Goal: Information Seeking & Learning: Learn about a topic

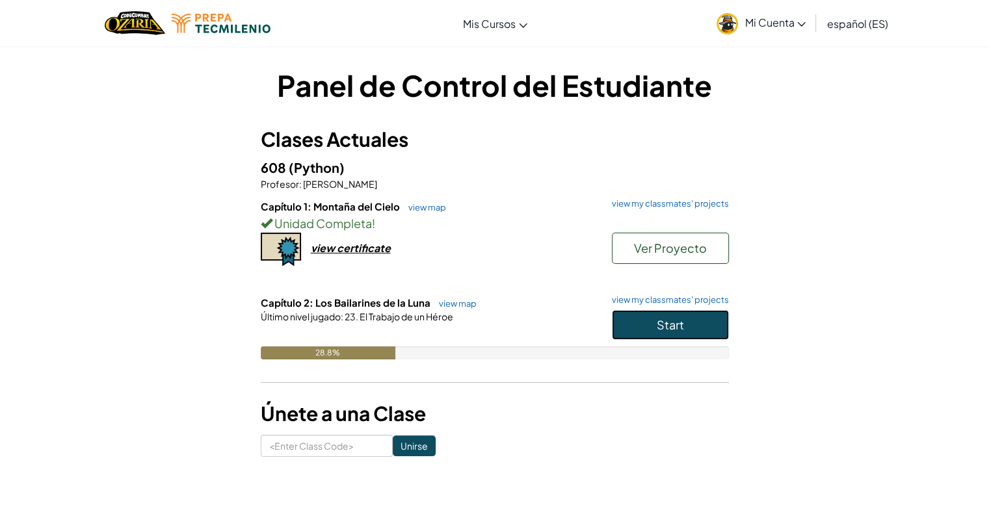
click at [657, 321] on span "Start" at bounding box center [670, 324] width 27 height 15
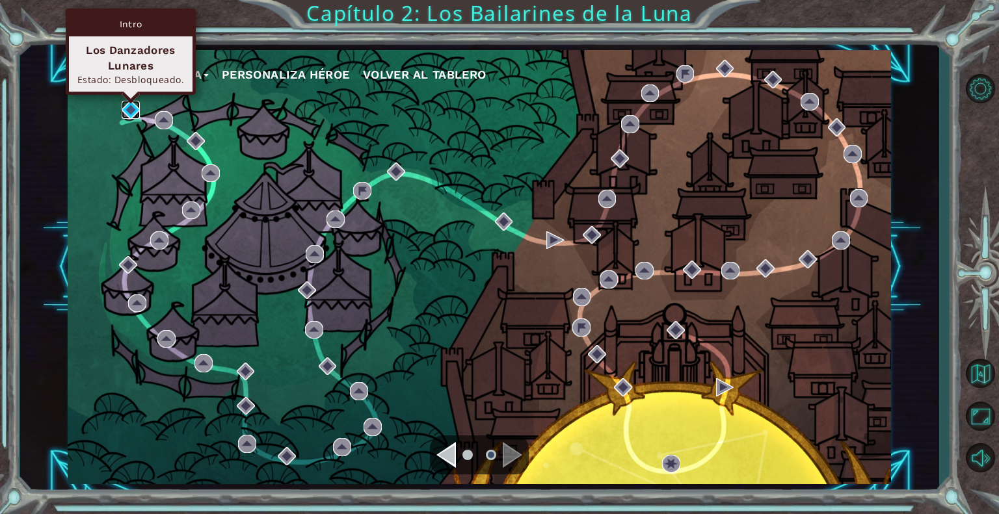
click at [130, 109] on img at bounding box center [131, 110] width 18 height 18
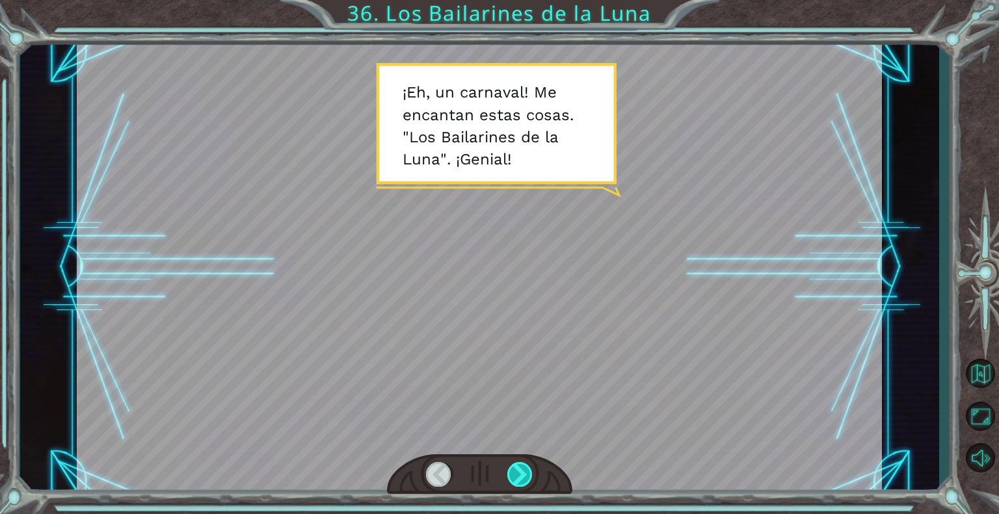
click at [518, 469] on div at bounding box center [520, 474] width 26 height 25
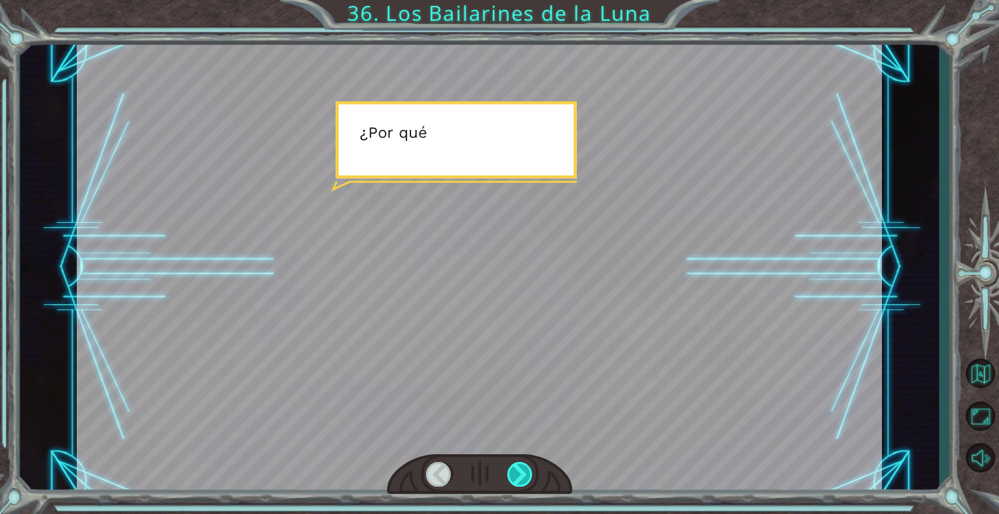
click at [518, 469] on div at bounding box center [520, 474] width 26 height 25
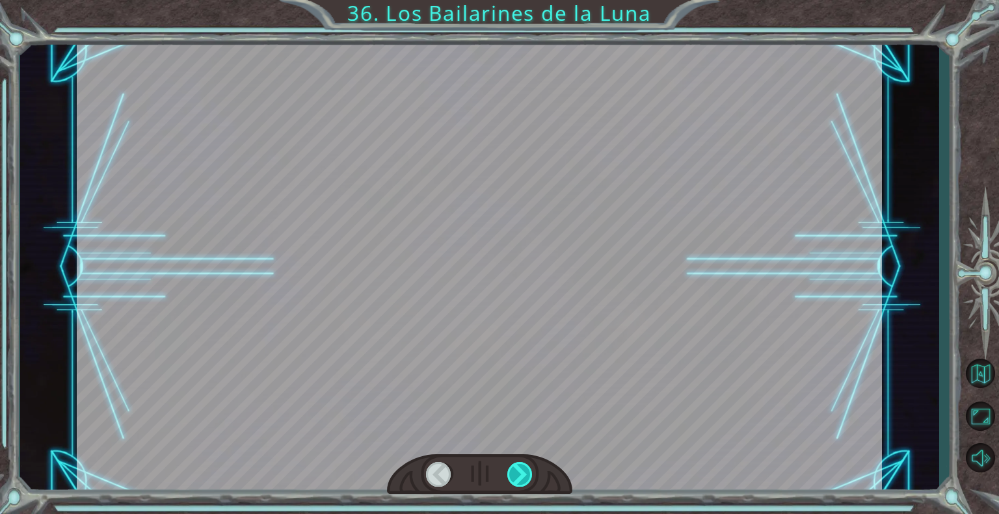
click at [518, 469] on div at bounding box center [520, 474] width 26 height 25
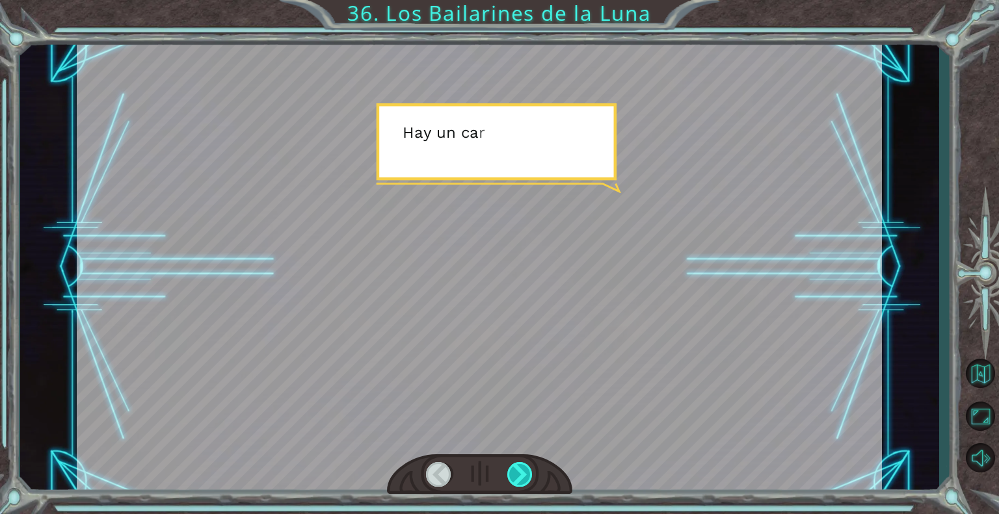
click at [518, 469] on div at bounding box center [520, 474] width 26 height 25
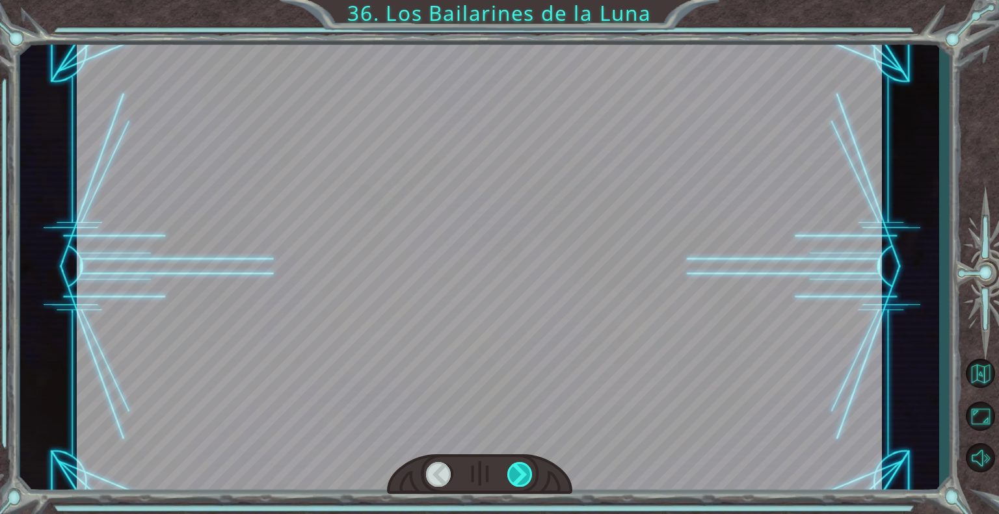
click at [518, 469] on div at bounding box center [520, 474] width 26 height 25
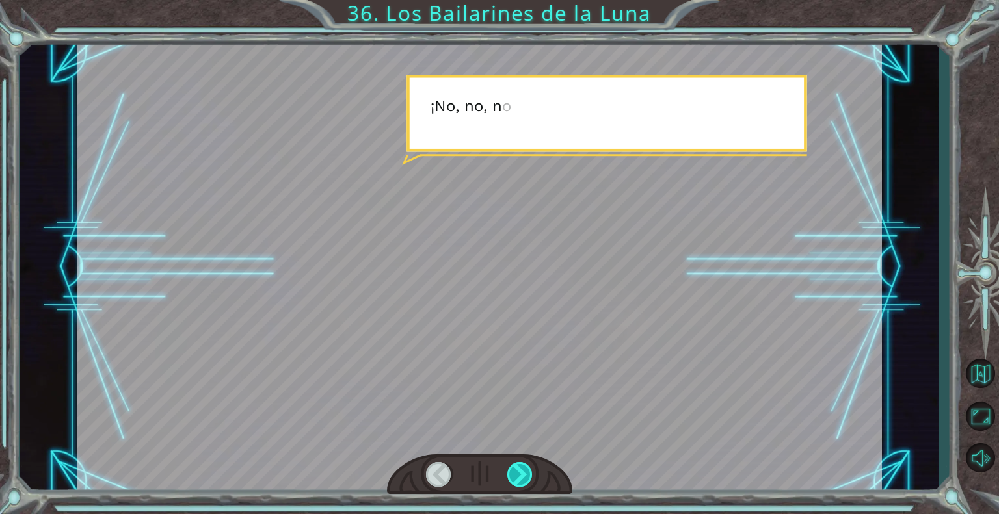
click at [518, 469] on div at bounding box center [520, 474] width 26 height 25
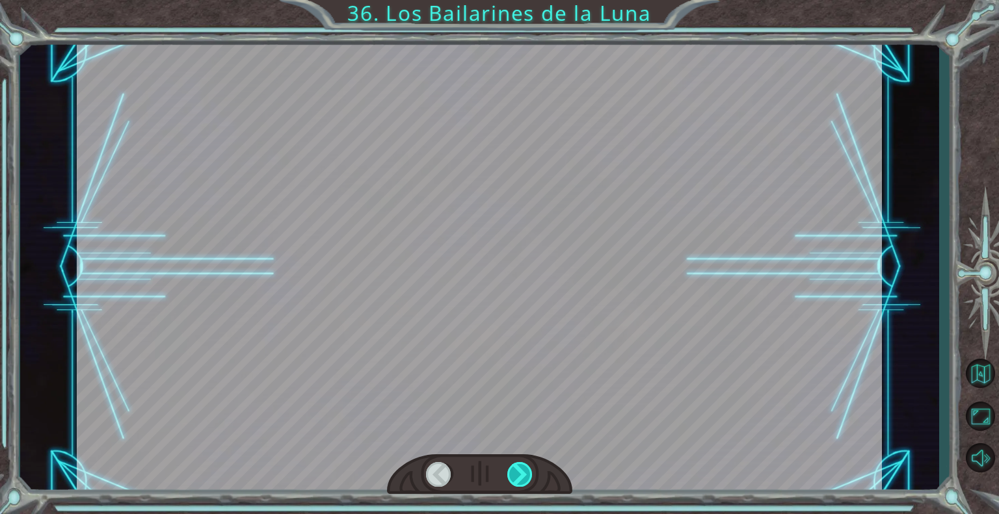
click at [518, 469] on div at bounding box center [520, 474] width 26 height 25
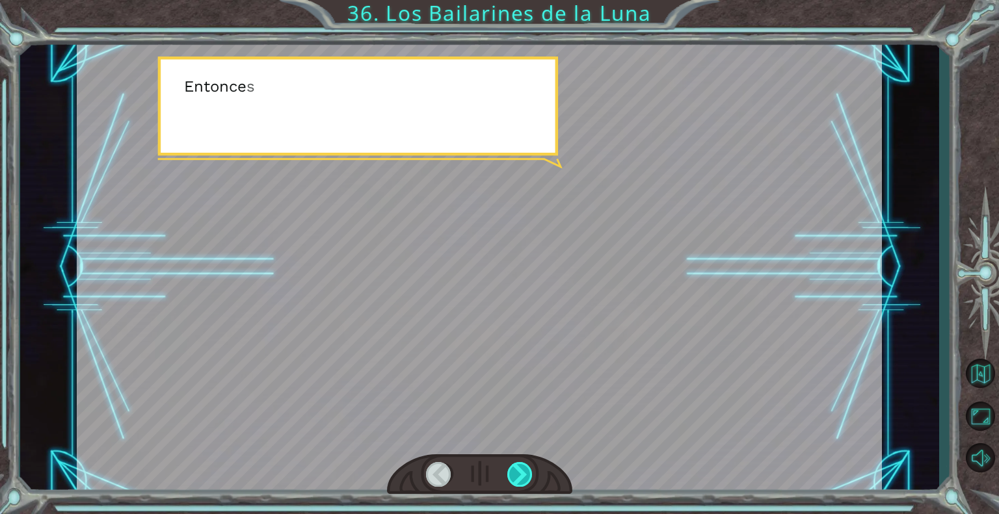
click at [518, 469] on div at bounding box center [520, 474] width 26 height 25
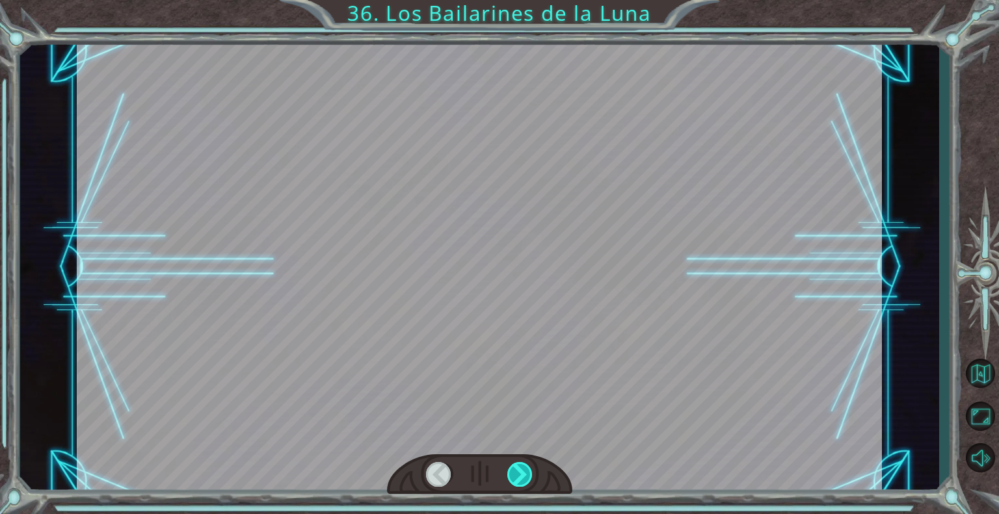
click at [518, 469] on div at bounding box center [520, 474] width 26 height 25
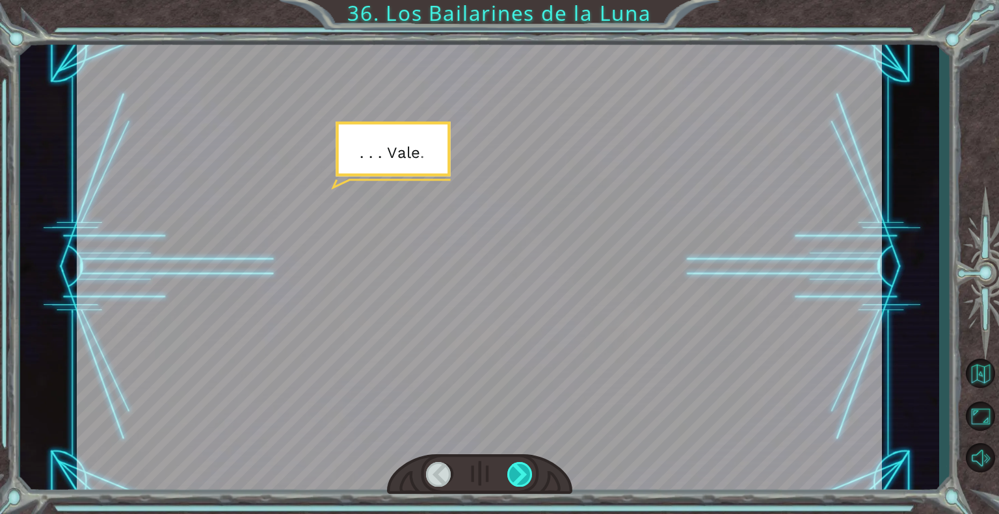
click at [518, 469] on div at bounding box center [520, 474] width 26 height 25
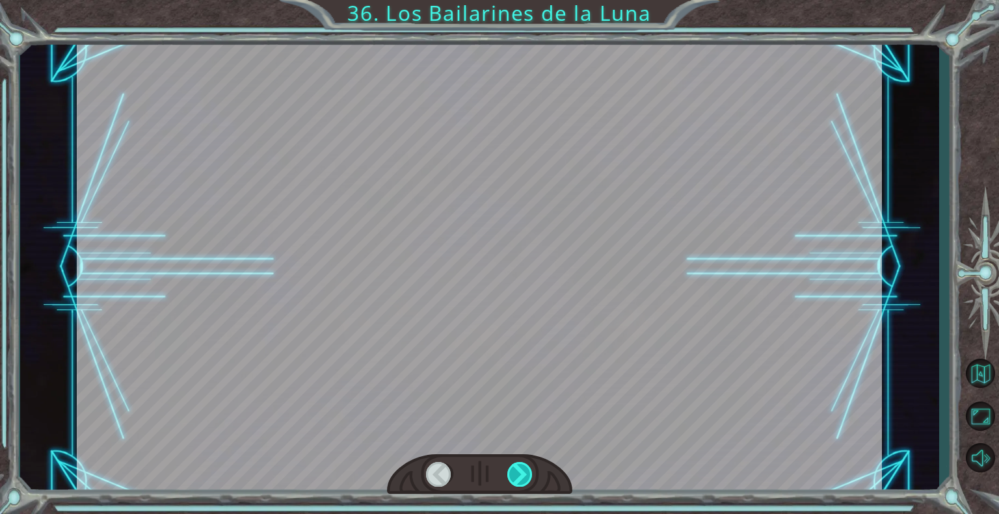
click at [518, 469] on div at bounding box center [520, 474] width 26 height 25
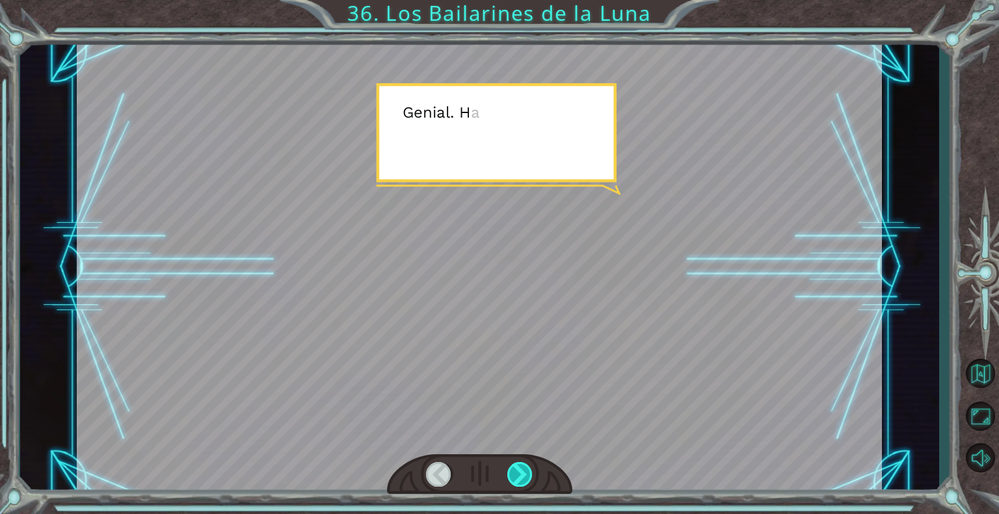
click at [518, 469] on div at bounding box center [520, 474] width 26 height 25
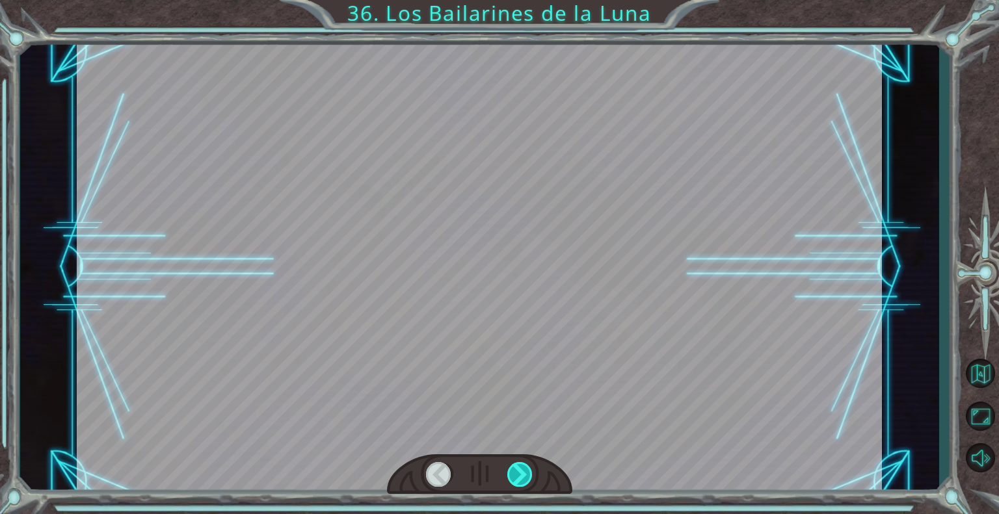
click at [518, 469] on div at bounding box center [520, 474] width 26 height 25
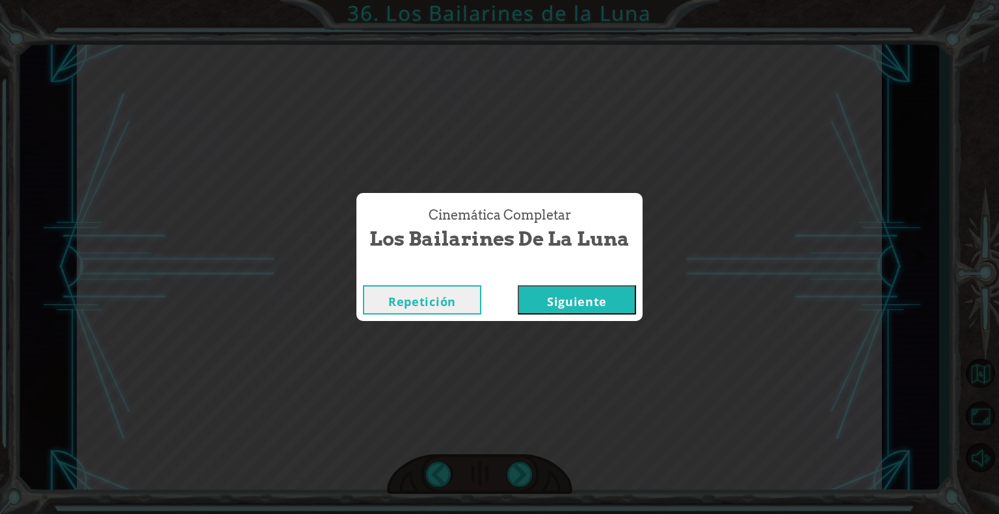
click at [592, 306] on button "Siguiente" at bounding box center [577, 300] width 118 height 29
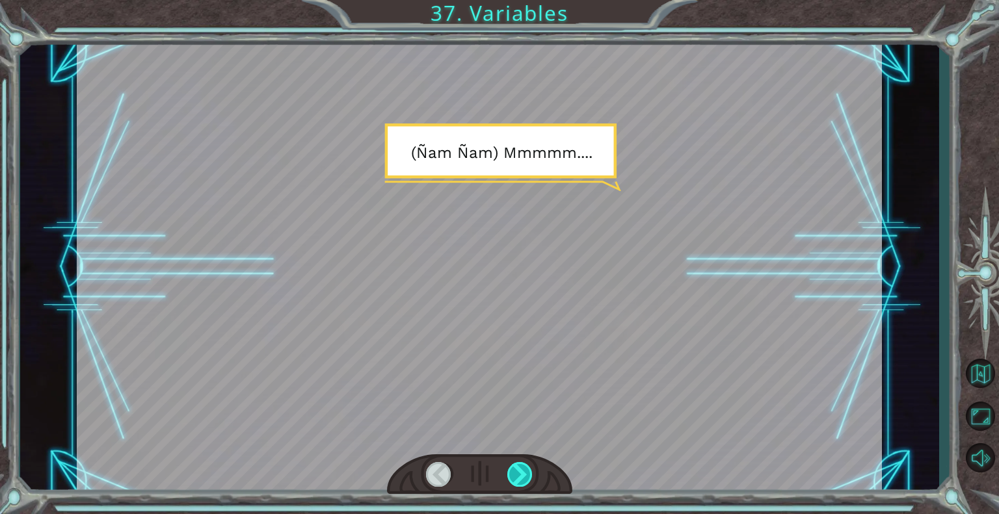
click at [527, 473] on div at bounding box center [520, 474] width 26 height 25
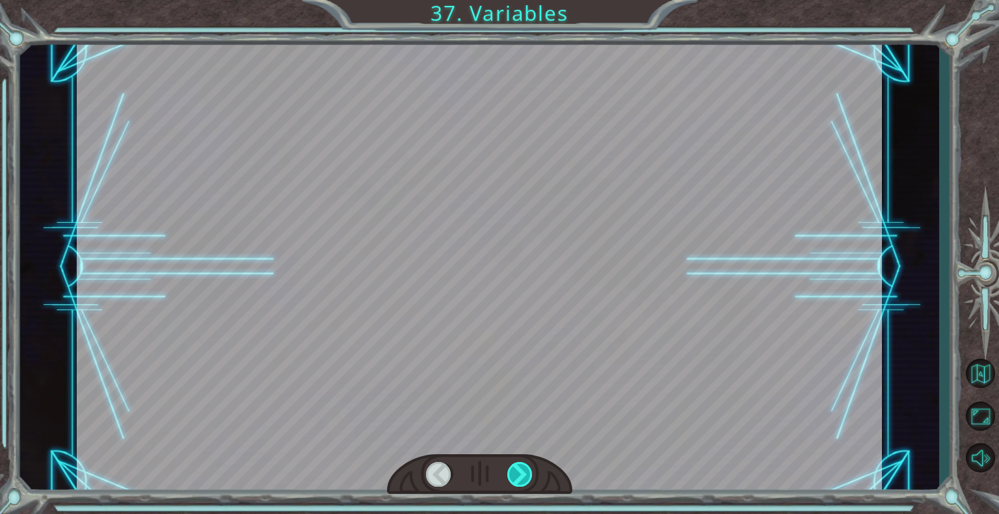
click at [527, 473] on div at bounding box center [520, 474] width 26 height 25
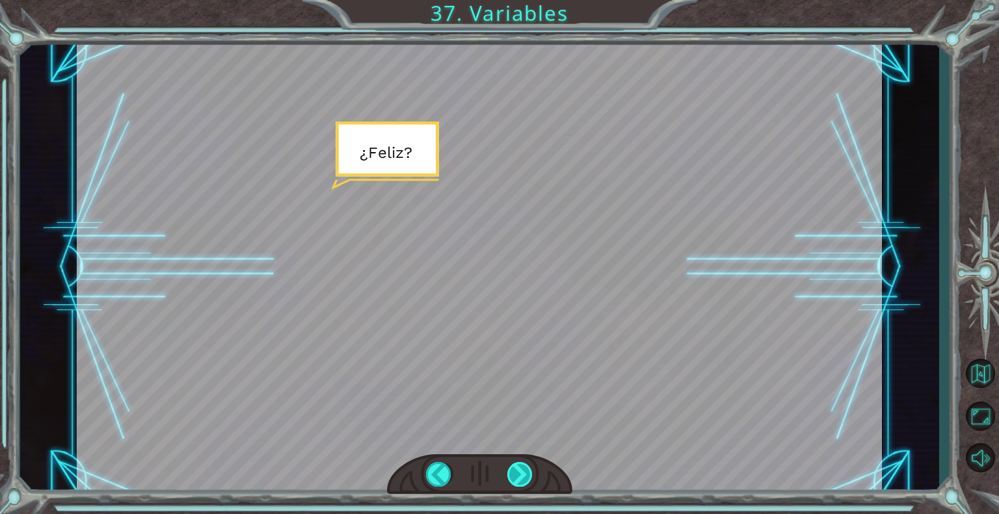
click at [527, 473] on div at bounding box center [520, 474] width 26 height 25
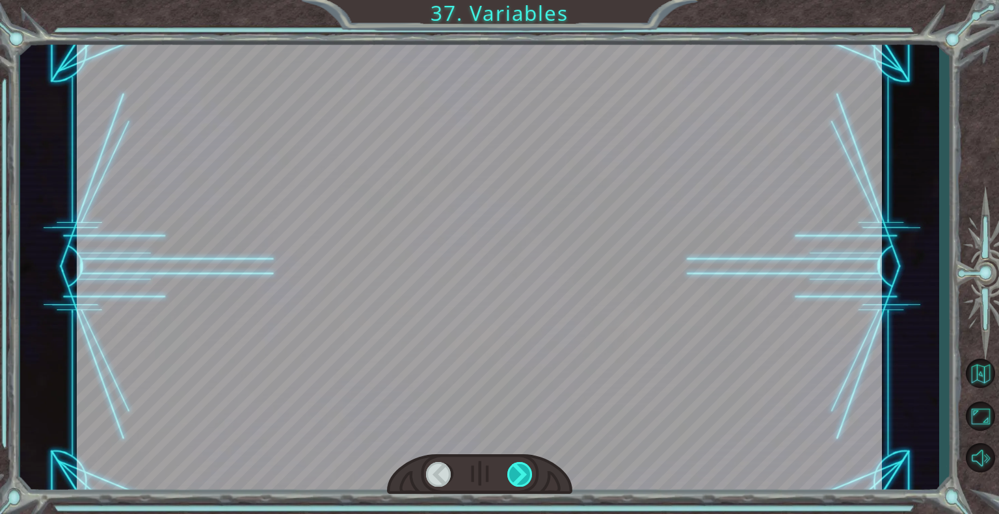
click at [527, 473] on div at bounding box center [520, 474] width 26 height 25
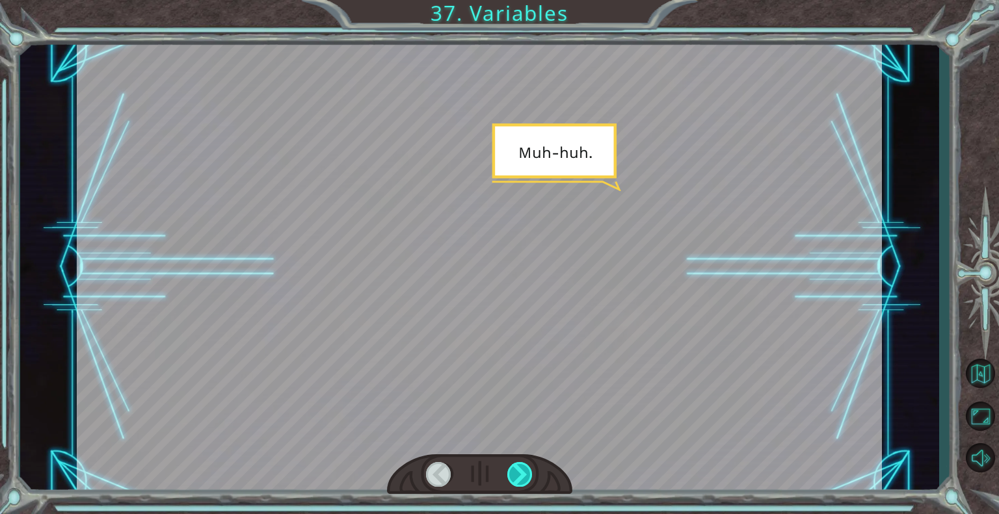
click at [527, 473] on div at bounding box center [520, 474] width 26 height 25
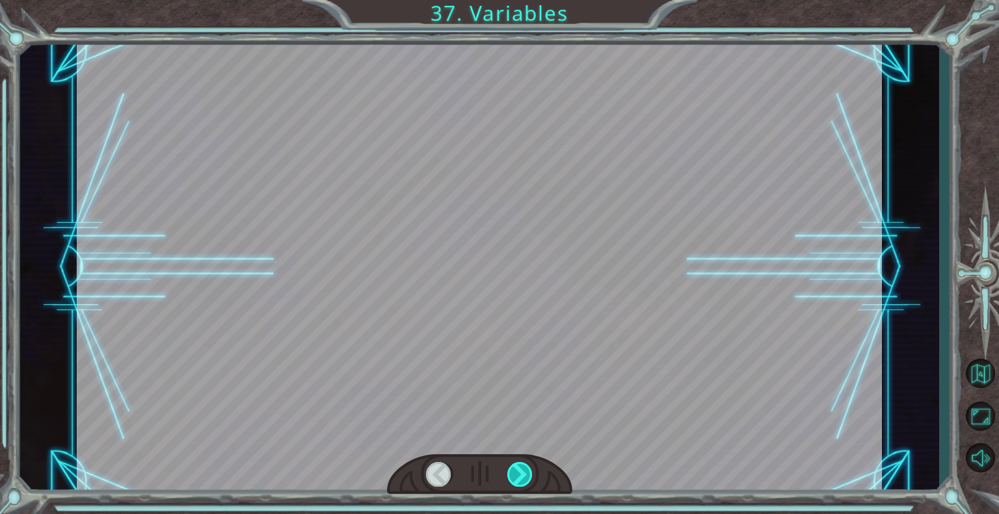
click at [527, 473] on div at bounding box center [520, 474] width 26 height 25
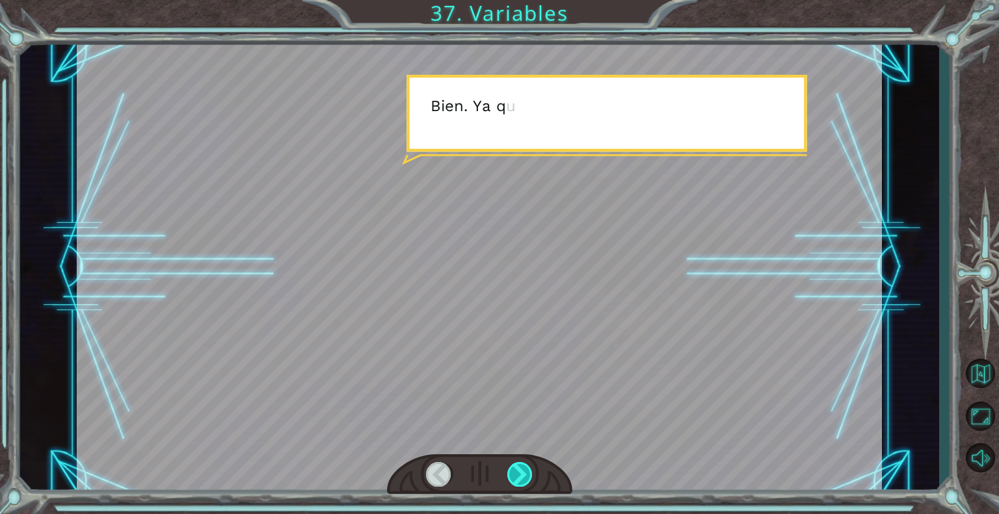
click at [527, 473] on div at bounding box center [520, 474] width 26 height 25
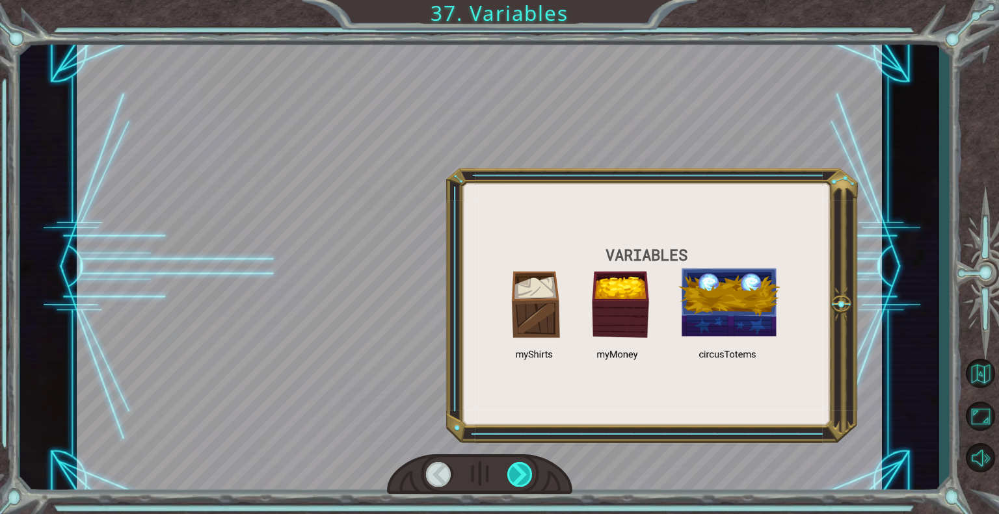
click at [527, 473] on div at bounding box center [520, 474] width 26 height 25
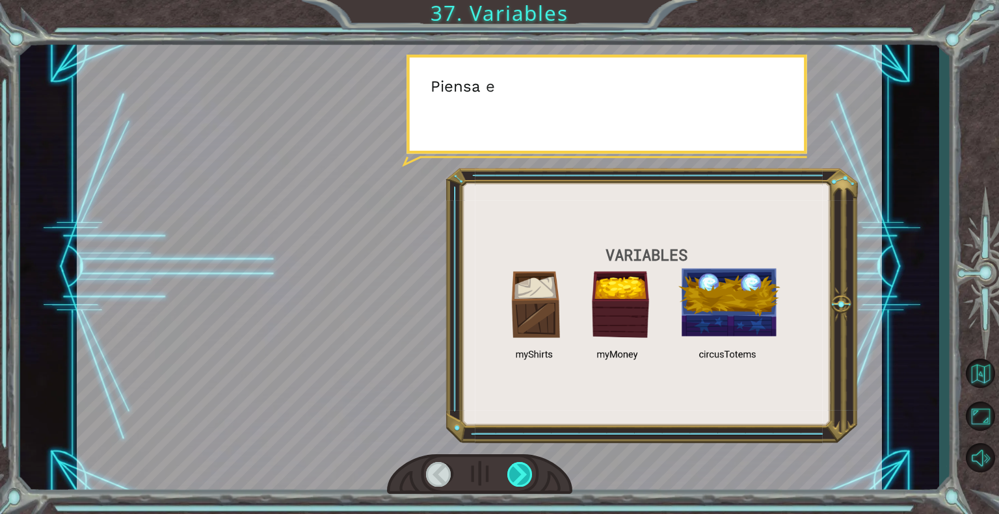
click at [527, 473] on div at bounding box center [520, 474] width 26 height 25
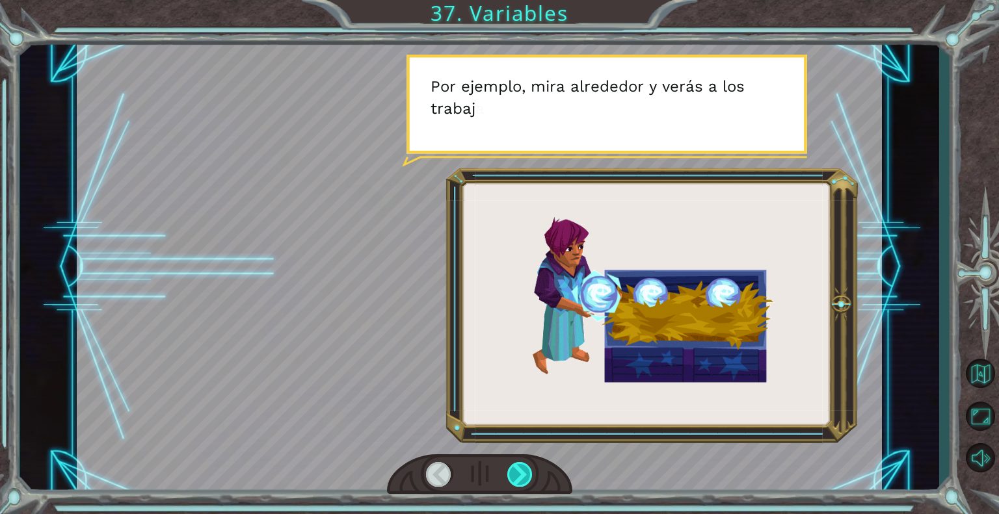
click at [527, 473] on div at bounding box center [520, 474] width 26 height 25
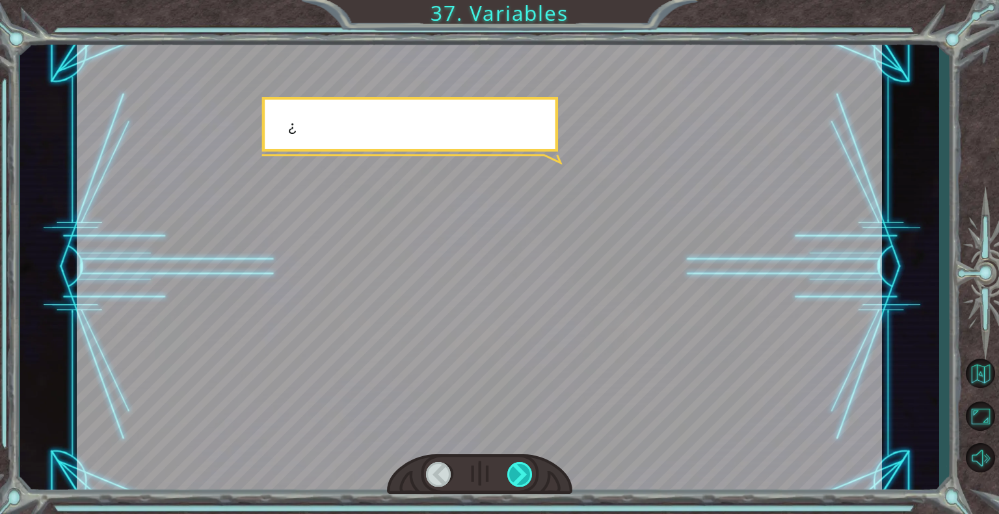
click at [527, 473] on div at bounding box center [520, 474] width 26 height 25
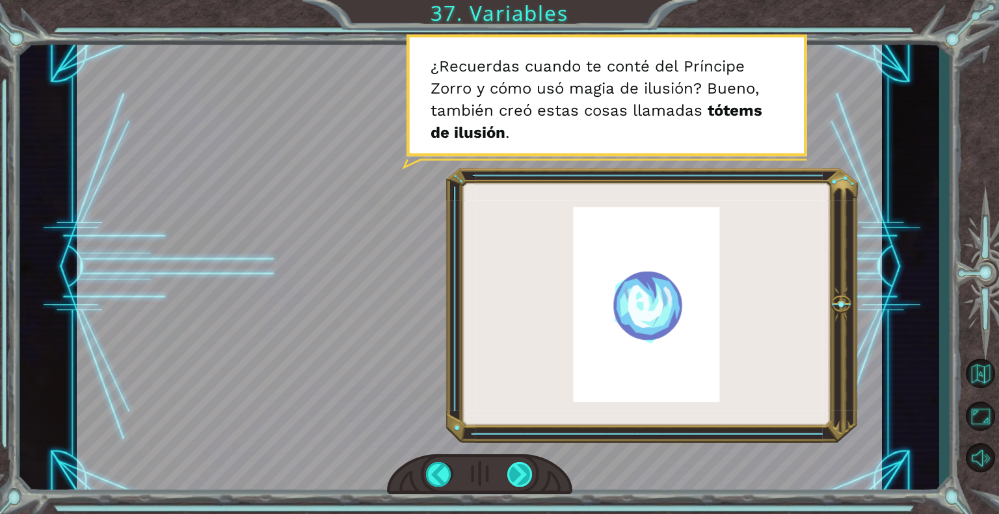
click at [516, 481] on div at bounding box center [520, 474] width 26 height 25
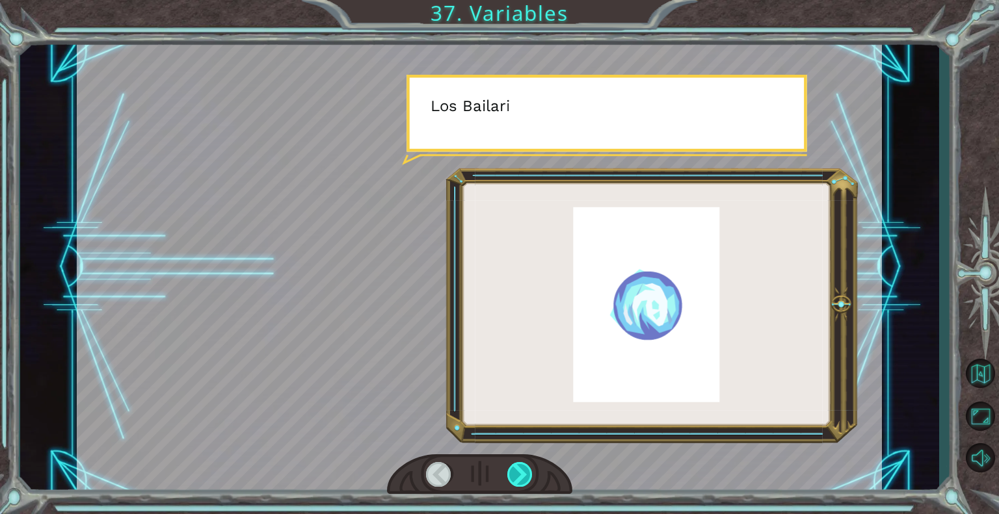
click at [516, 481] on div at bounding box center [520, 474] width 26 height 25
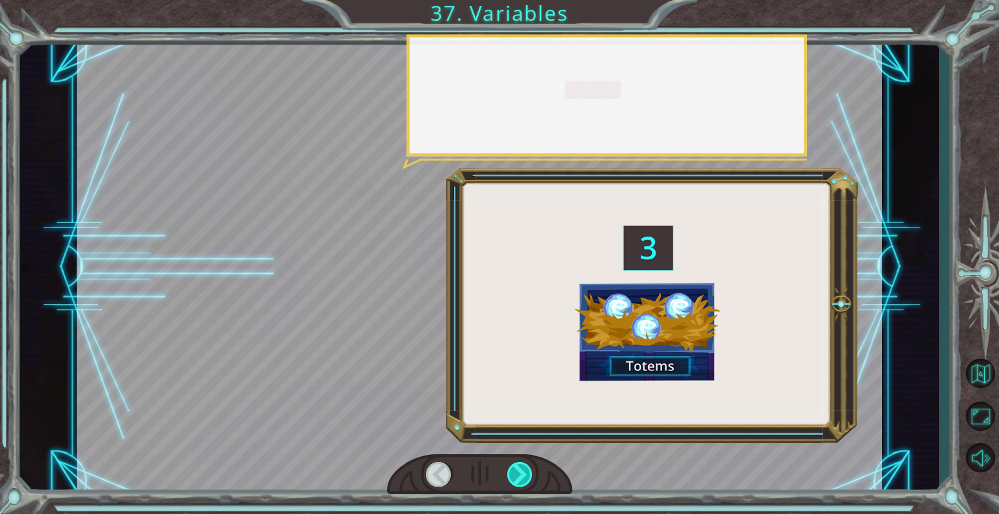
click at [516, 481] on div at bounding box center [520, 474] width 26 height 25
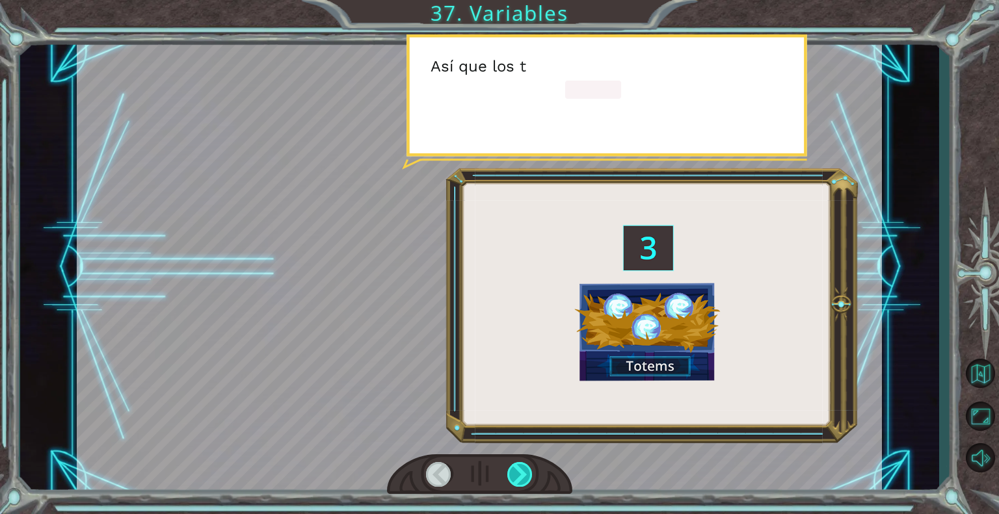
click at [516, 481] on div at bounding box center [520, 474] width 26 height 25
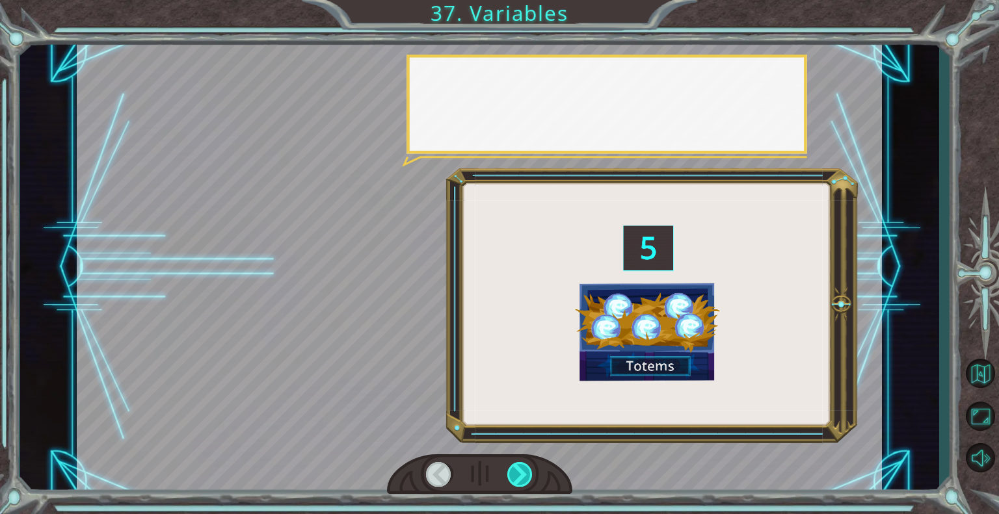
click at [516, 481] on div at bounding box center [520, 474] width 26 height 25
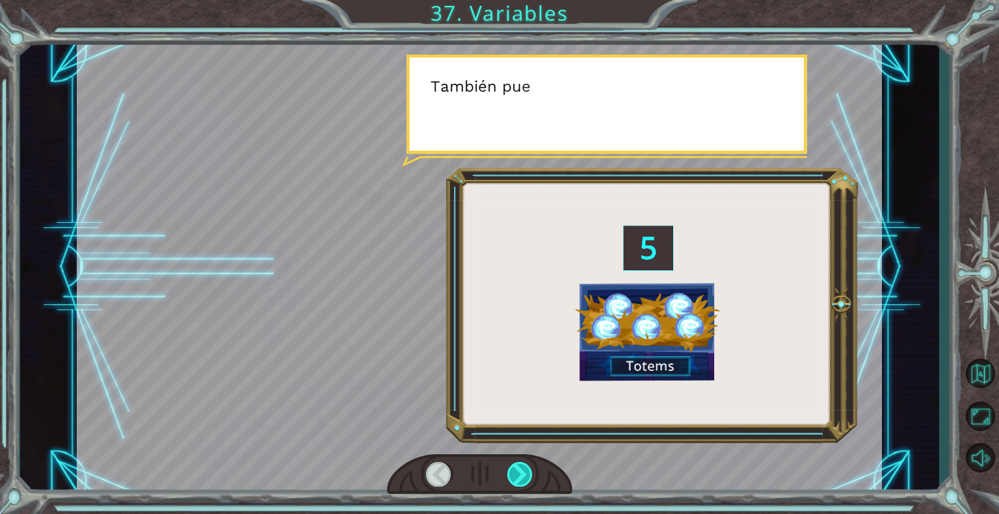
click at [516, 481] on div at bounding box center [520, 474] width 26 height 25
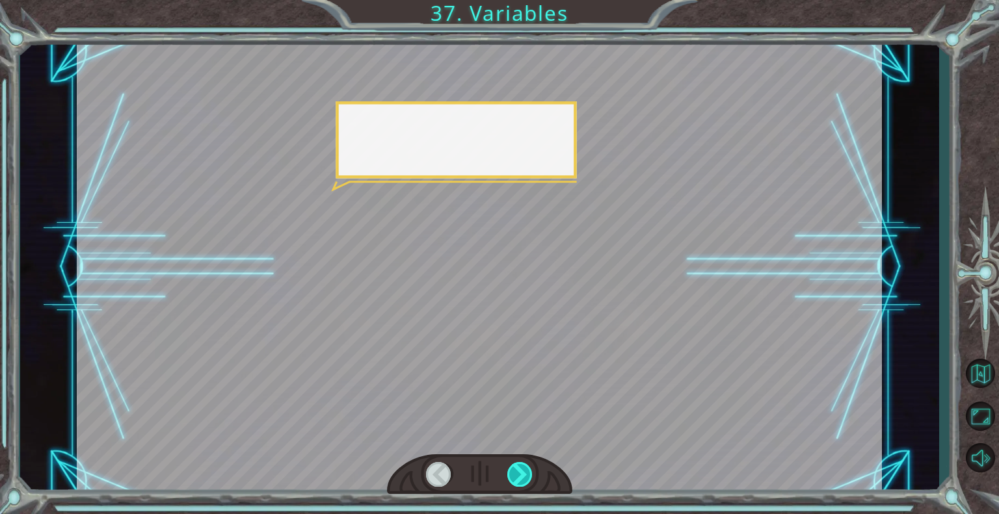
click at [516, 481] on div at bounding box center [520, 474] width 26 height 25
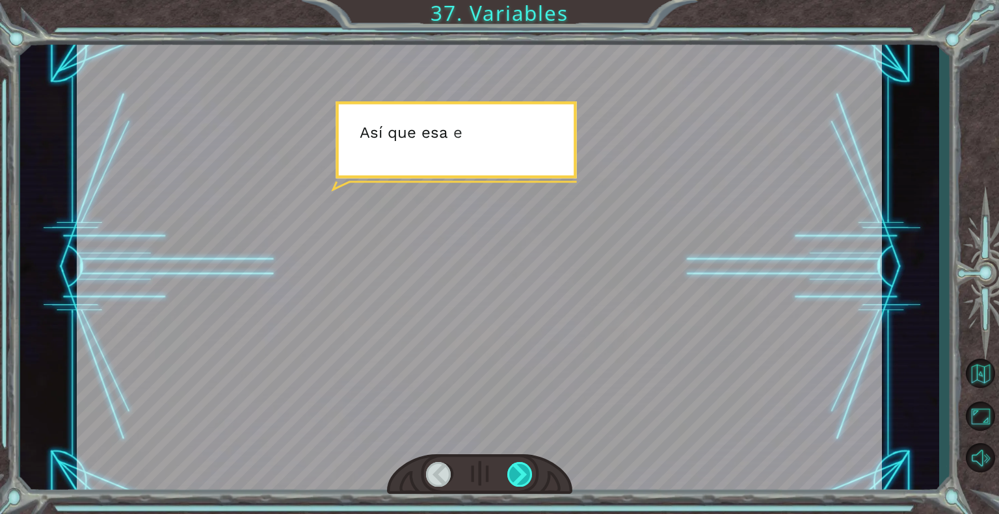
click at [516, 481] on div at bounding box center [520, 474] width 26 height 25
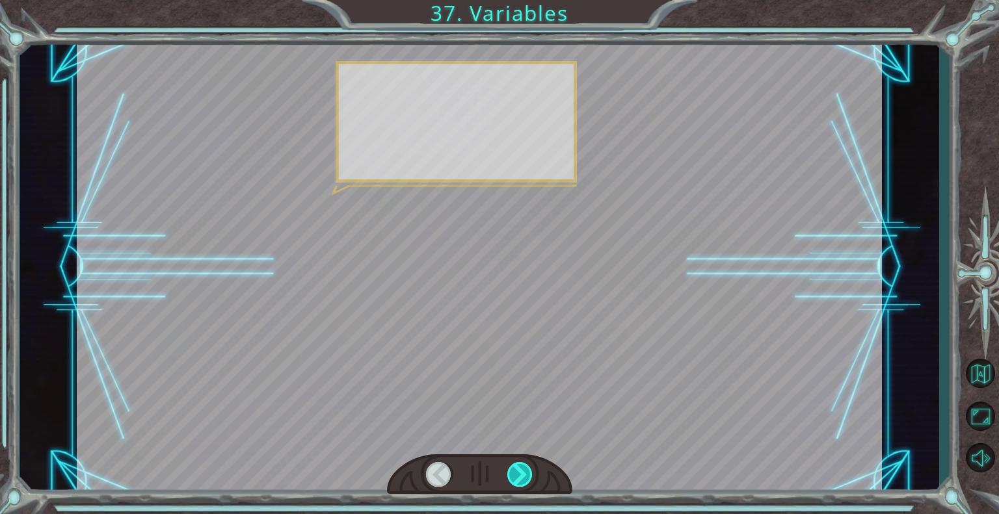
click at [516, 481] on div at bounding box center [520, 474] width 26 height 25
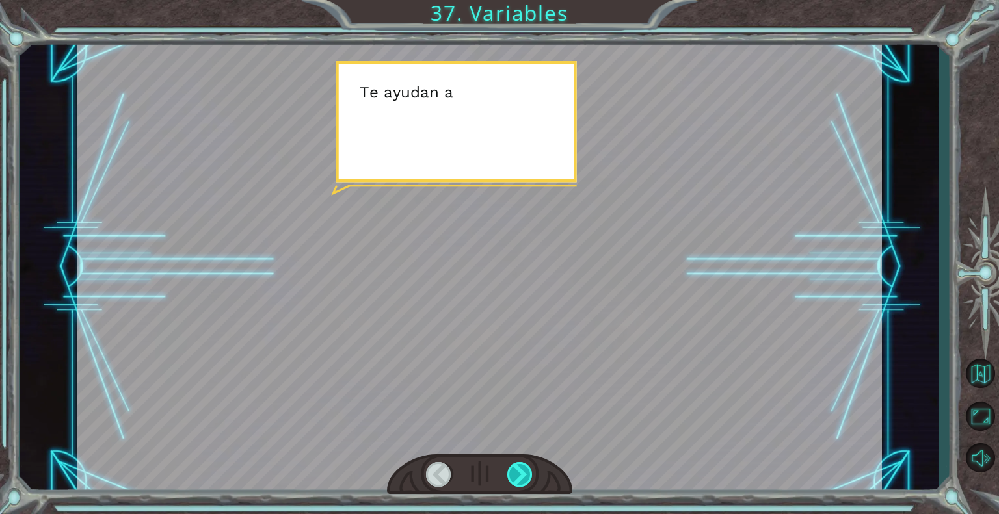
click at [516, 481] on div at bounding box center [520, 474] width 26 height 25
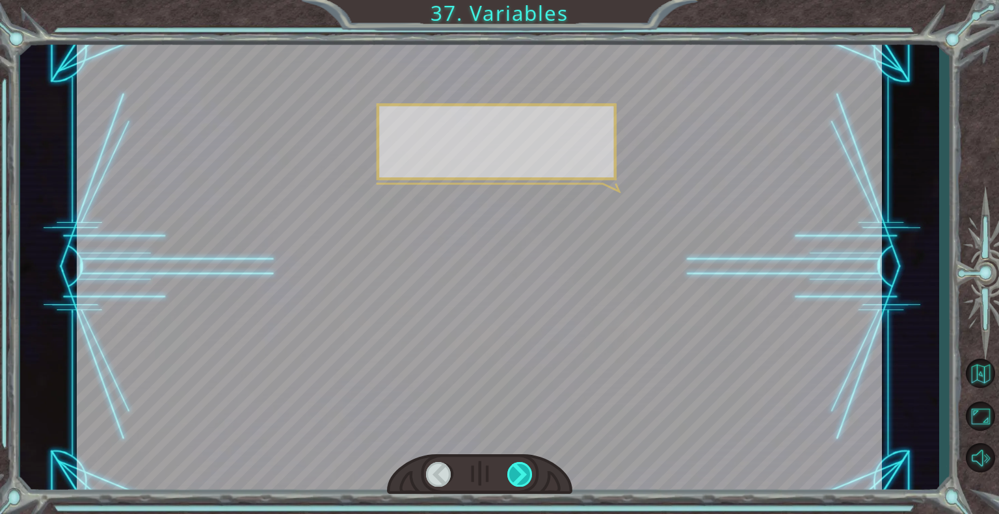
click at [516, 481] on div at bounding box center [520, 474] width 26 height 25
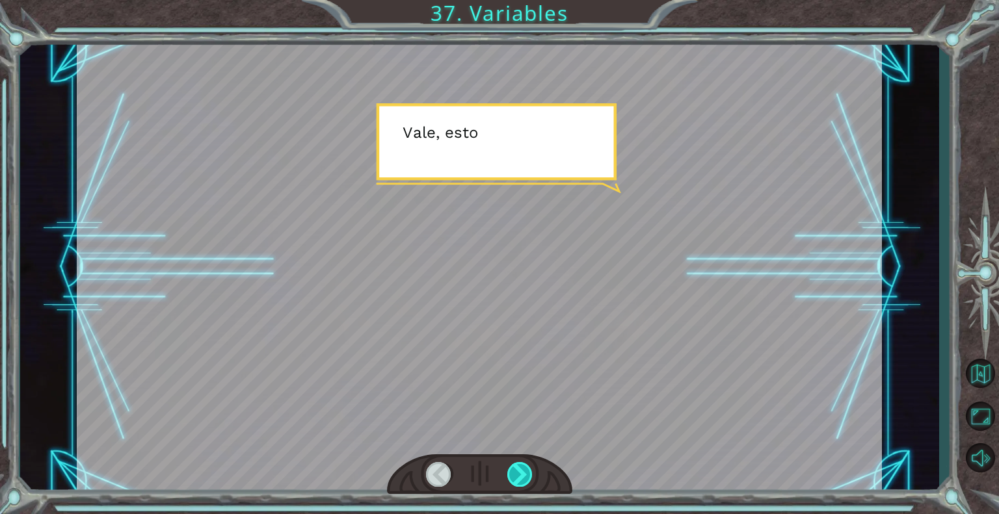
click at [516, 481] on div at bounding box center [520, 474] width 26 height 25
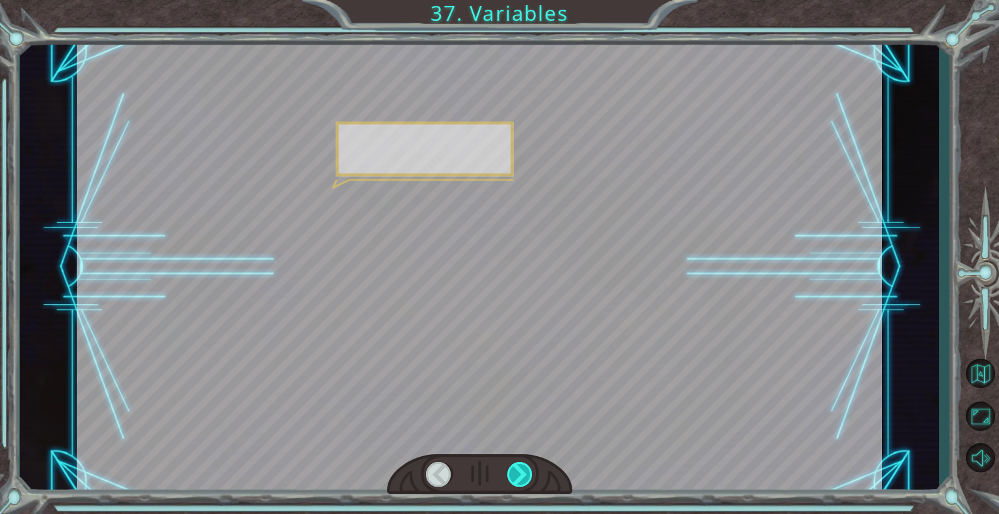
click at [516, 481] on div at bounding box center [520, 474] width 26 height 25
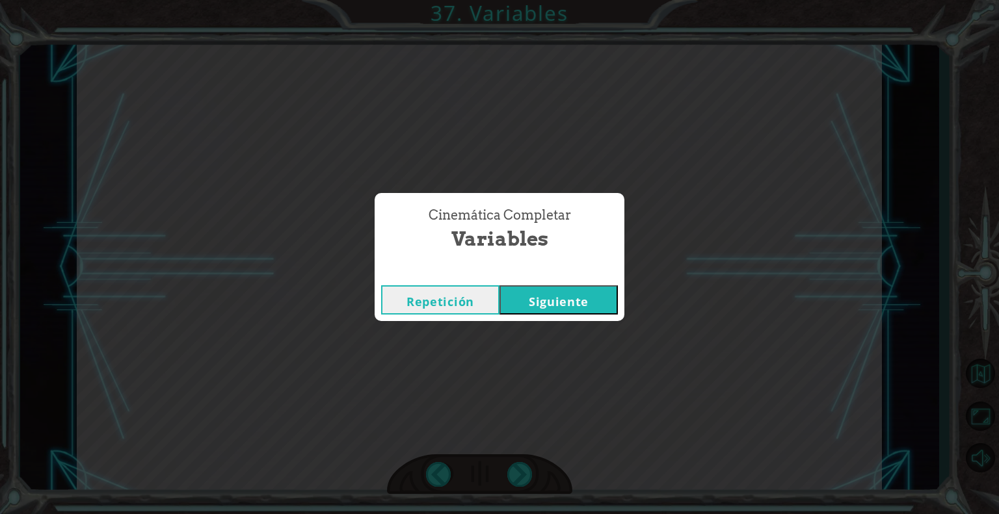
click at [572, 296] on button "Siguiente" at bounding box center [558, 300] width 118 height 29
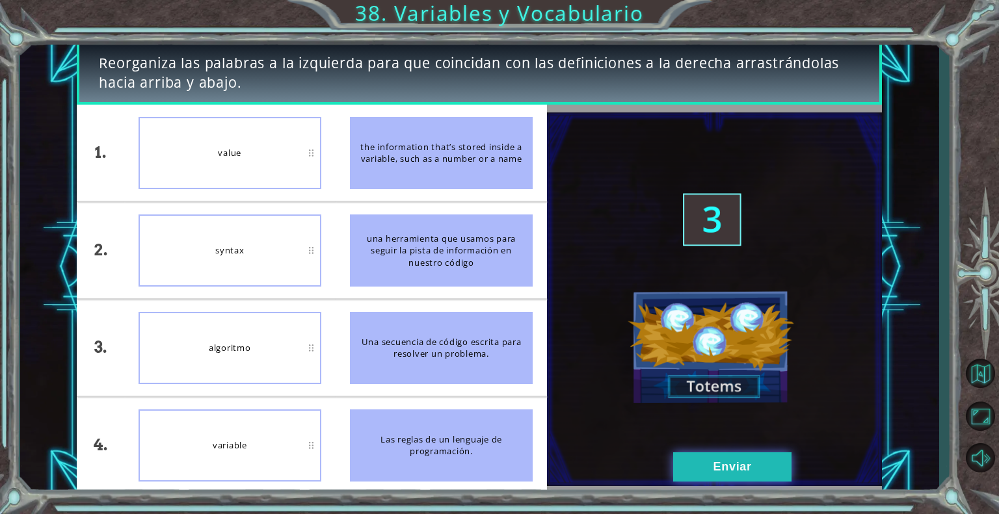
click at [714, 478] on button "Enviar" at bounding box center [732, 467] width 118 height 29
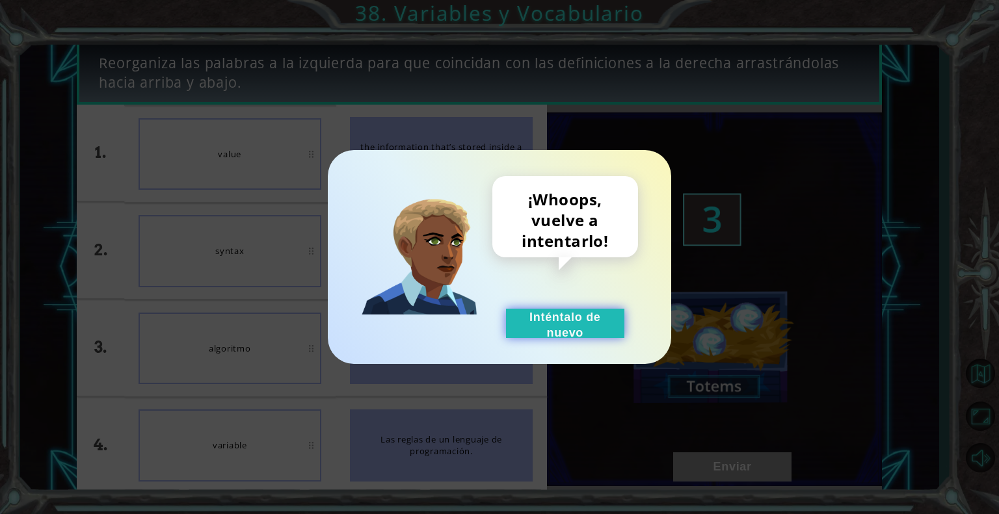
click at [572, 315] on button "Inténtalo de nuevo" at bounding box center [565, 323] width 118 height 29
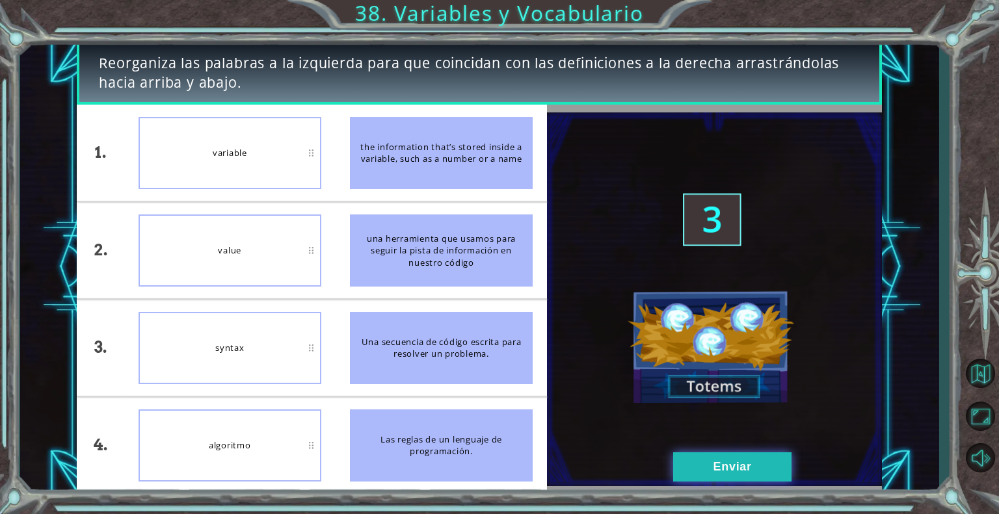
click at [681, 459] on button "Enviar" at bounding box center [732, 467] width 118 height 29
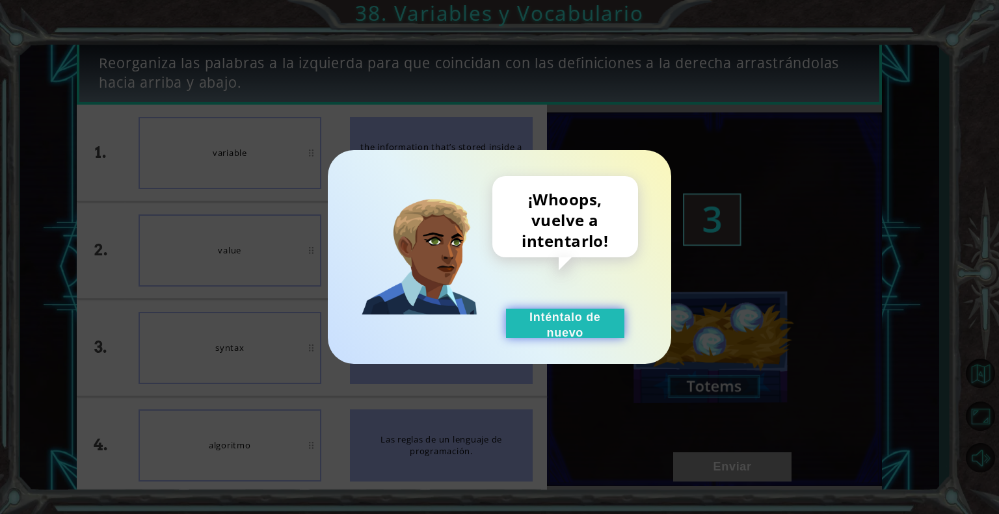
click at [602, 332] on button "Inténtalo de nuevo" at bounding box center [565, 323] width 118 height 29
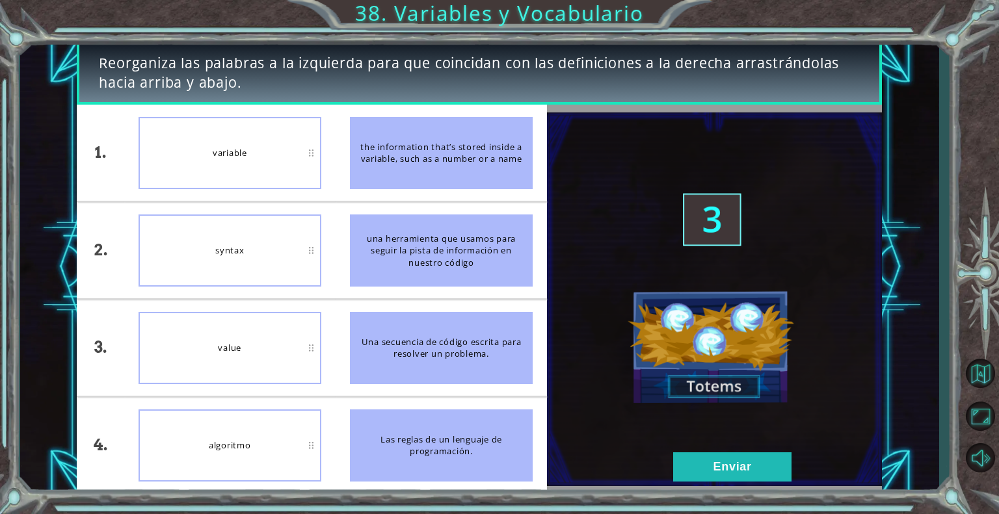
click at [265, 486] on li "algoritmo" at bounding box center [229, 445] width 211 height 96
click at [693, 473] on button "Enviar" at bounding box center [732, 467] width 118 height 29
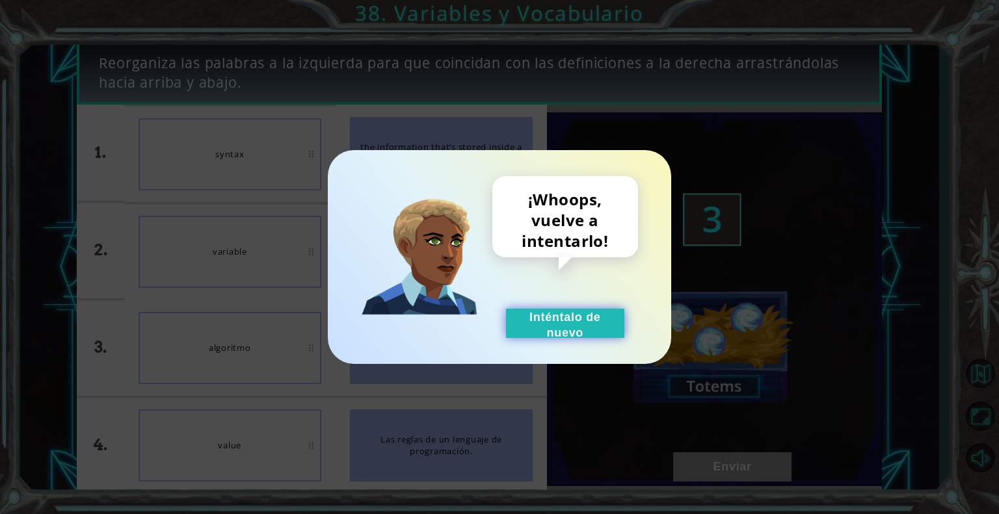
click at [594, 319] on button "Inténtalo de nuevo" at bounding box center [565, 323] width 118 height 29
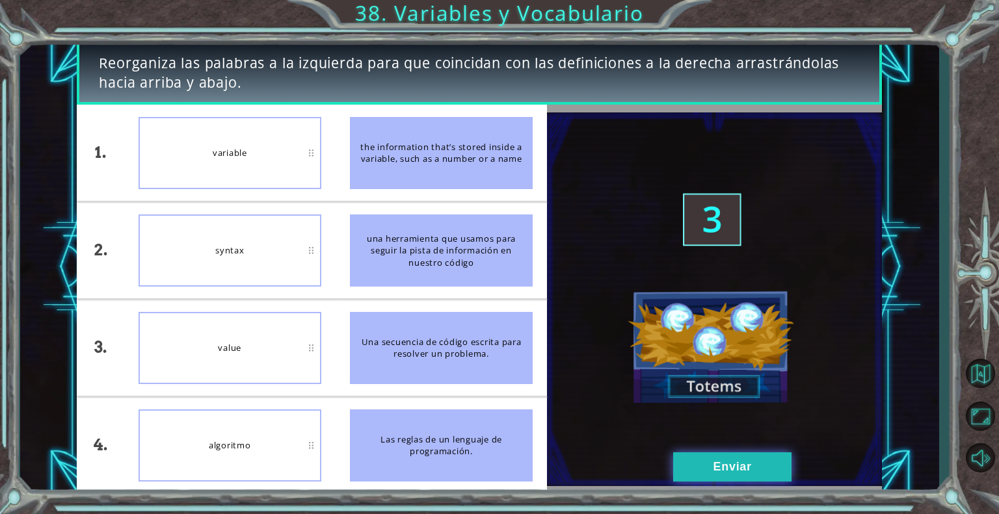
click at [689, 461] on button "Enviar" at bounding box center [732, 467] width 118 height 29
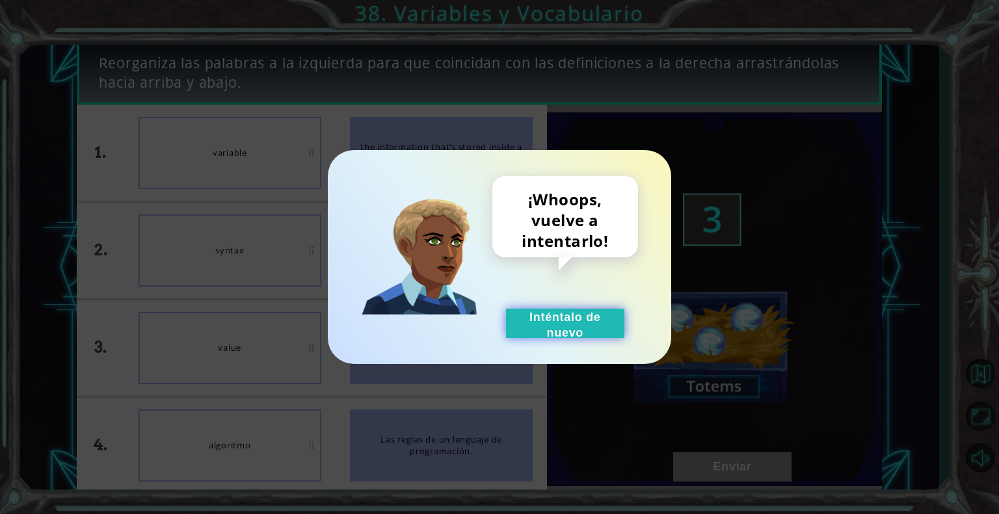
click at [611, 319] on button "Inténtalo de nuevo" at bounding box center [565, 323] width 118 height 29
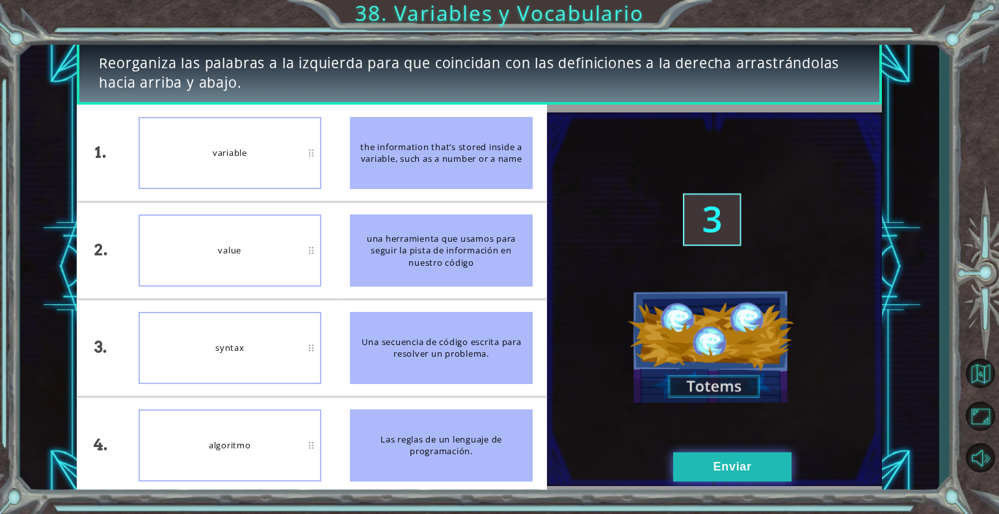
click at [772, 455] on button "Enviar" at bounding box center [732, 467] width 118 height 29
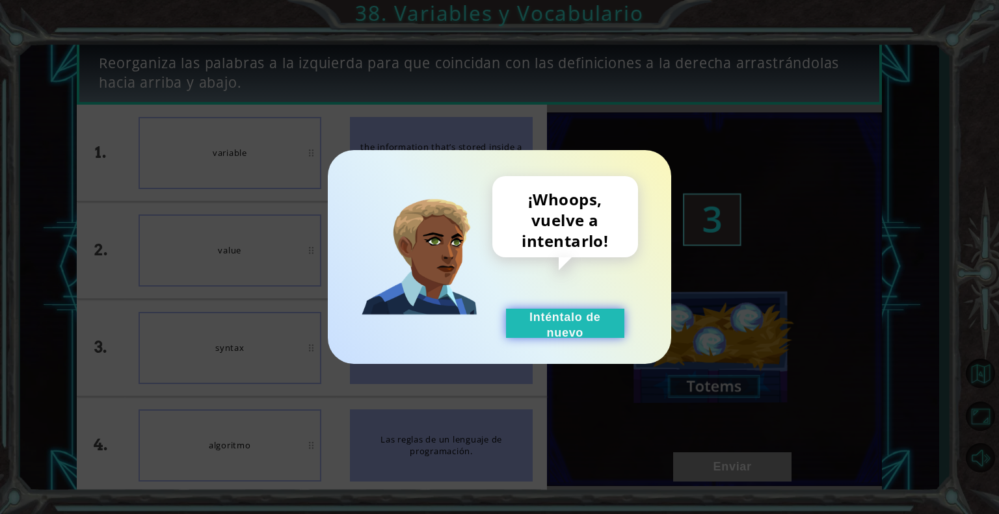
click at [567, 325] on button "Inténtalo de nuevo" at bounding box center [565, 323] width 118 height 29
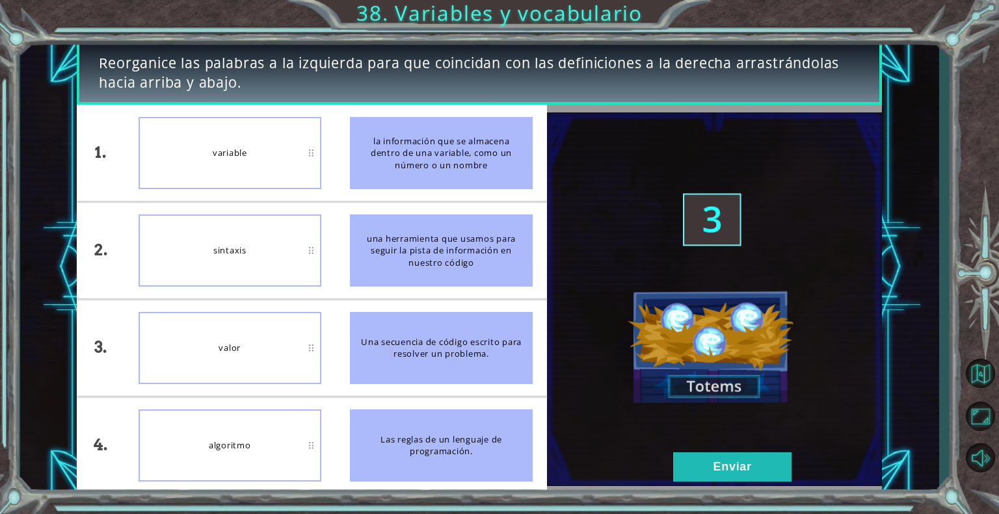
drag, startPoint x: 499, startPoint y: 251, endPoint x: 476, endPoint y: 260, distance: 25.1
click at [476, 260] on font "una herramienta que usamos para seguir la pista de información en nuestro código" at bounding box center [441, 251] width 163 height 36
click at [277, 351] on div "valor" at bounding box center [230, 348] width 183 height 72
click at [717, 465] on font "Enviar" at bounding box center [732, 466] width 38 height 13
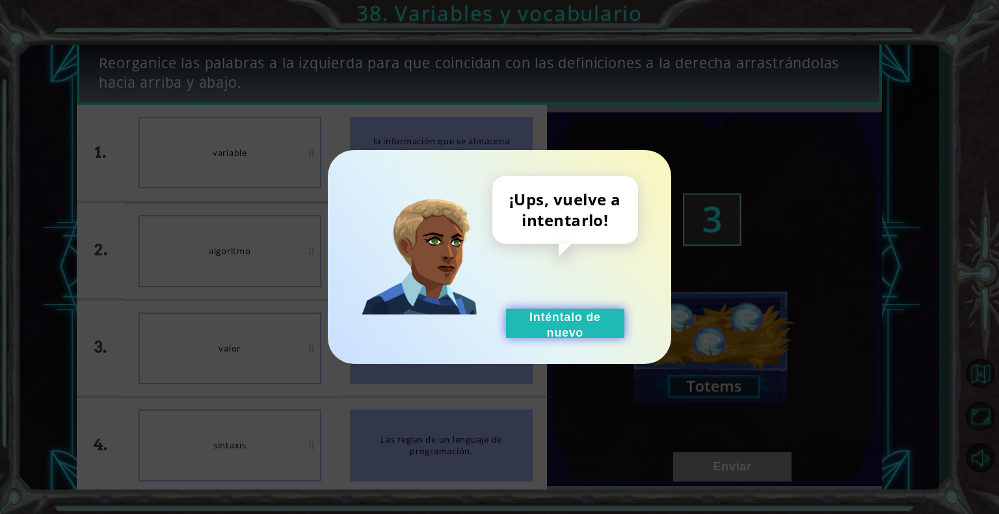
click at [563, 326] on font "Inténtalo de nuevo" at bounding box center [565, 325] width 72 height 29
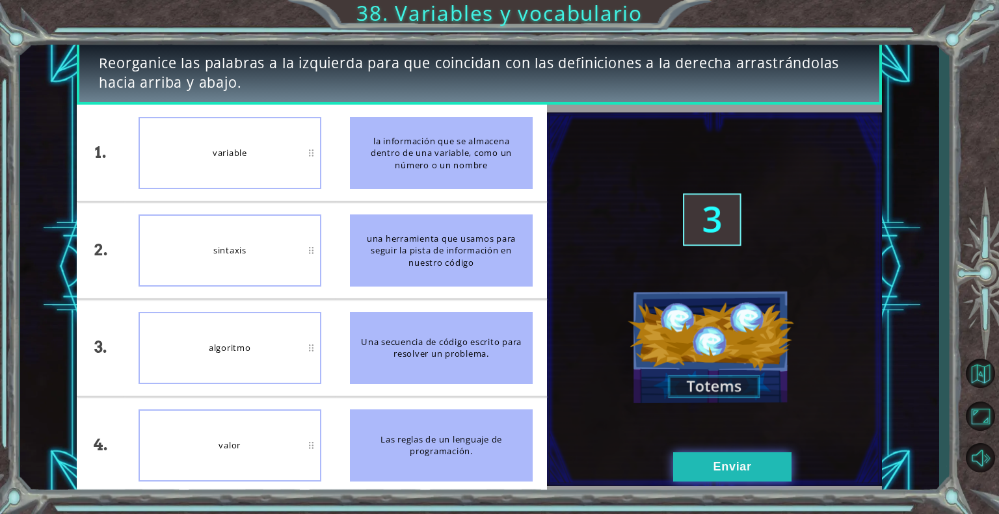
click at [695, 462] on button "Enviar" at bounding box center [732, 467] width 118 height 29
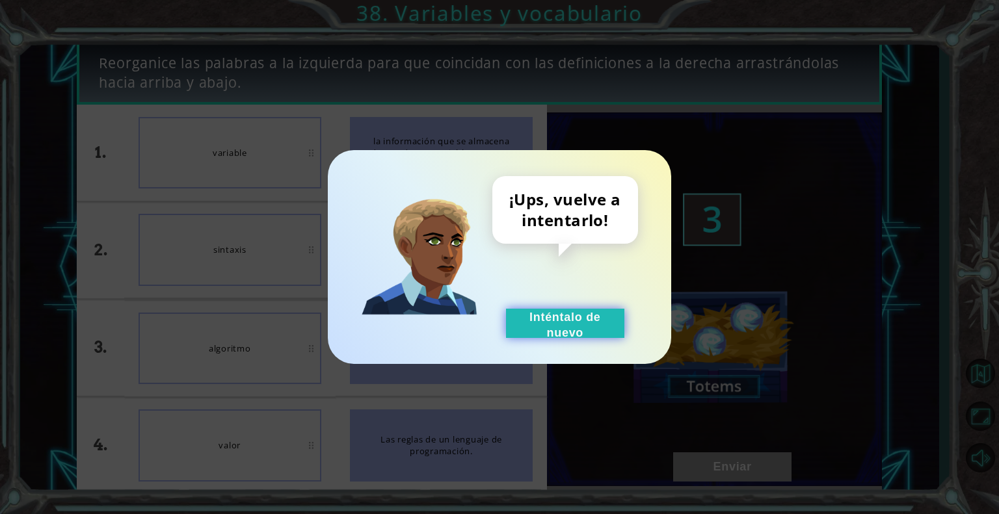
click at [557, 327] on font "Inténtalo de nuevo" at bounding box center [565, 325] width 72 height 29
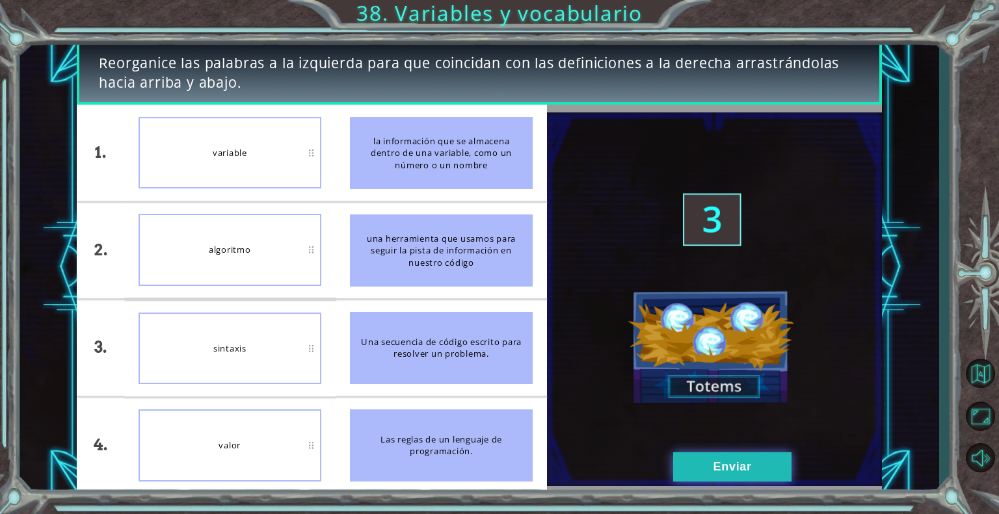
click at [702, 466] on button "Enviar" at bounding box center [732, 467] width 118 height 29
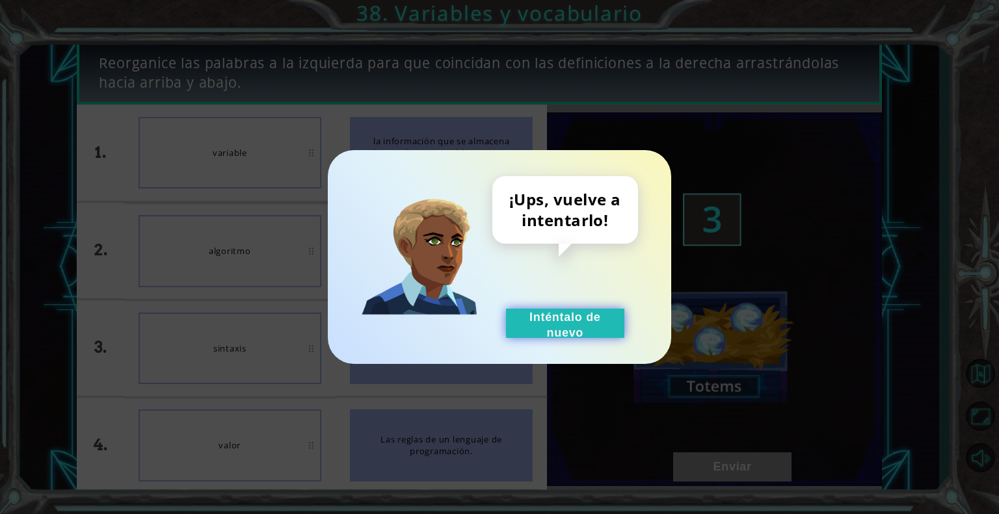
click at [576, 330] on font "Inténtalo de nuevo" at bounding box center [565, 325] width 72 height 29
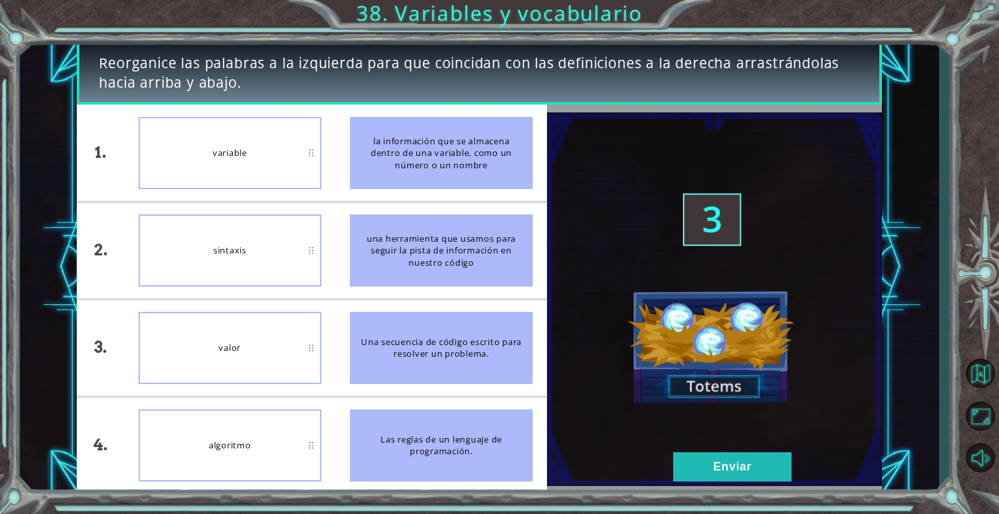
click at [250, 343] on div "valor" at bounding box center [230, 348] width 183 height 72
click at [714, 461] on font "Enviar" at bounding box center [732, 466] width 38 height 13
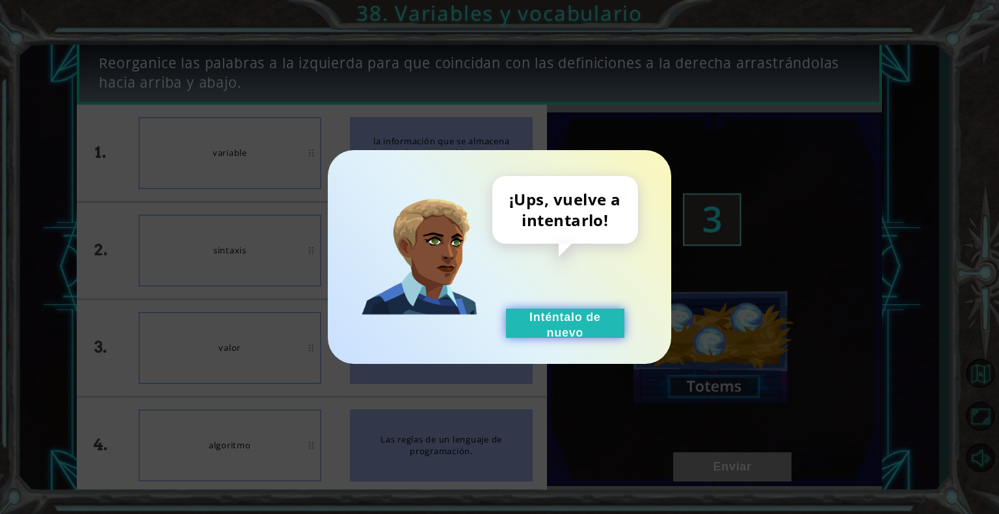
click at [574, 334] on font "Inténtalo de nuevo" at bounding box center [565, 325] width 72 height 29
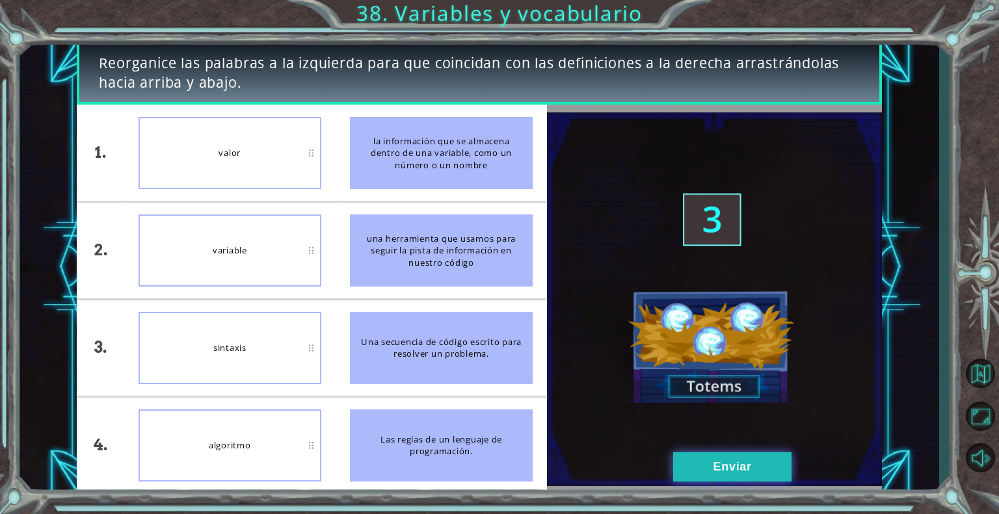
click at [710, 459] on button "Enviar" at bounding box center [732, 467] width 118 height 29
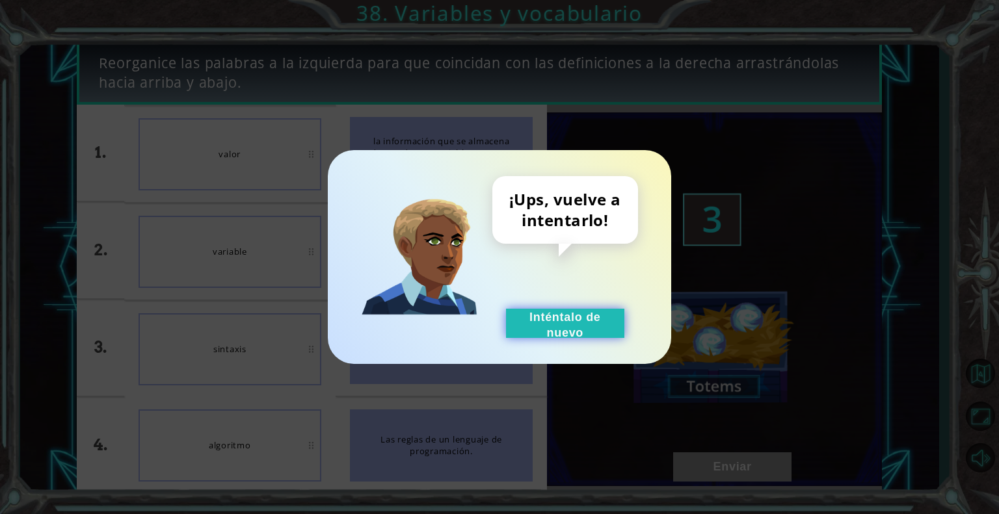
click at [520, 328] on button "Inténtalo de nuevo" at bounding box center [565, 323] width 118 height 29
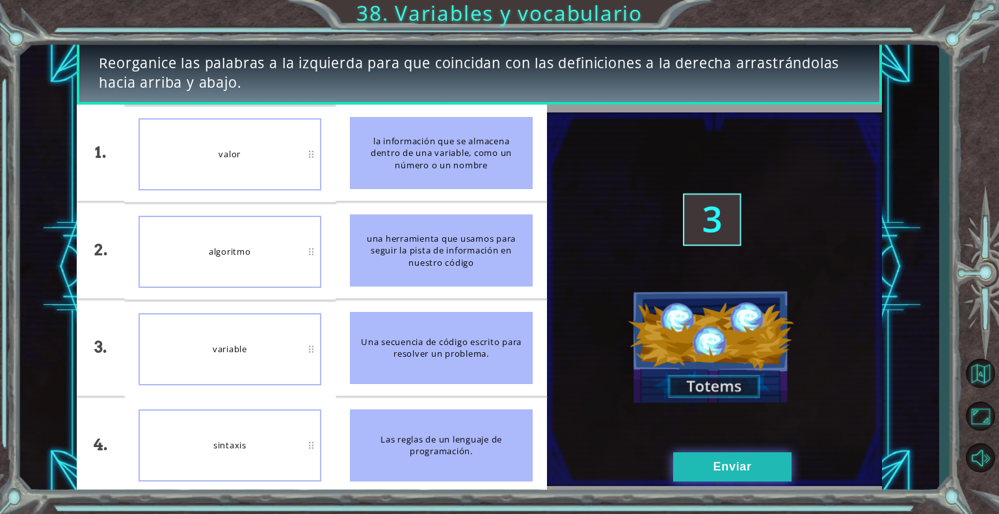
click at [728, 470] on font "Enviar" at bounding box center [732, 466] width 38 height 13
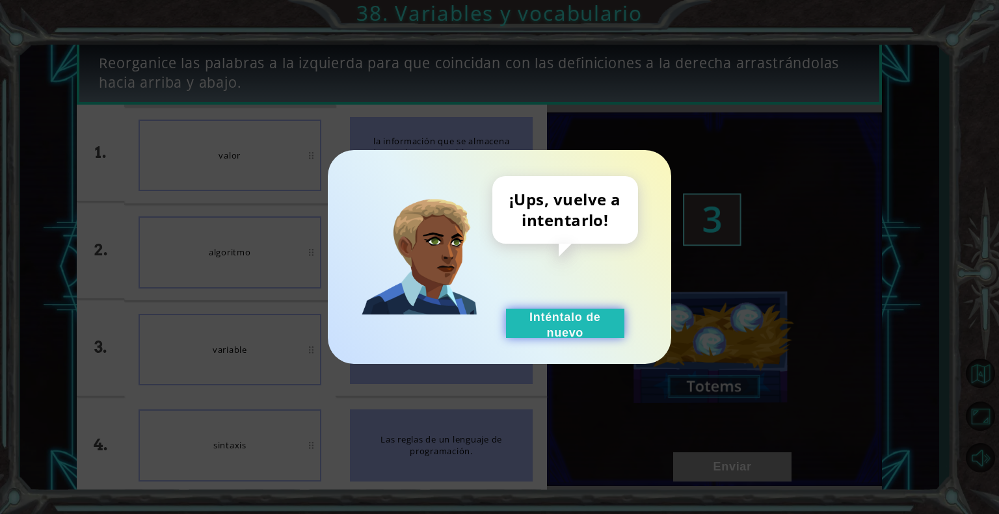
click at [592, 329] on button "Inténtalo de nuevo" at bounding box center [565, 323] width 118 height 29
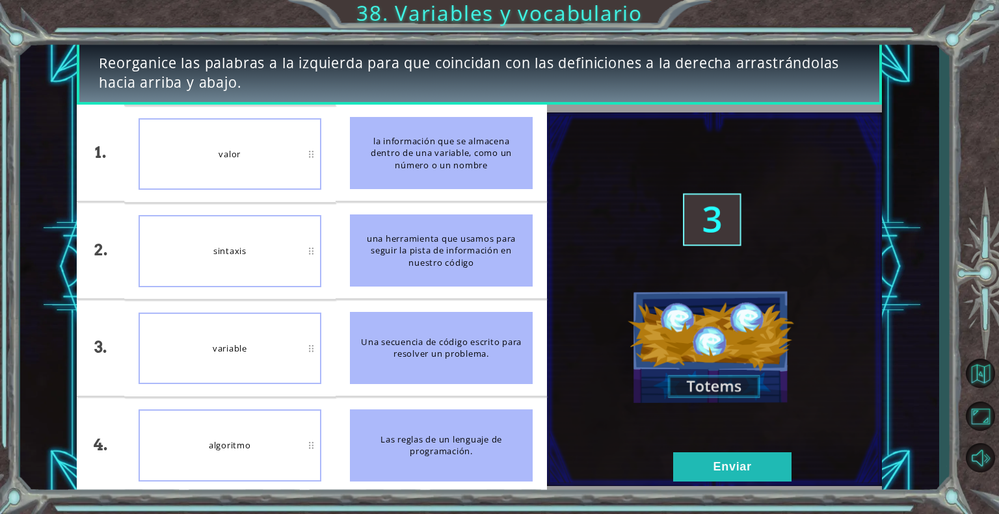
click at [242, 346] on font "variable" at bounding box center [230, 349] width 34 height 12
drag, startPoint x: 242, startPoint y: 346, endPoint x: 268, endPoint y: 361, distance: 30.0
click at [268, 361] on div "variable" at bounding box center [230, 349] width 183 height 72
click at [718, 472] on font "Enviar" at bounding box center [732, 466] width 38 height 13
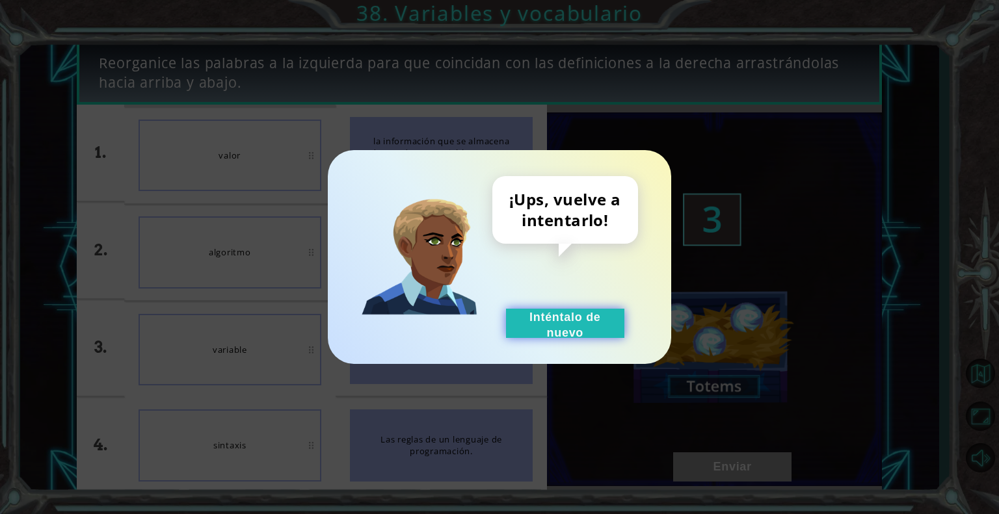
click at [591, 327] on button "Inténtalo de nuevo" at bounding box center [565, 323] width 118 height 29
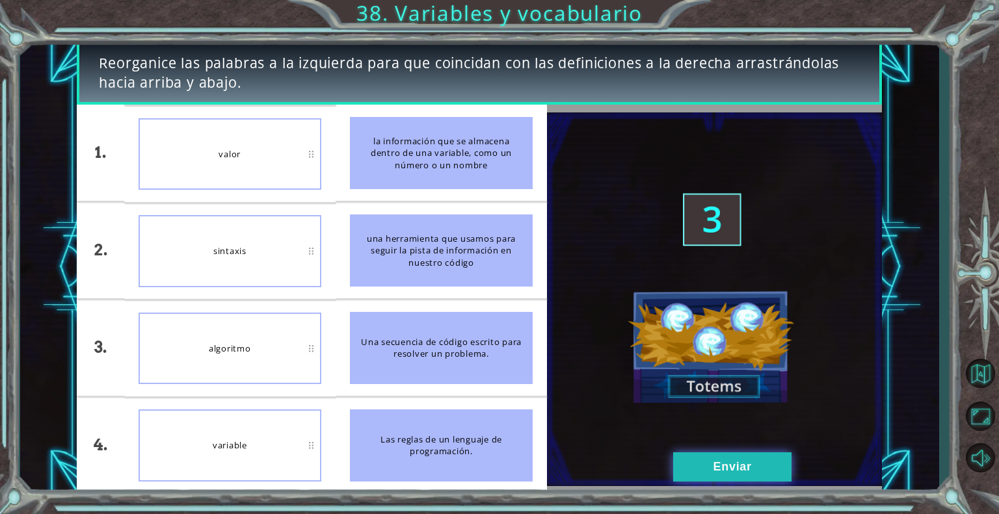
click at [689, 462] on button "Enviar" at bounding box center [732, 467] width 118 height 29
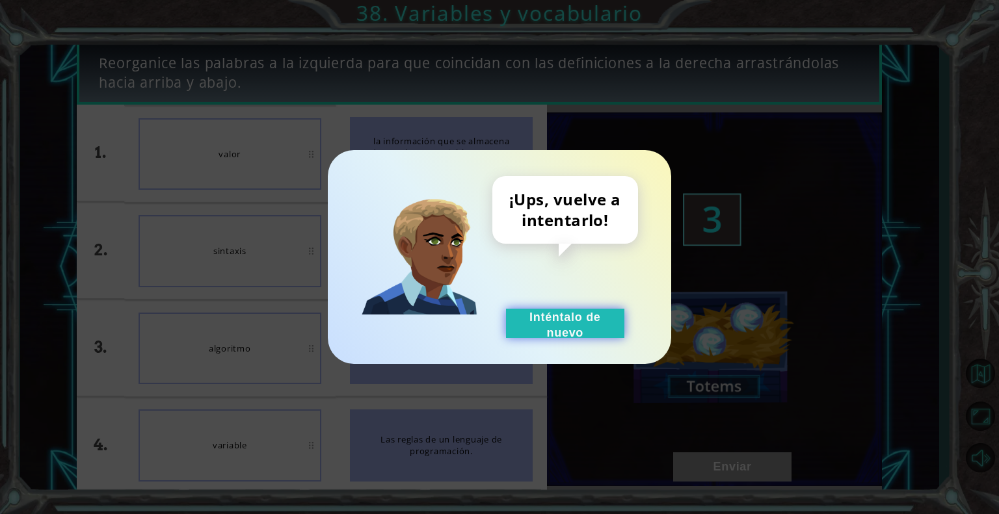
click at [529, 328] on button "Inténtalo de nuevo" at bounding box center [565, 323] width 118 height 29
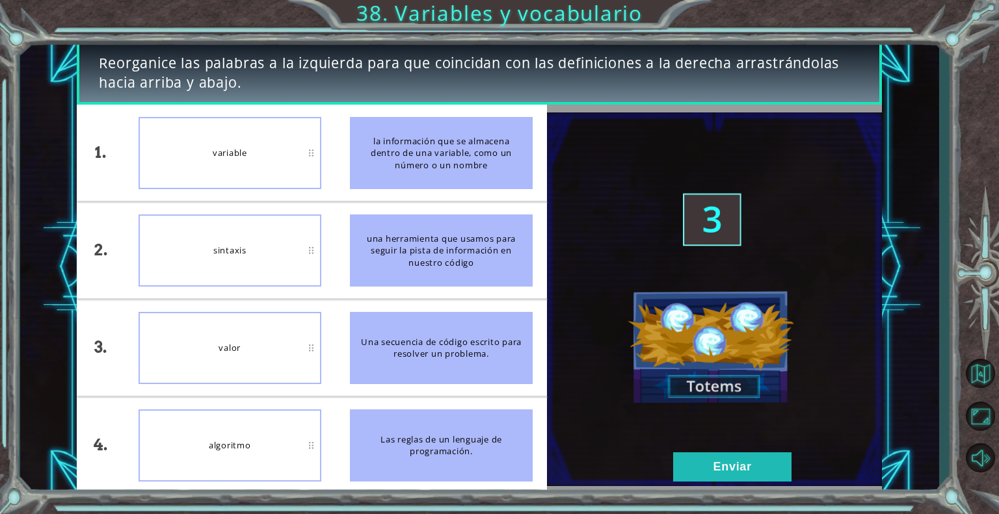
click at [248, 462] on div "algoritmo" at bounding box center [230, 446] width 183 height 72
click at [691, 453] on button "Enviar" at bounding box center [732, 467] width 118 height 29
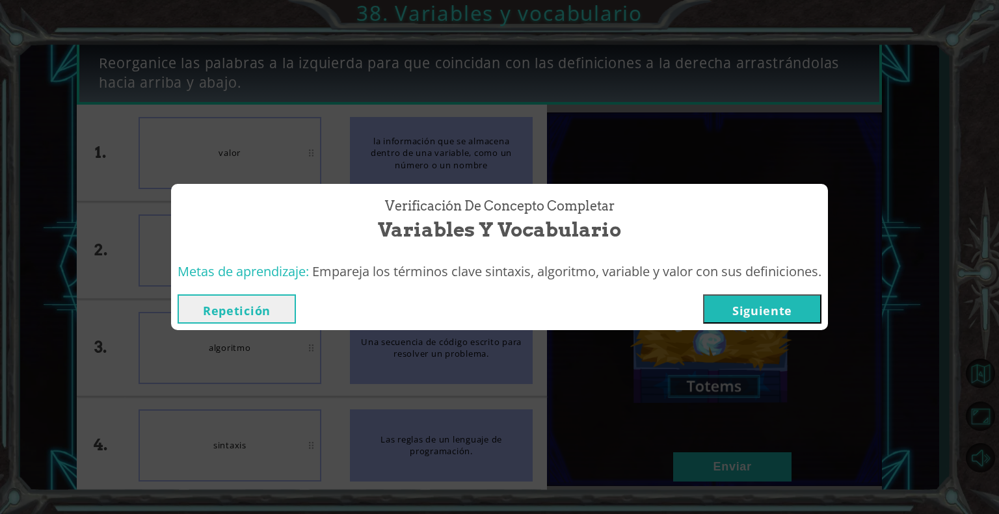
click at [797, 306] on button "Siguiente" at bounding box center [762, 309] width 118 height 29
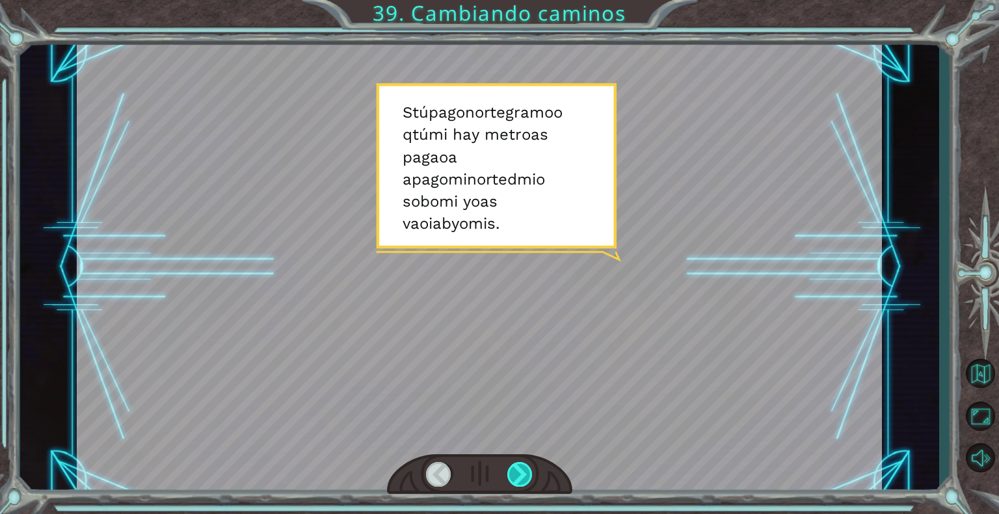
click at [525, 475] on div at bounding box center [520, 474] width 26 height 25
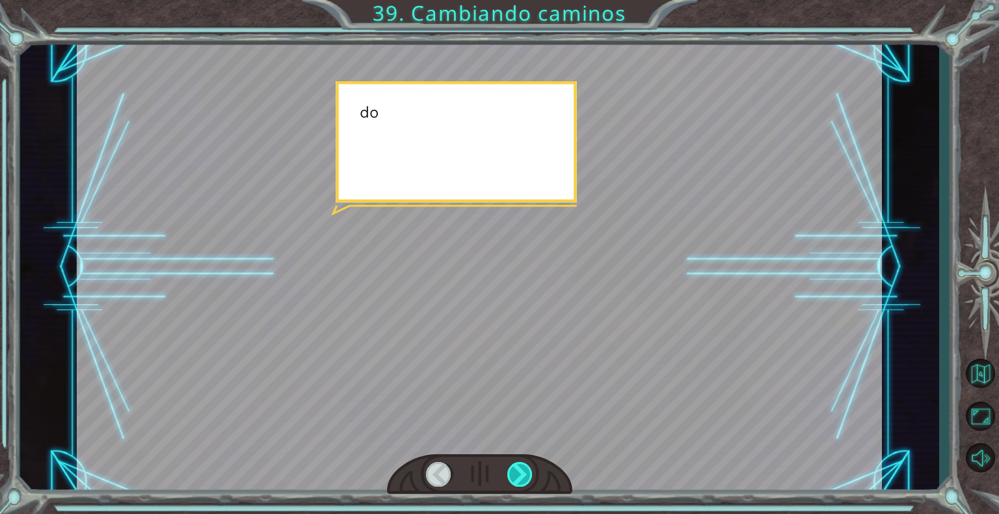
click at [525, 475] on div at bounding box center [520, 474] width 26 height 25
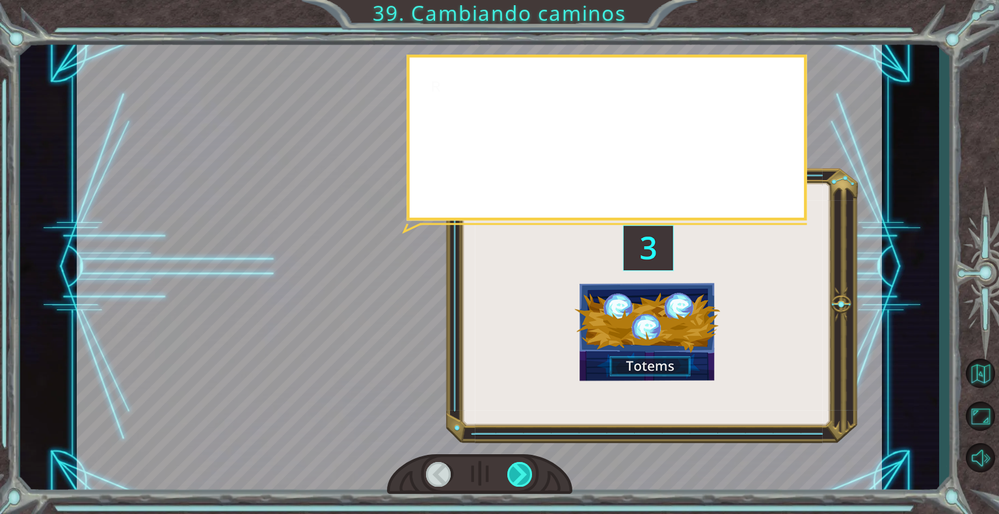
click at [525, 475] on div at bounding box center [520, 474] width 26 height 25
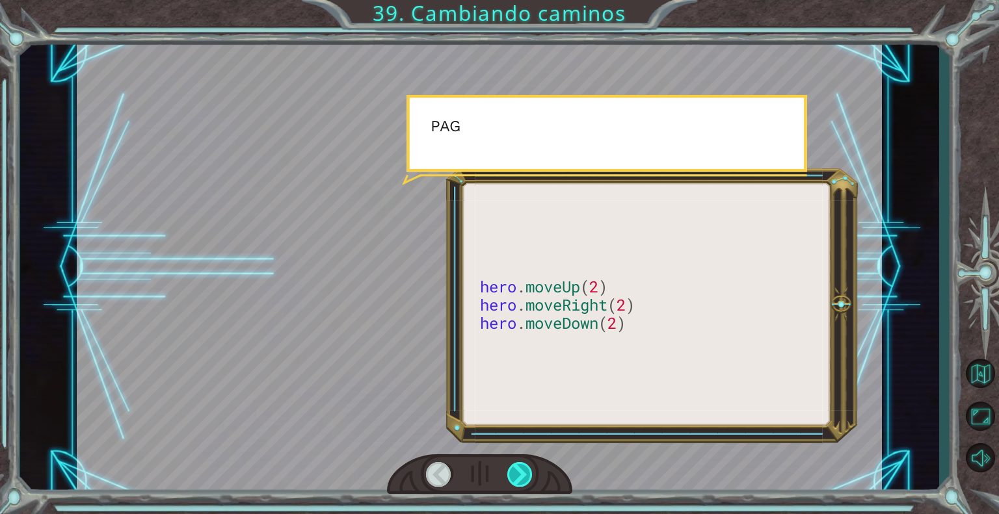
click at [525, 475] on div at bounding box center [520, 474] width 26 height 25
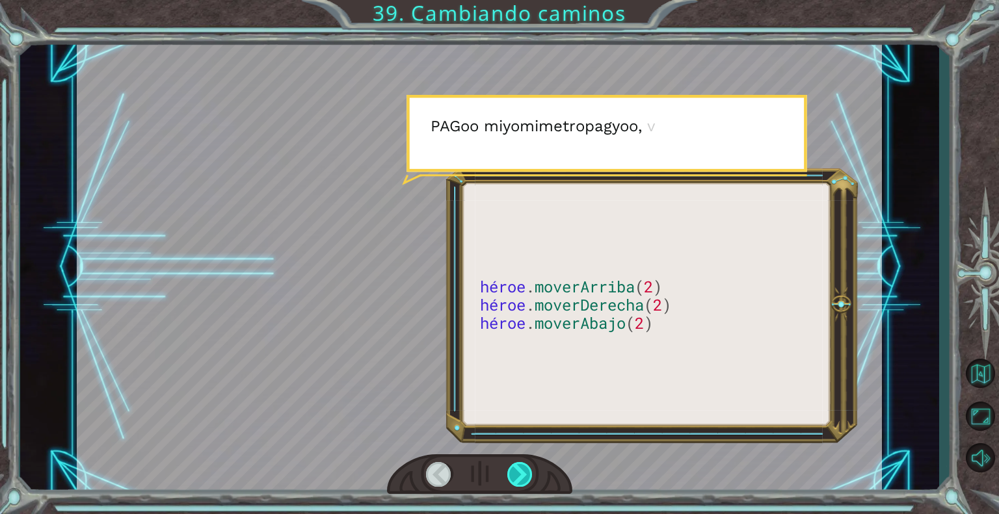
click at [525, 475] on div at bounding box center [520, 474] width 26 height 25
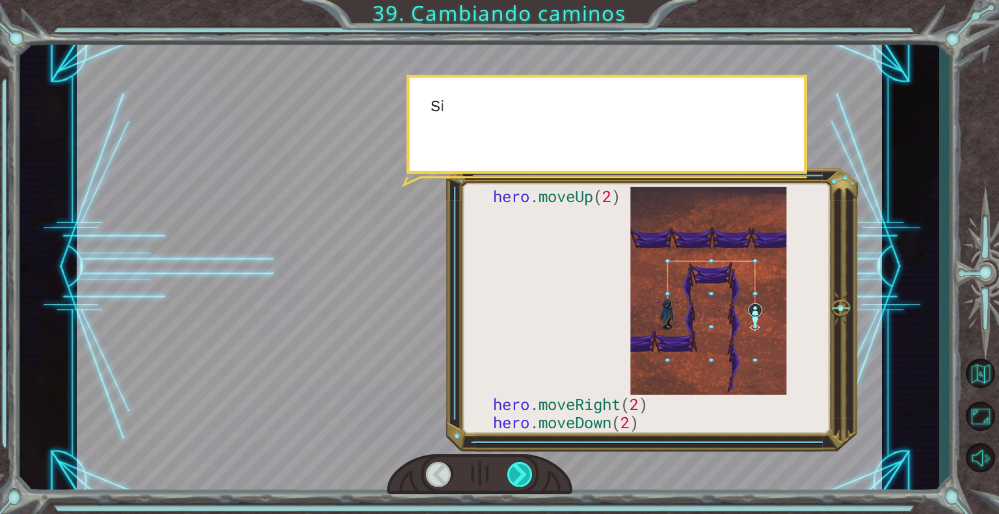
click at [525, 475] on div at bounding box center [520, 474] width 26 height 25
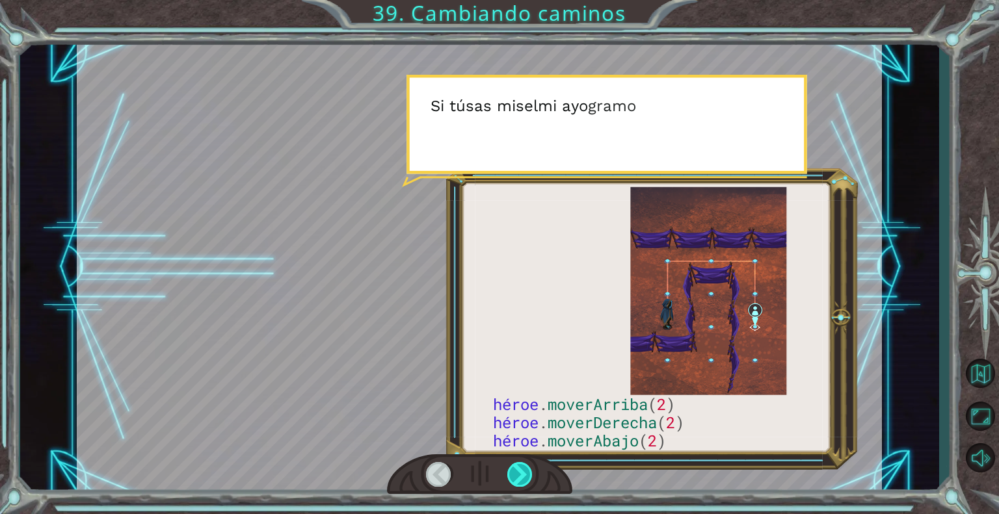
click at [525, 475] on div at bounding box center [520, 474] width 26 height 25
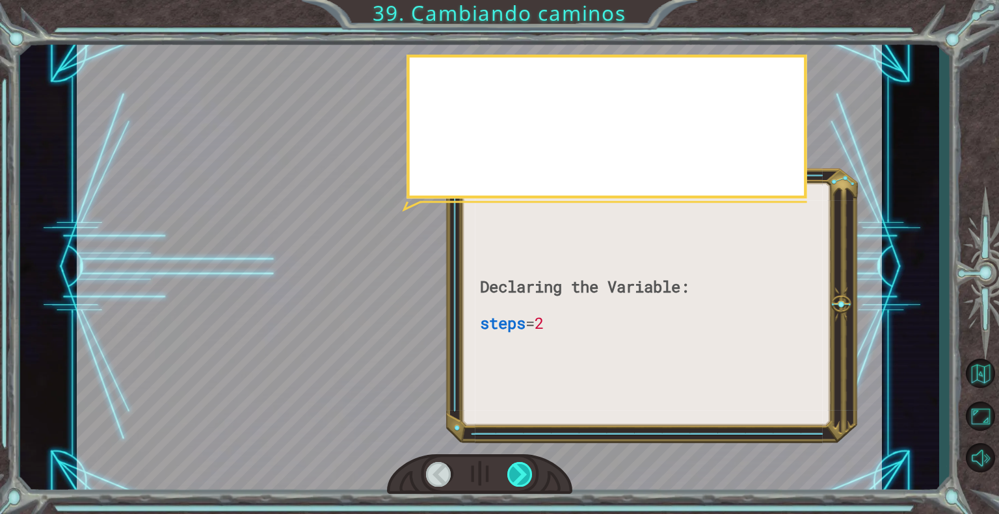
click at [525, 475] on div at bounding box center [520, 474] width 26 height 25
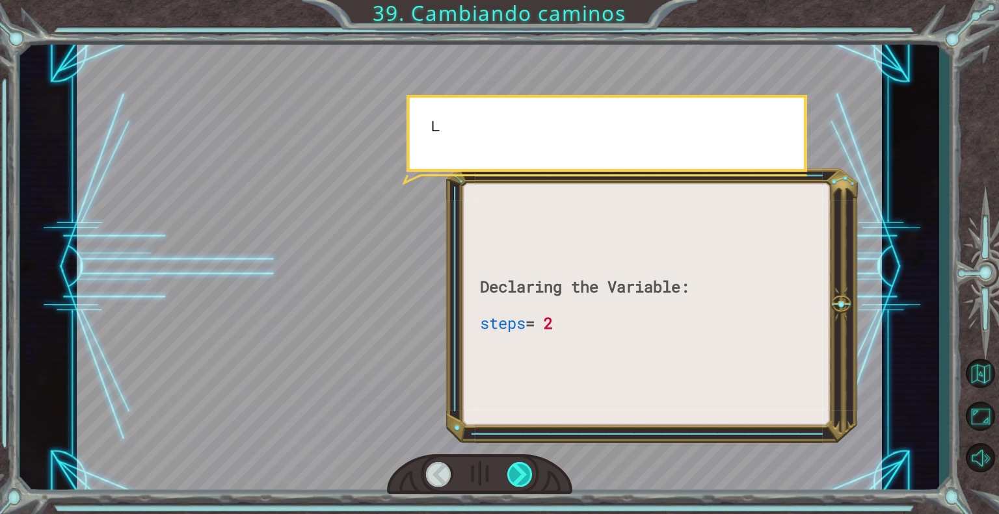
click at [525, 475] on div at bounding box center [520, 474] width 26 height 25
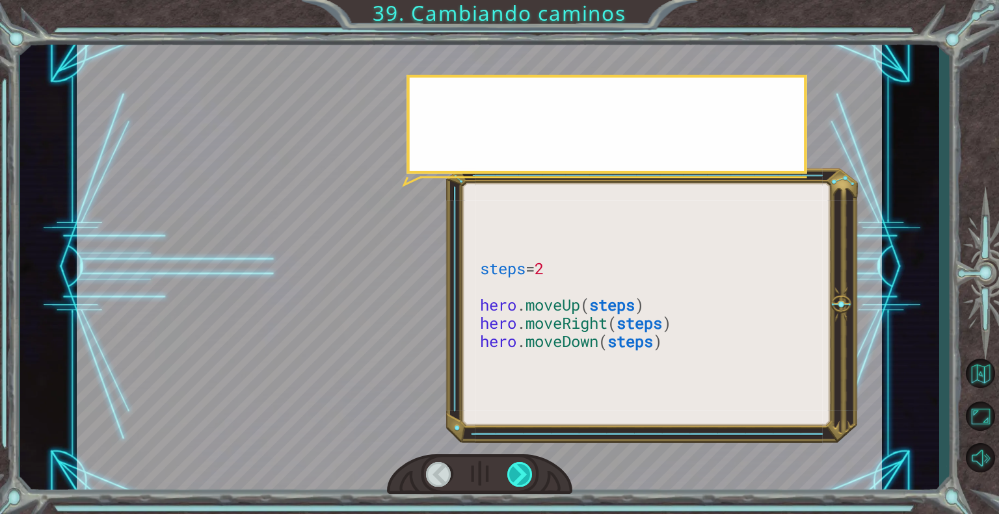
click at [525, 475] on div at bounding box center [520, 474] width 26 height 25
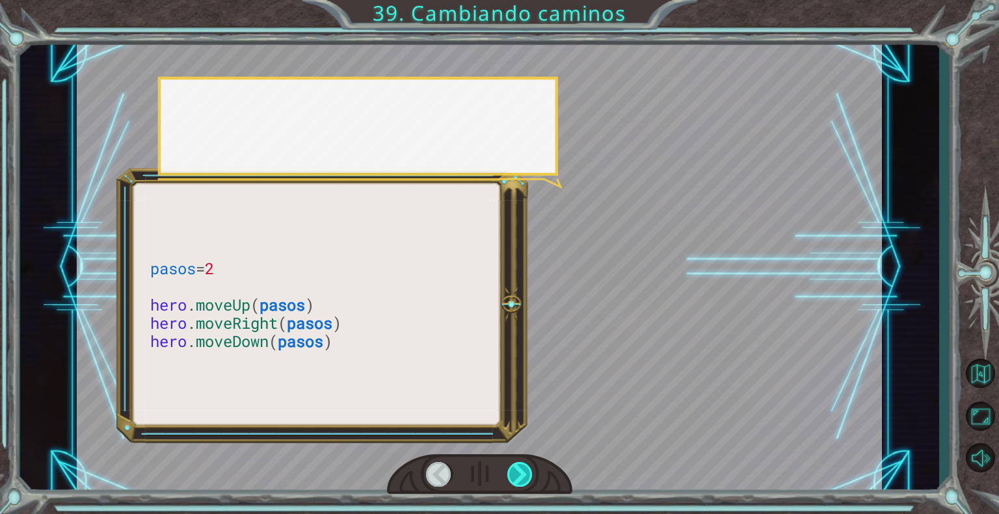
click at [525, 475] on div at bounding box center [520, 474] width 26 height 25
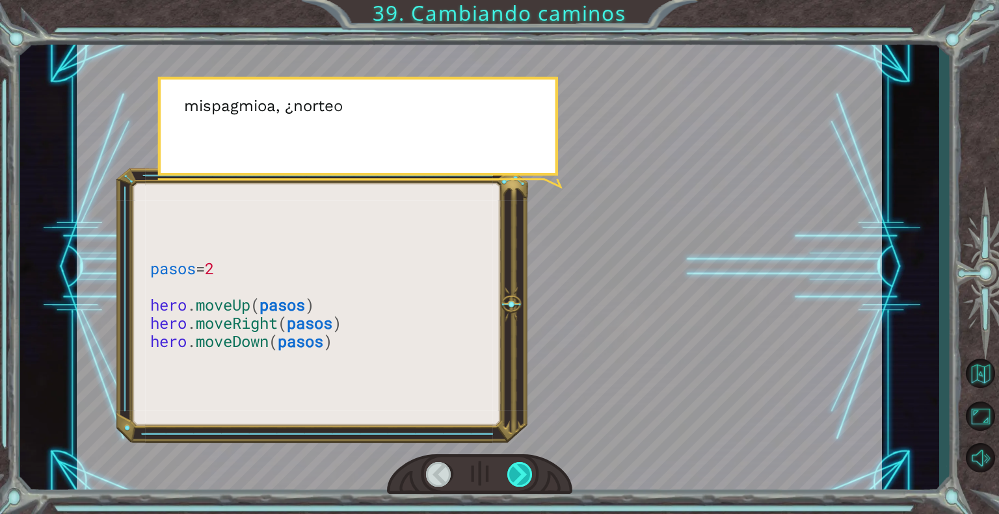
click at [525, 475] on div at bounding box center [520, 474] width 26 height 25
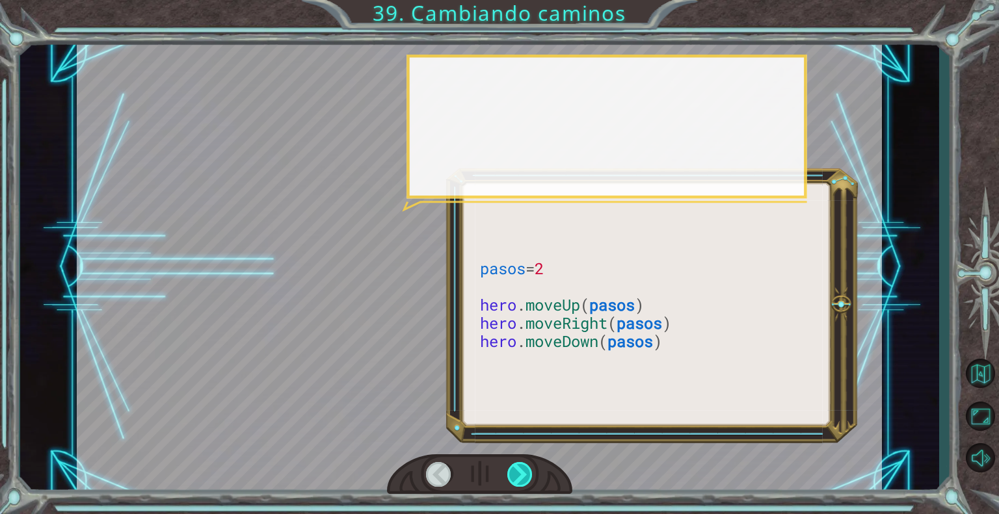
click at [525, 475] on div at bounding box center [520, 474] width 26 height 25
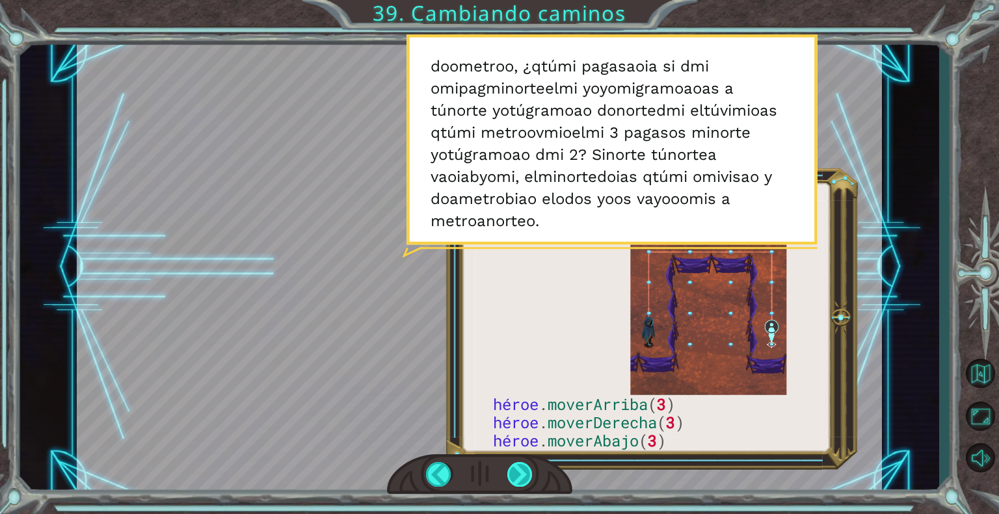
click at [510, 475] on div at bounding box center [520, 474] width 26 height 25
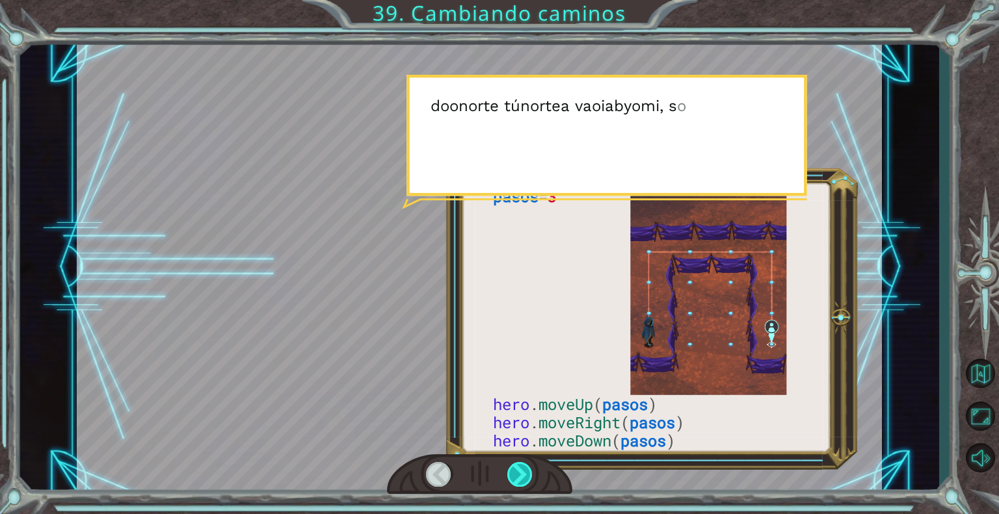
click at [510, 475] on div at bounding box center [520, 474] width 26 height 25
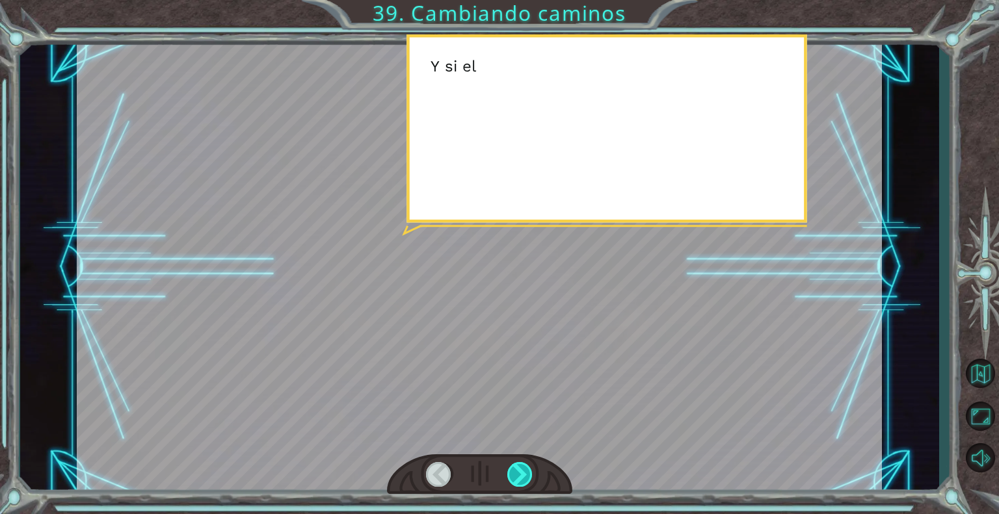
click at [510, 475] on div at bounding box center [520, 474] width 26 height 25
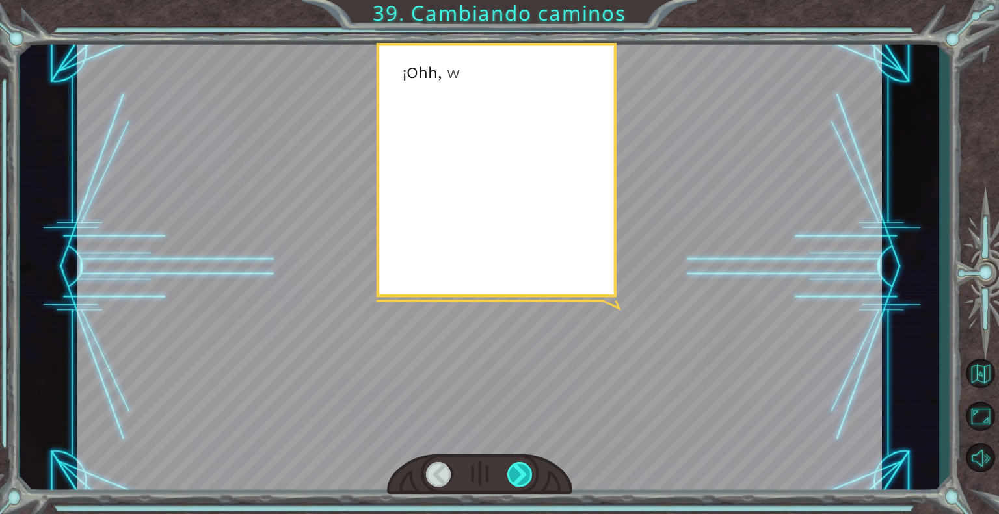
click at [510, 475] on div at bounding box center [520, 474] width 26 height 25
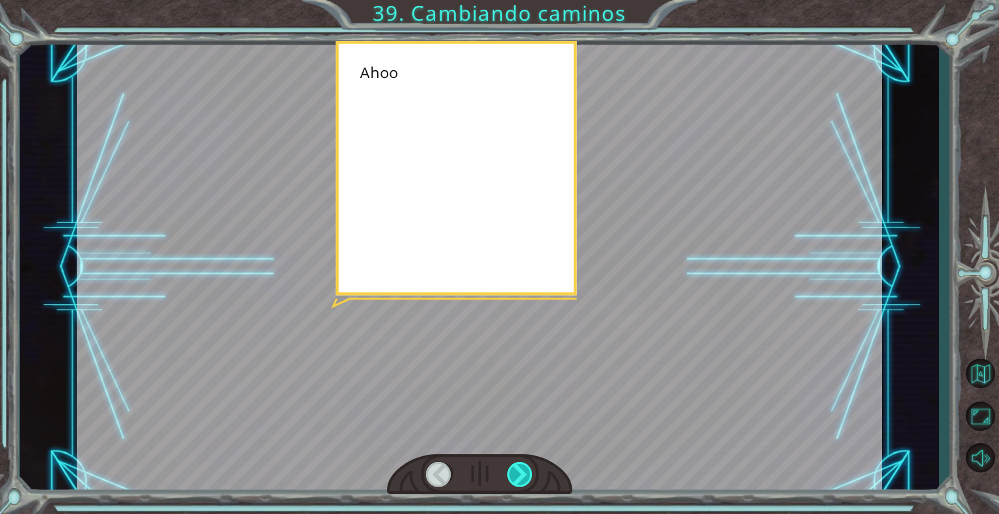
click at [510, 475] on div at bounding box center [520, 474] width 26 height 25
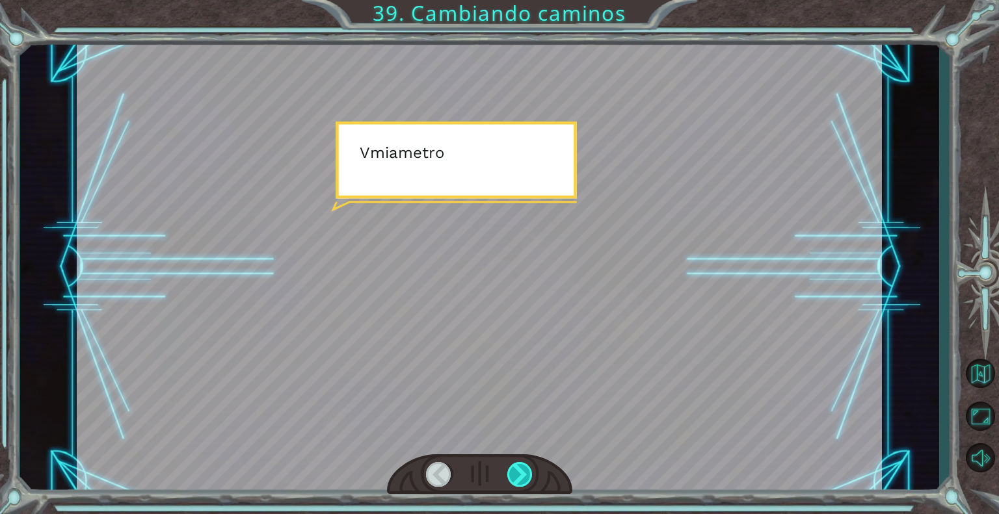
click at [510, 475] on div at bounding box center [520, 474] width 26 height 25
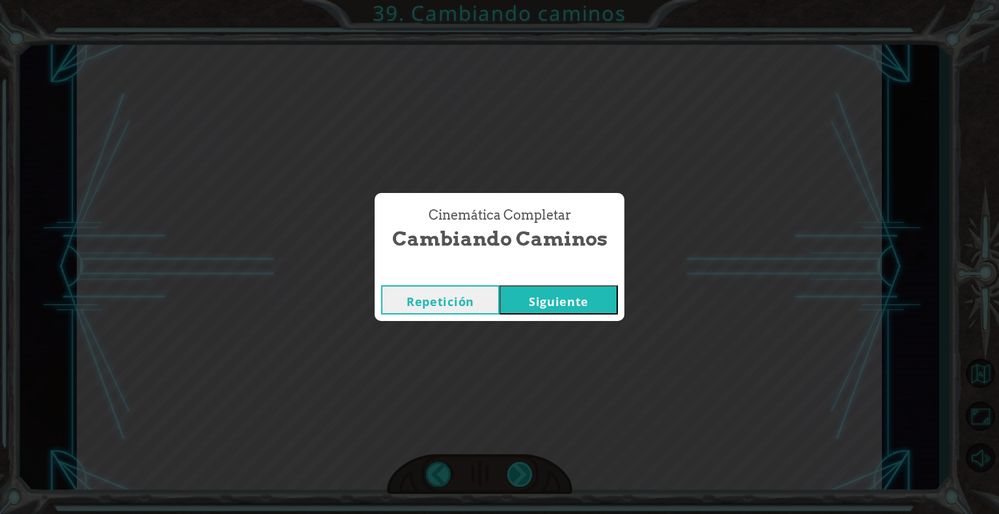
click at [510, 475] on div "Cinemática Completar Cambiando caminos Repetición [GEOGRAPHIC_DATA]" at bounding box center [499, 257] width 999 height 514
click at [565, 289] on button "Siguiente" at bounding box center [558, 300] width 118 height 29
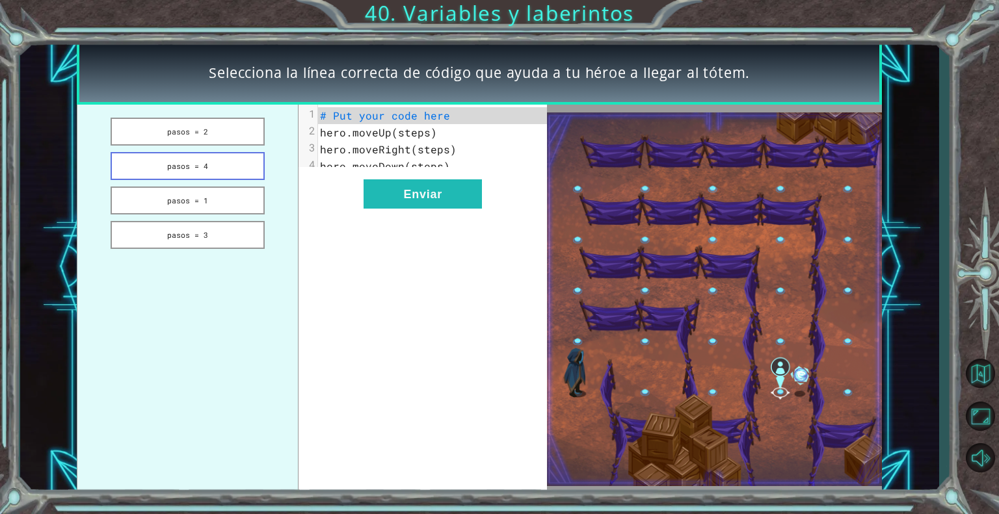
click at [261, 165] on button "pasos = 4" at bounding box center [188, 166] width 154 height 28
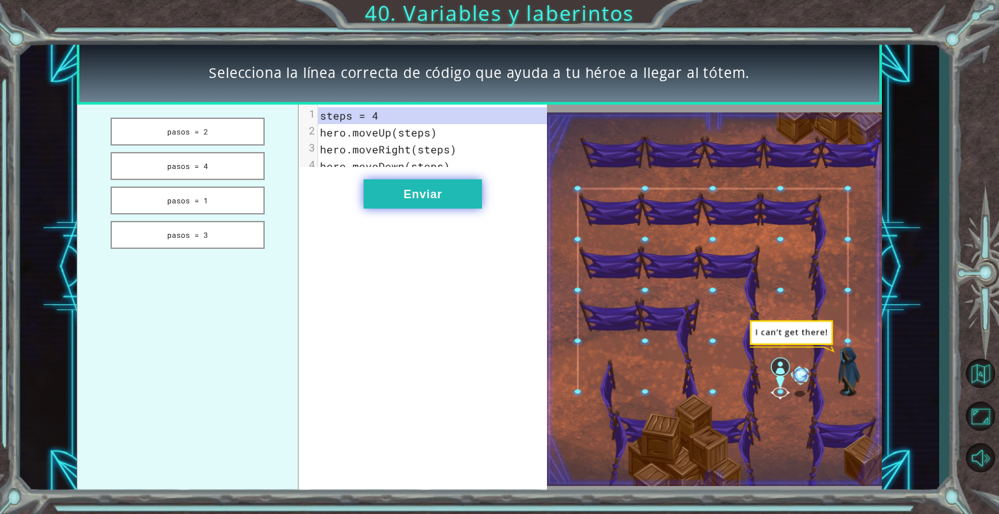
click at [472, 209] on button "Enviar" at bounding box center [423, 194] width 118 height 29
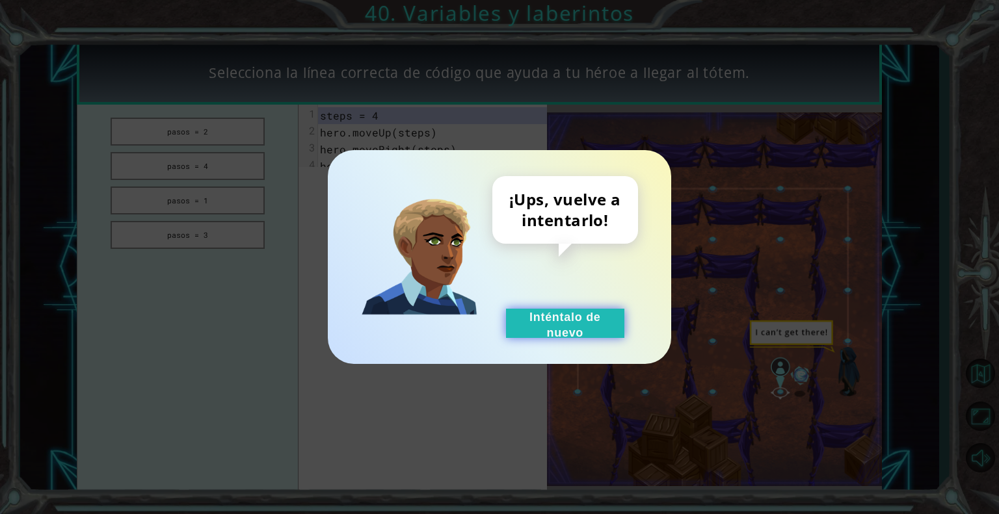
click at [583, 317] on font "Inténtalo de nuevo" at bounding box center [565, 325] width 72 height 29
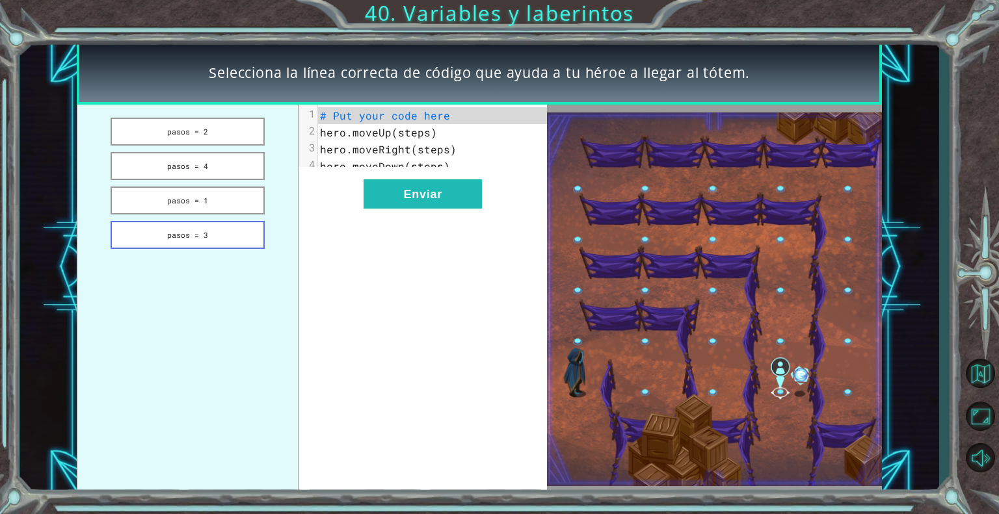
click at [233, 239] on button "pasos = 3" at bounding box center [188, 235] width 154 height 28
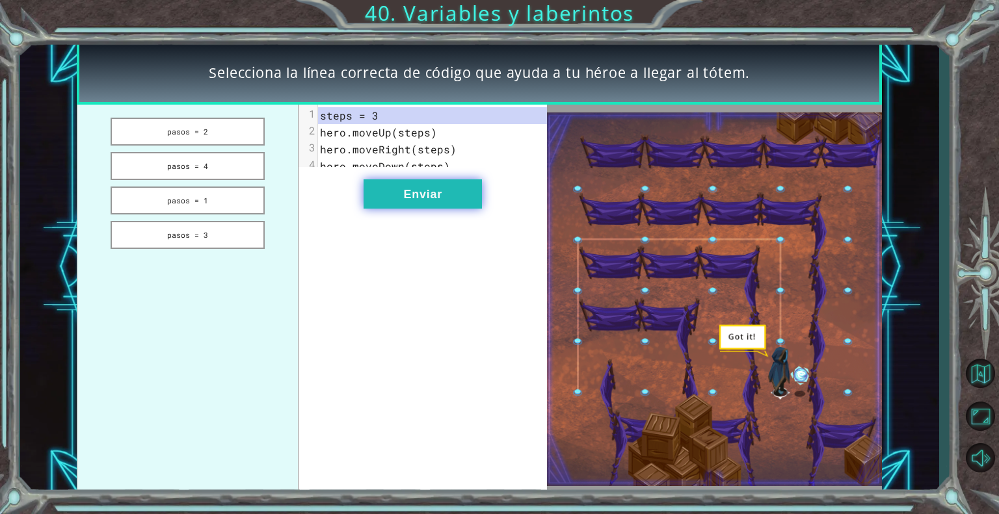
click at [425, 201] on font "Enviar" at bounding box center [423, 194] width 38 height 13
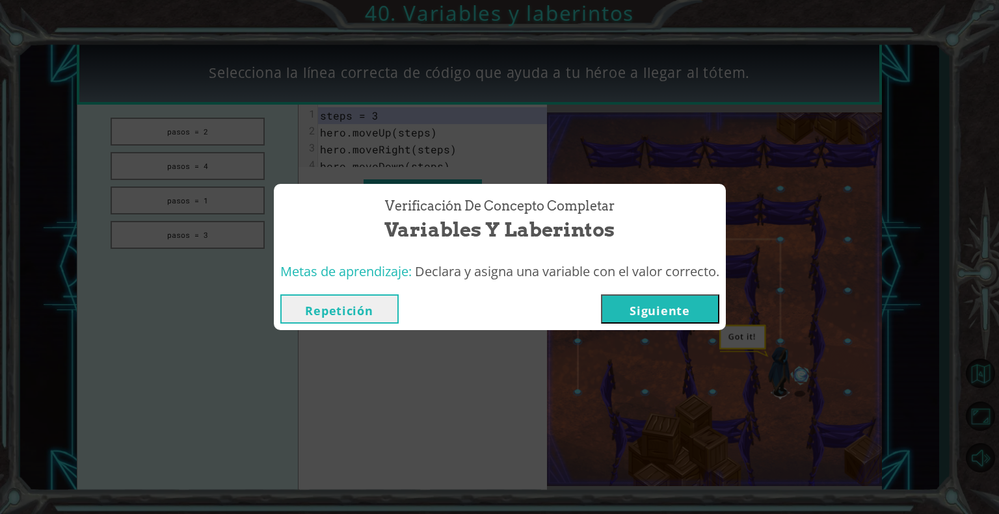
click at [617, 302] on button "Siguiente" at bounding box center [660, 309] width 118 height 29
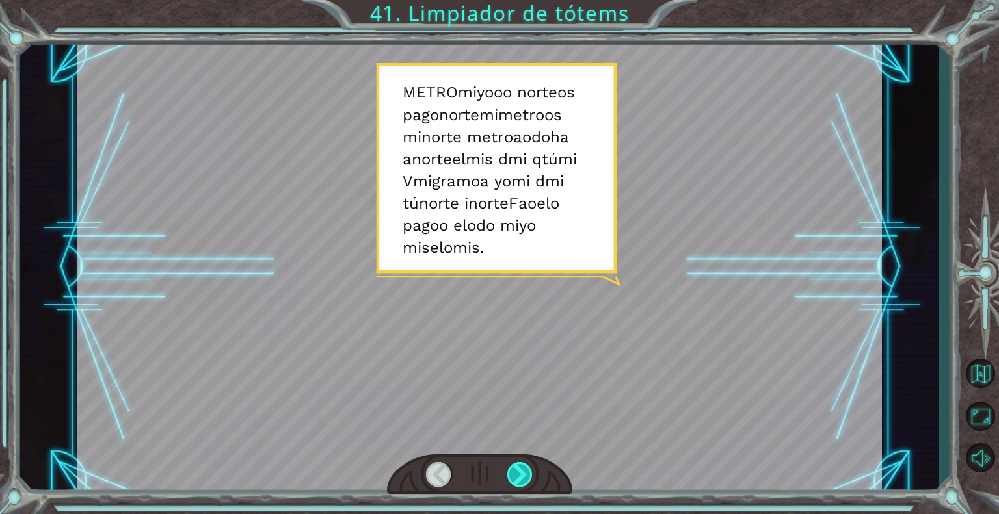
click at [527, 468] on div at bounding box center [520, 474] width 26 height 25
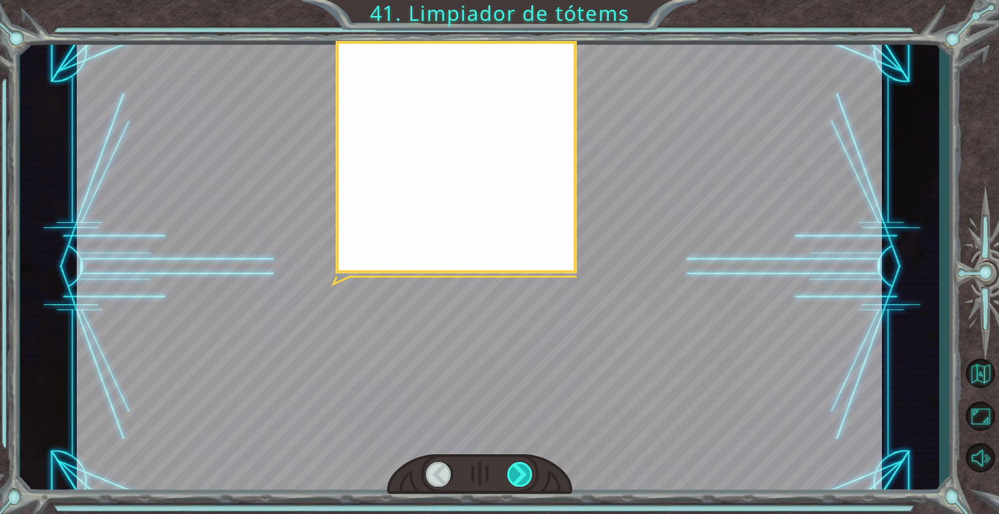
click at [527, 468] on div at bounding box center [520, 474] width 26 height 25
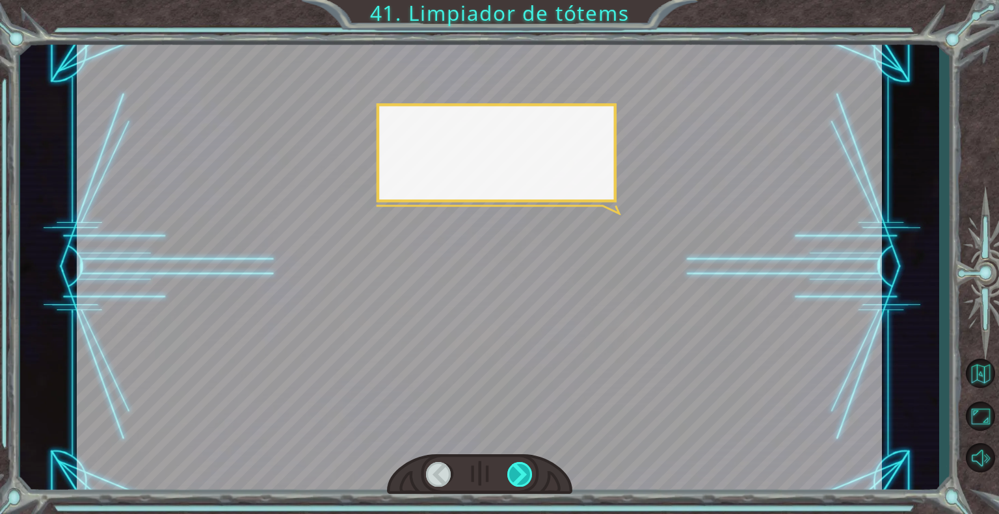
click at [527, 468] on div at bounding box center [520, 474] width 26 height 25
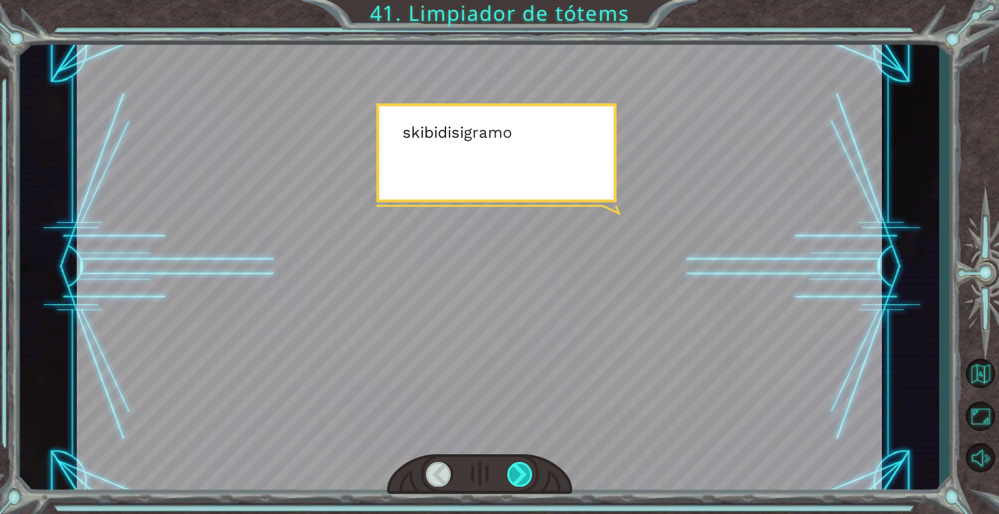
click at [527, 468] on div at bounding box center [520, 474] width 26 height 25
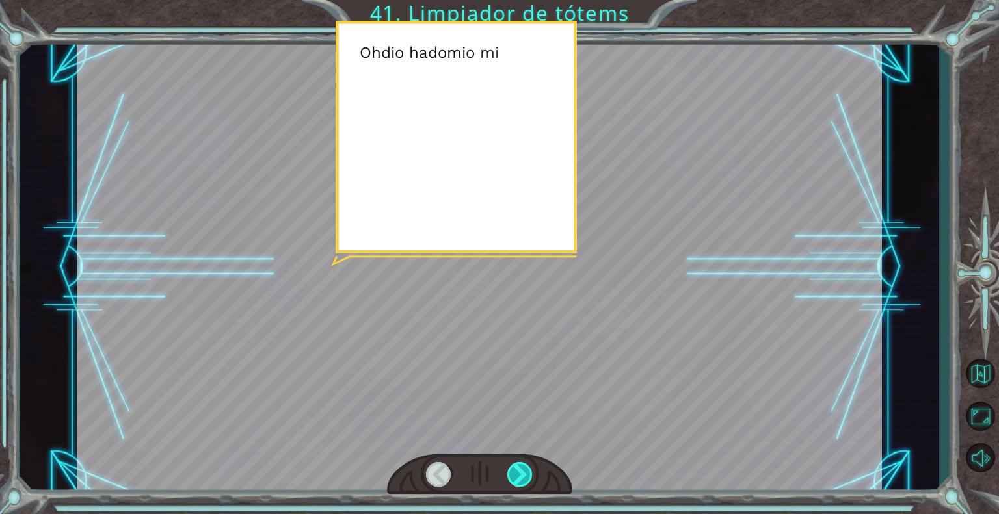
click at [527, 468] on div at bounding box center [520, 474] width 26 height 25
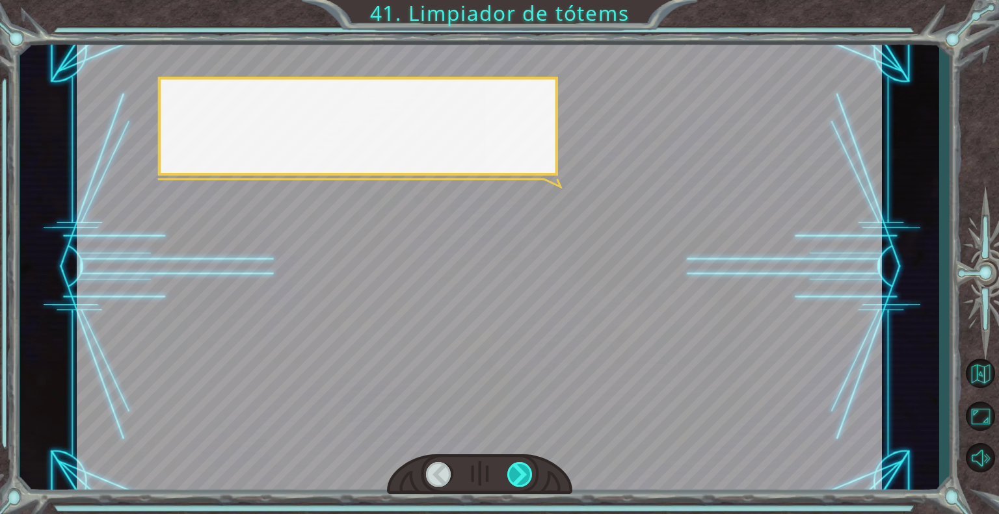
click at [527, 468] on div at bounding box center [520, 474] width 26 height 25
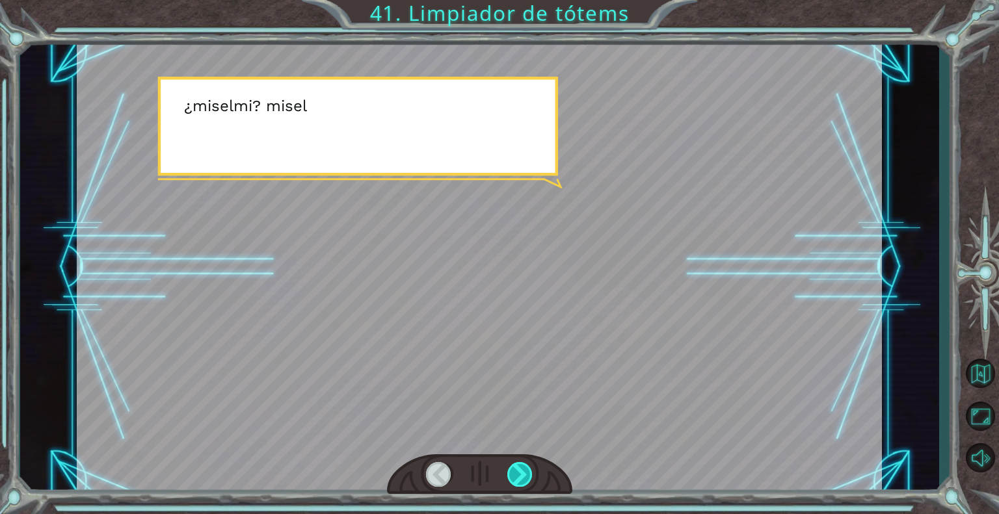
click at [527, 468] on div at bounding box center [520, 474] width 26 height 25
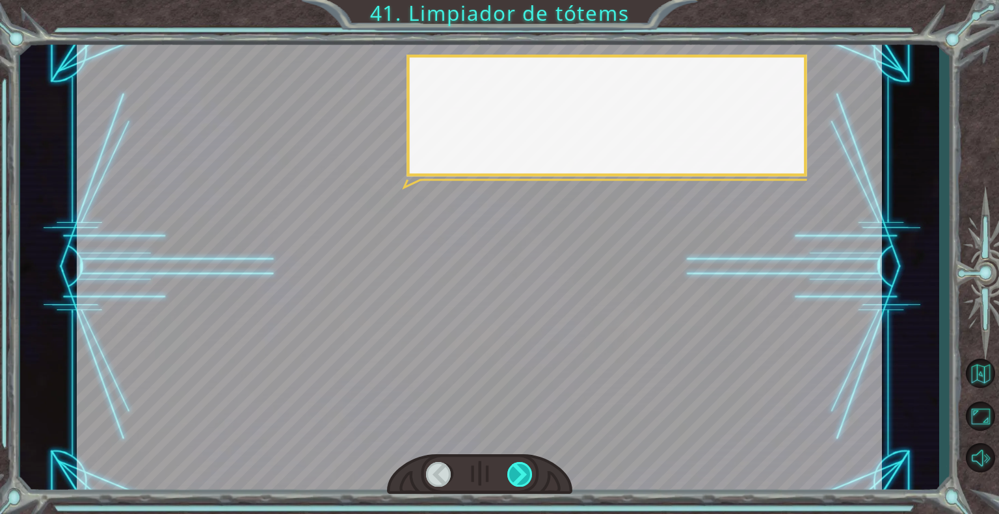
click at [527, 468] on div at bounding box center [520, 474] width 26 height 25
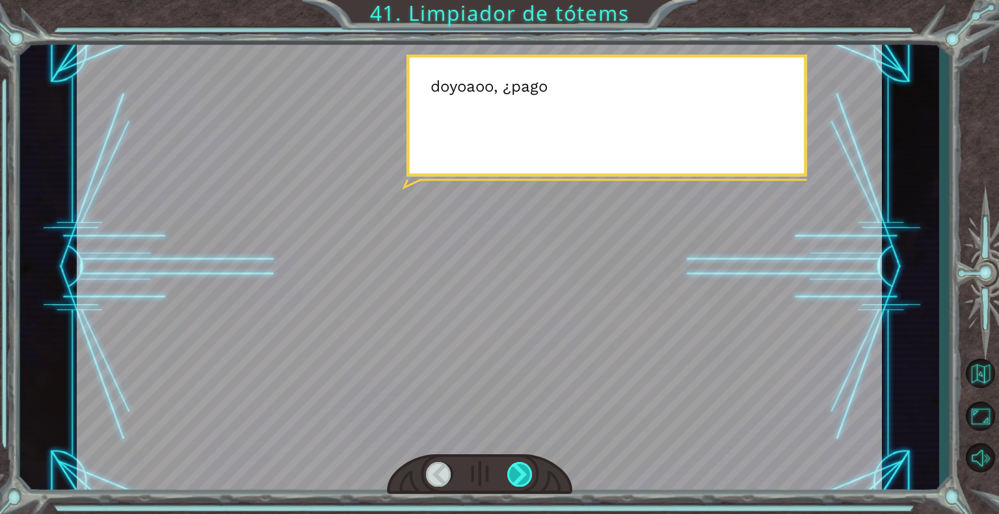
click at [527, 468] on div at bounding box center [520, 474] width 26 height 25
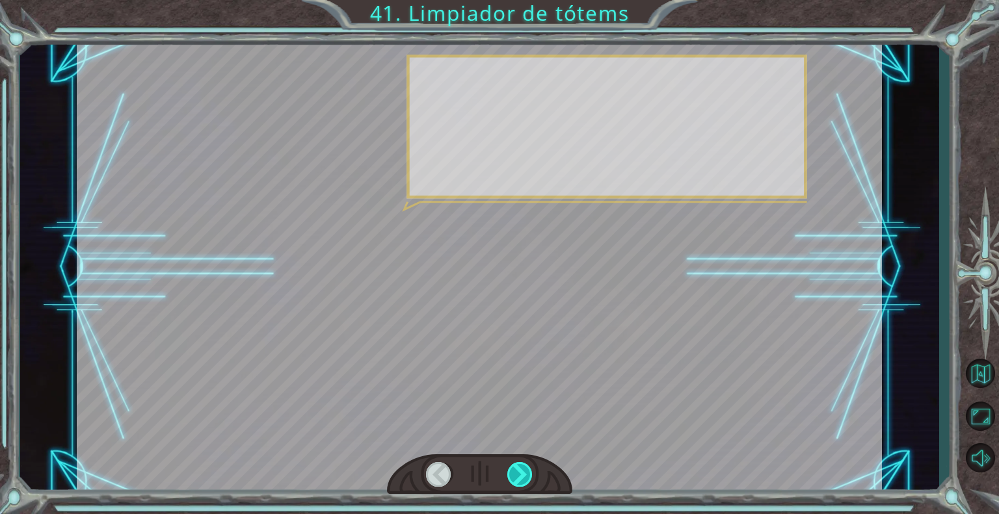
click at [527, 468] on div at bounding box center [520, 474] width 26 height 25
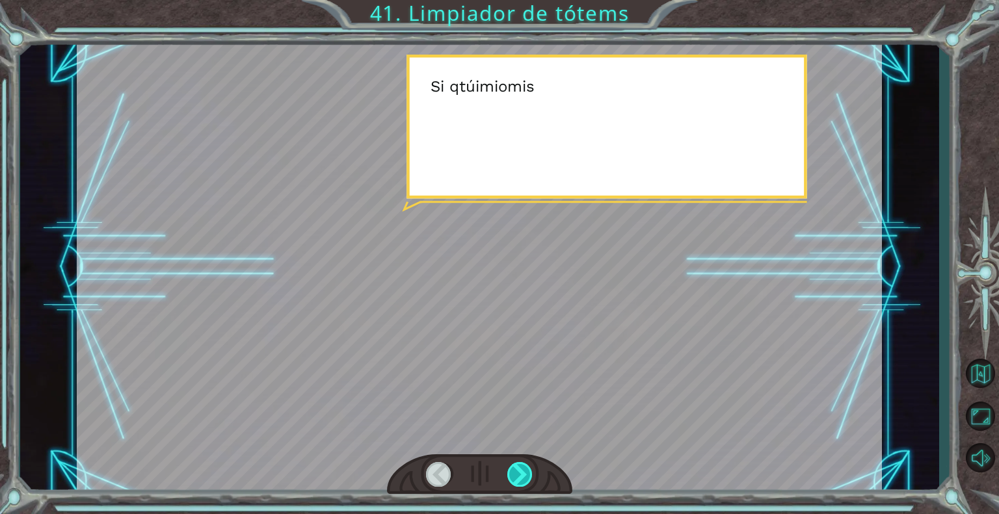
click at [527, 468] on div at bounding box center [520, 474] width 26 height 25
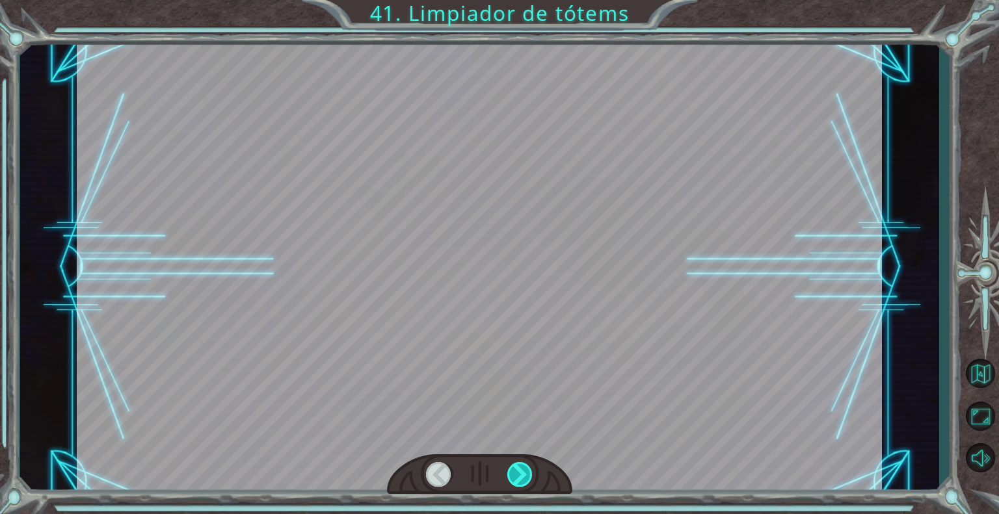
click at [527, 468] on div at bounding box center [520, 474] width 26 height 25
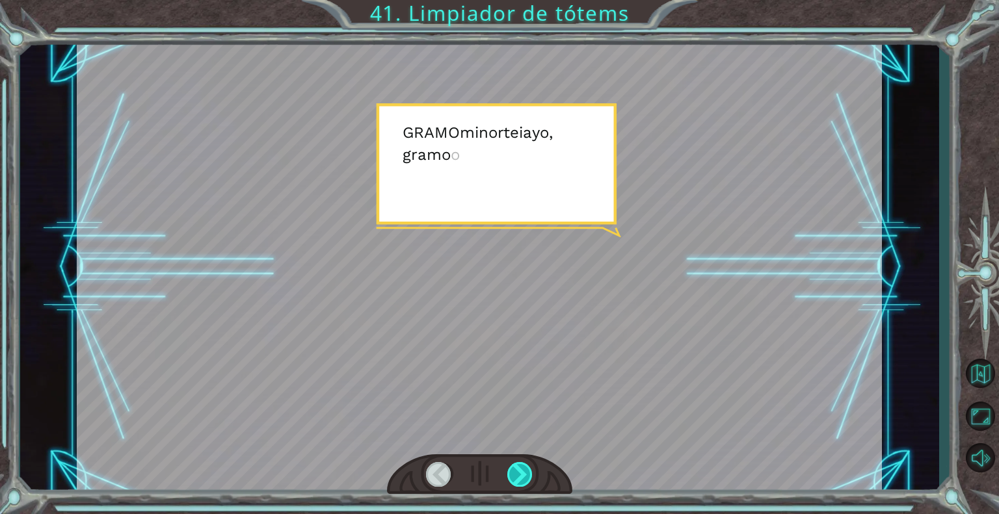
click at [527, 468] on div at bounding box center [520, 474] width 26 height 25
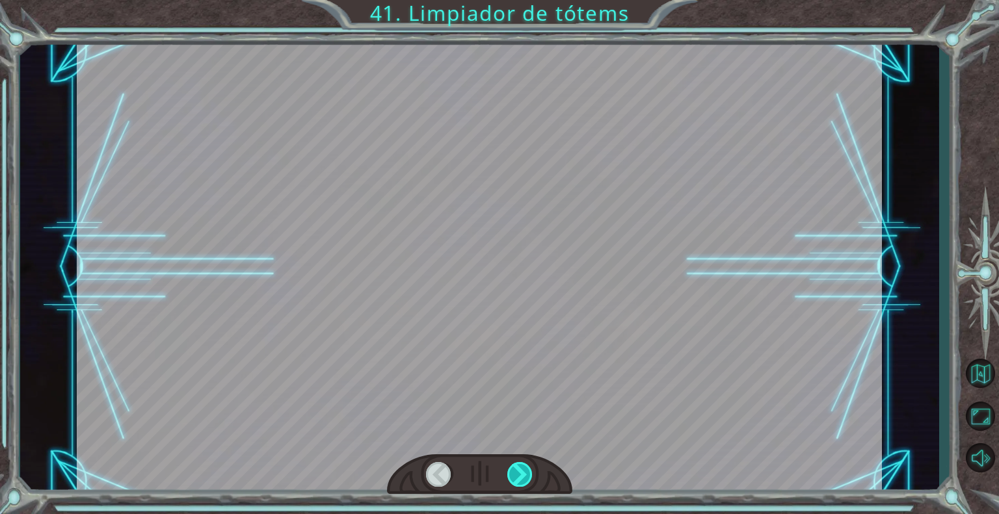
click at [527, 468] on div at bounding box center [520, 474] width 26 height 25
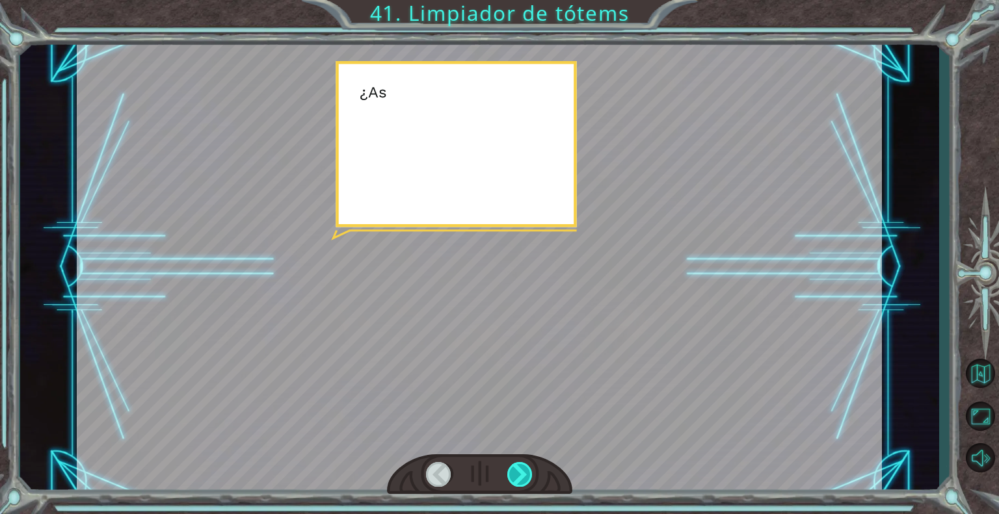
click at [527, 468] on div at bounding box center [520, 474] width 26 height 25
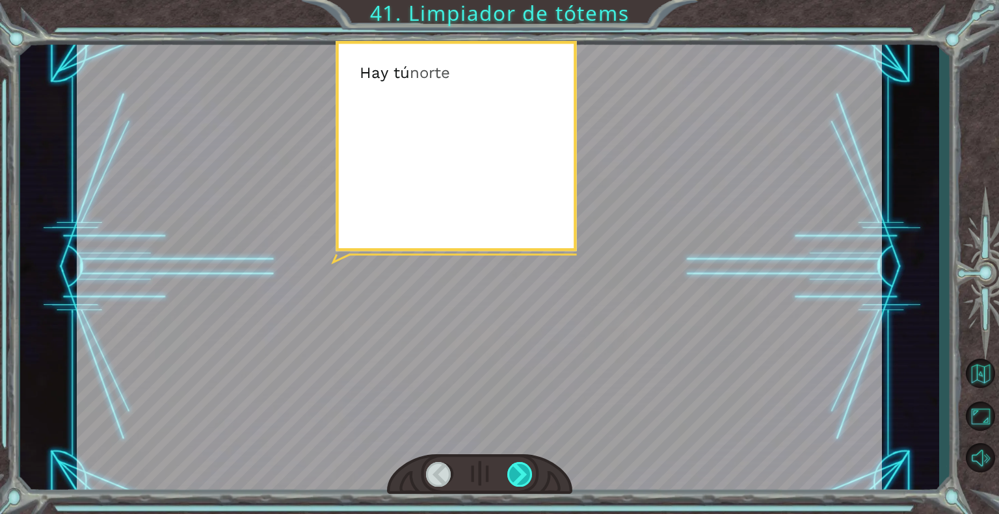
click at [527, 468] on div at bounding box center [520, 474] width 26 height 25
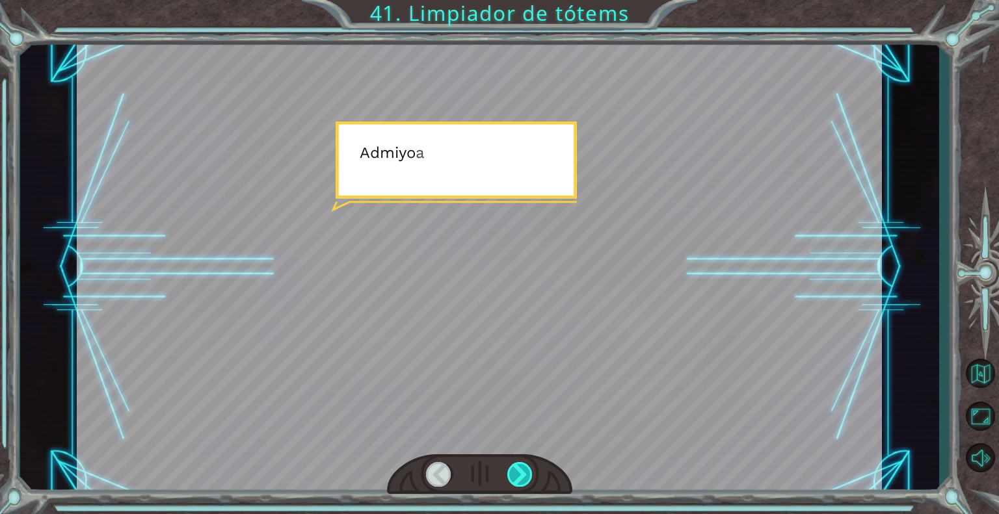
click at [527, 468] on div at bounding box center [520, 474] width 26 height 25
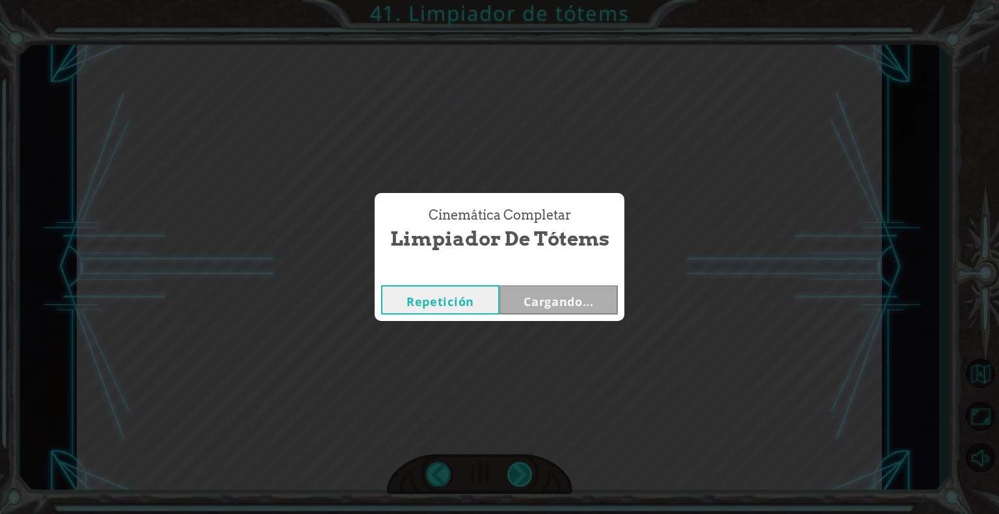
click at [527, 468] on div "Cinemática Completar Limpiador de tótems Repetición Cargando..." at bounding box center [499, 257] width 999 height 514
click at [580, 314] on div "Repetición Cargando..." at bounding box center [500, 300] width 250 height 42
click at [580, 307] on font "Cargando..." at bounding box center [559, 302] width 70 height 16
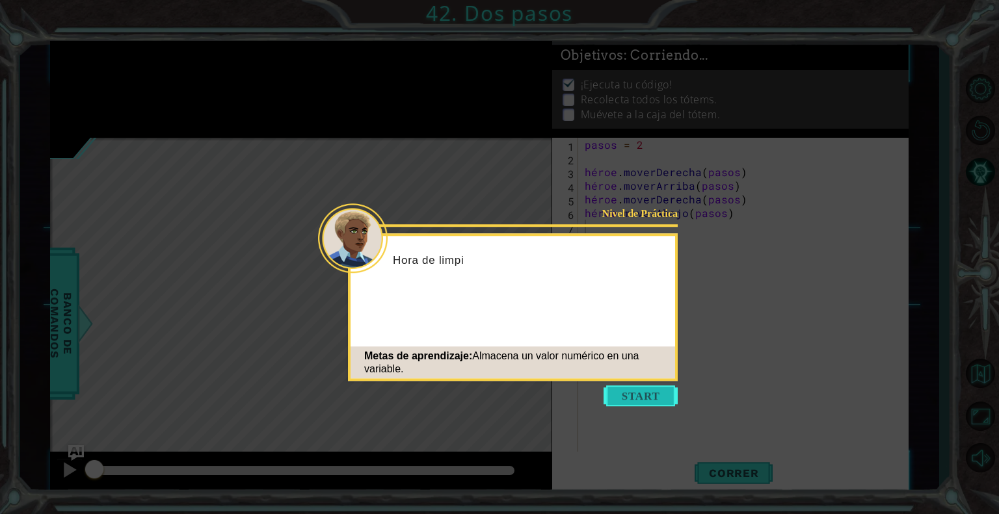
click at [616, 389] on button "Comenzar" at bounding box center [641, 396] width 74 height 21
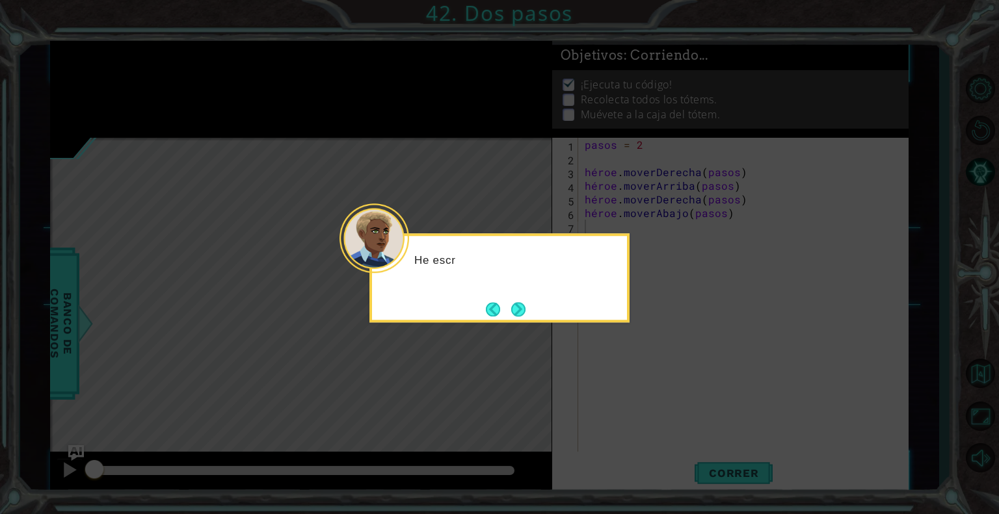
click at [616, 389] on icon at bounding box center [499, 257] width 999 height 514
drag, startPoint x: 615, startPoint y: 385, endPoint x: 526, endPoint y: 317, distance: 111.9
click at [526, 317] on div "He escrito un programa que puede ayudarte. Vamo" at bounding box center [499, 277] width 260 height 89
click at [519, 311] on button "Próximo" at bounding box center [519, 310] width 20 height 20
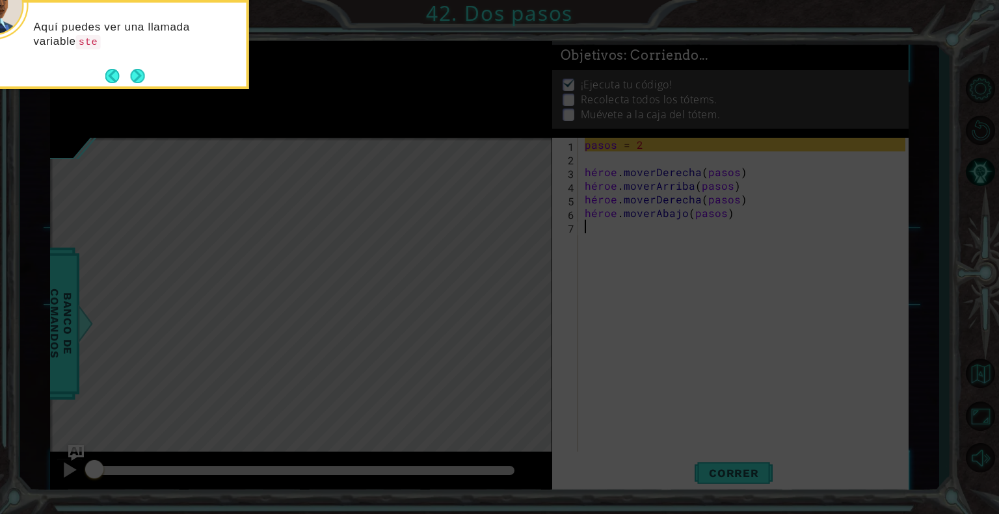
click at [541, 232] on icon at bounding box center [499, 77] width 999 height 875
click at [624, 145] on icon at bounding box center [499, 77] width 999 height 875
click at [134, 72] on button "Próximo" at bounding box center [137, 75] width 19 height 19
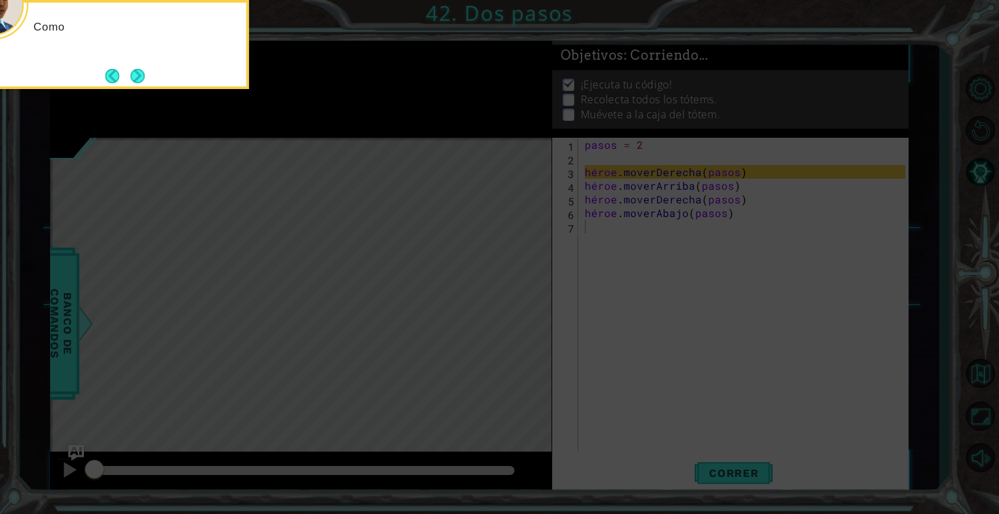
click at [134, 72] on button "Next" at bounding box center [138, 76] width 16 height 16
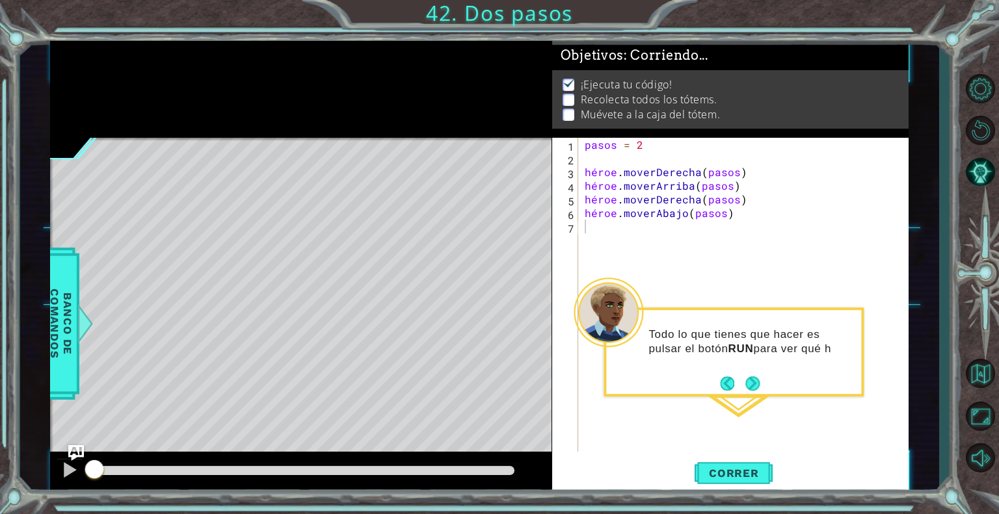
drag, startPoint x: 729, startPoint y: 390, endPoint x: 675, endPoint y: 275, distance: 126.6
click at [675, 275] on body "1 [DEMOGRAPHIC_DATA] XXXXXXXXXXXXXXXXXXXXXXXXXXXXXXXXXXXXXXXXXXXXXXXXXXXXXXXXXX…" at bounding box center [499, 257] width 999 height 514
click at [706, 464] on button "Correr" at bounding box center [734, 474] width 78 height 36
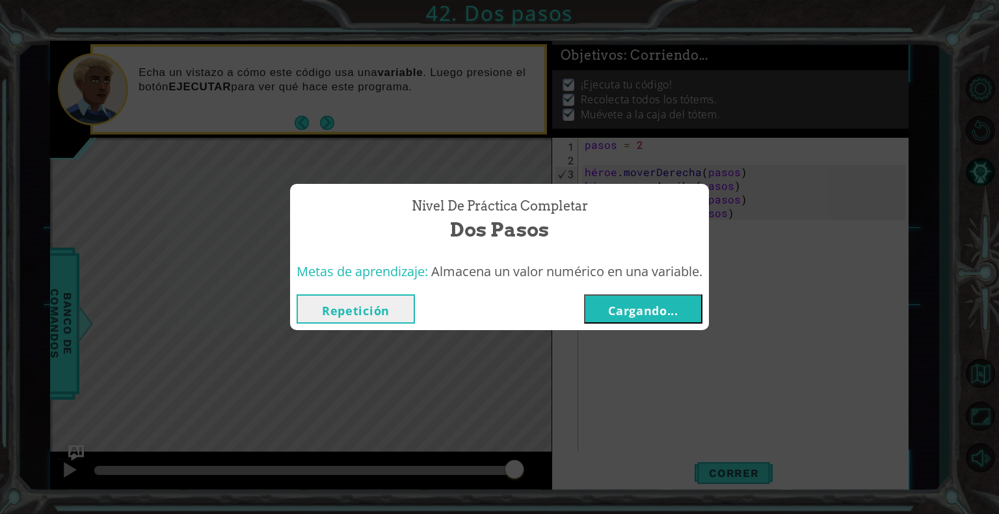
click at [669, 323] on button "Cargando..." at bounding box center [643, 309] width 118 height 29
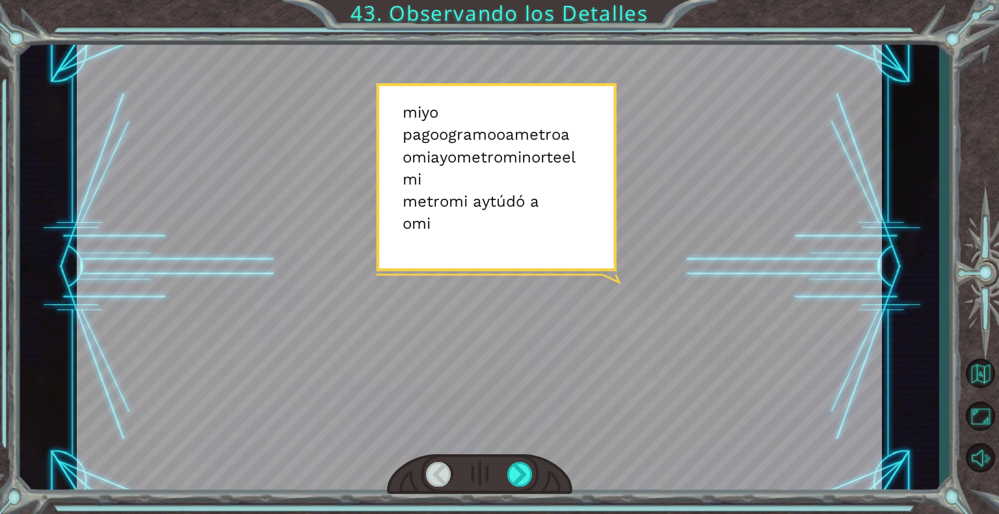
drag, startPoint x: 597, startPoint y: 328, endPoint x: 578, endPoint y: 344, distance: 24.5
click at [578, 344] on div at bounding box center [479, 267] width 805 height 453
click at [528, 465] on div at bounding box center [520, 474] width 26 height 25
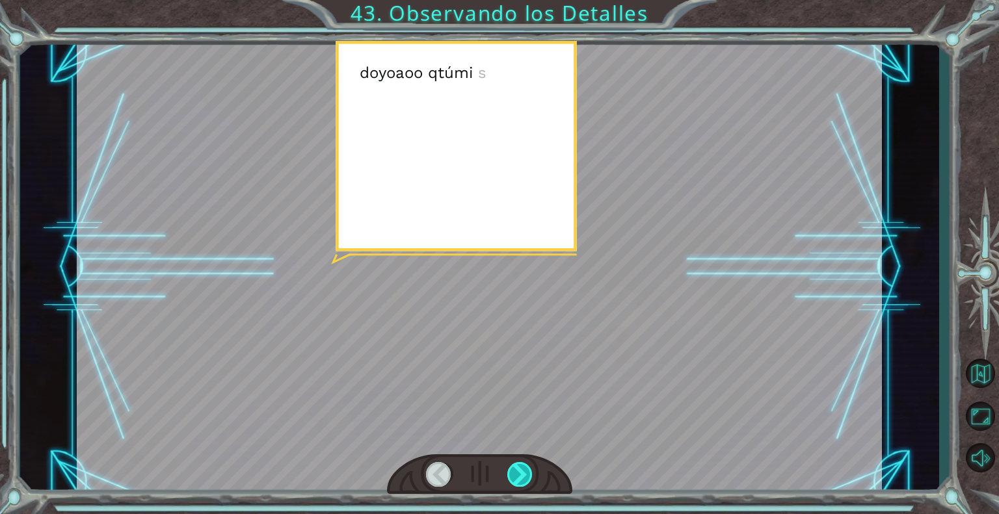
click at [524, 467] on div at bounding box center [520, 474] width 26 height 25
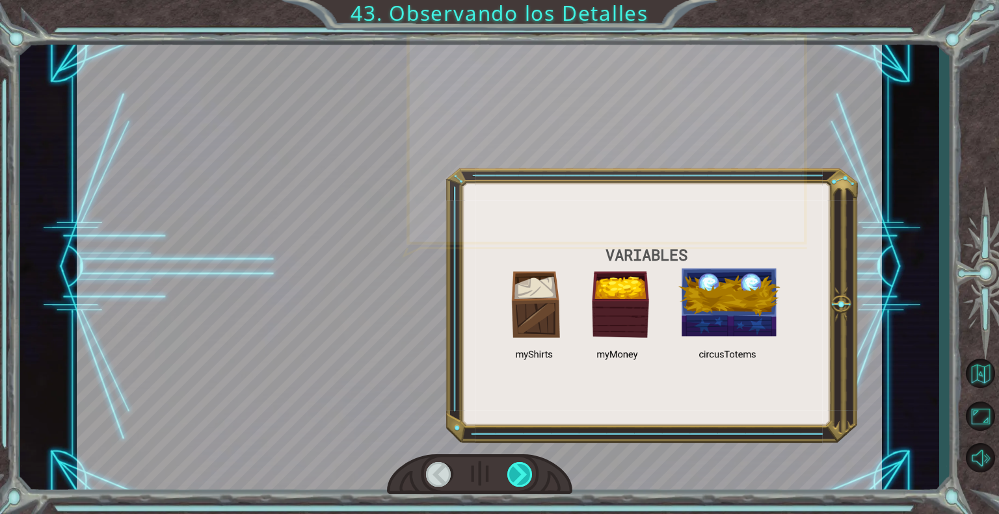
click at [524, 467] on div at bounding box center [520, 474] width 26 height 25
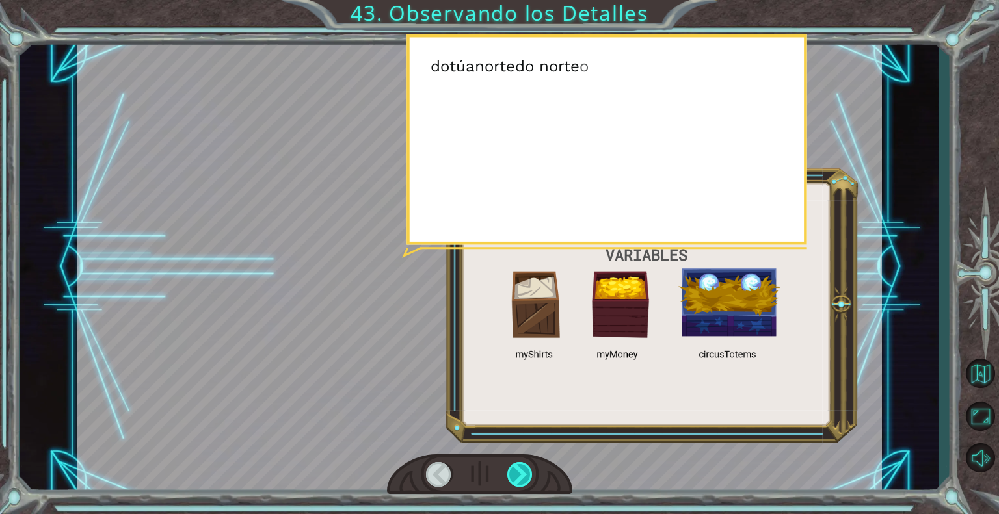
click at [524, 467] on div at bounding box center [520, 474] width 26 height 25
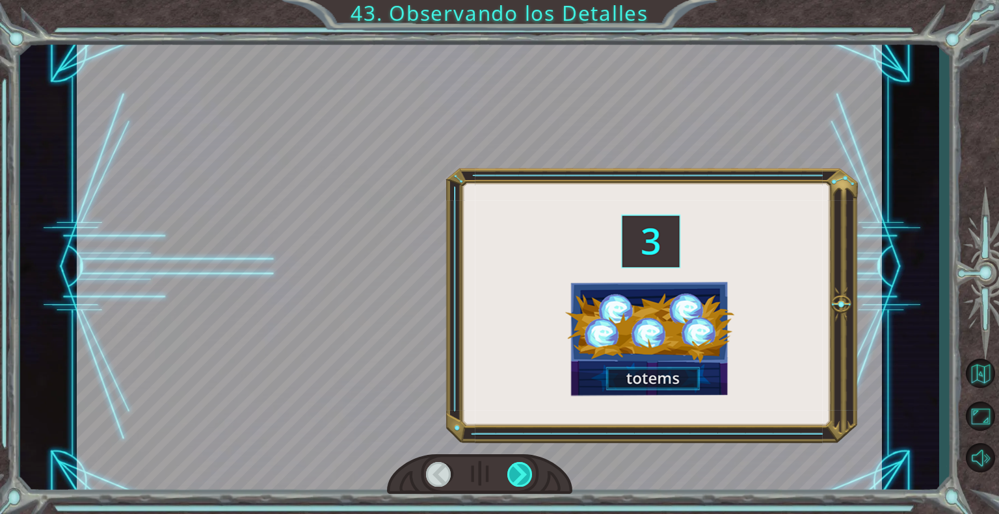
click at [524, 467] on div at bounding box center [520, 474] width 26 height 25
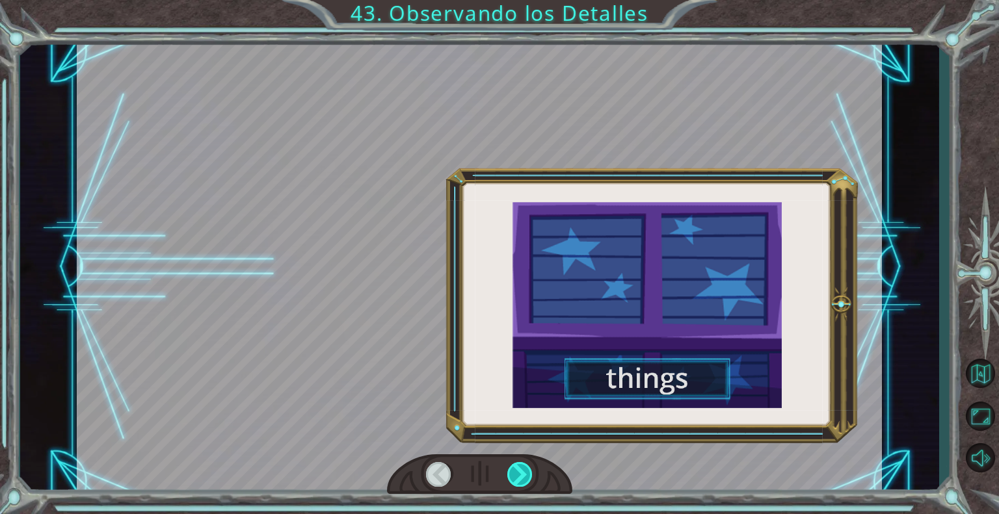
click at [524, 467] on div at bounding box center [520, 474] width 26 height 25
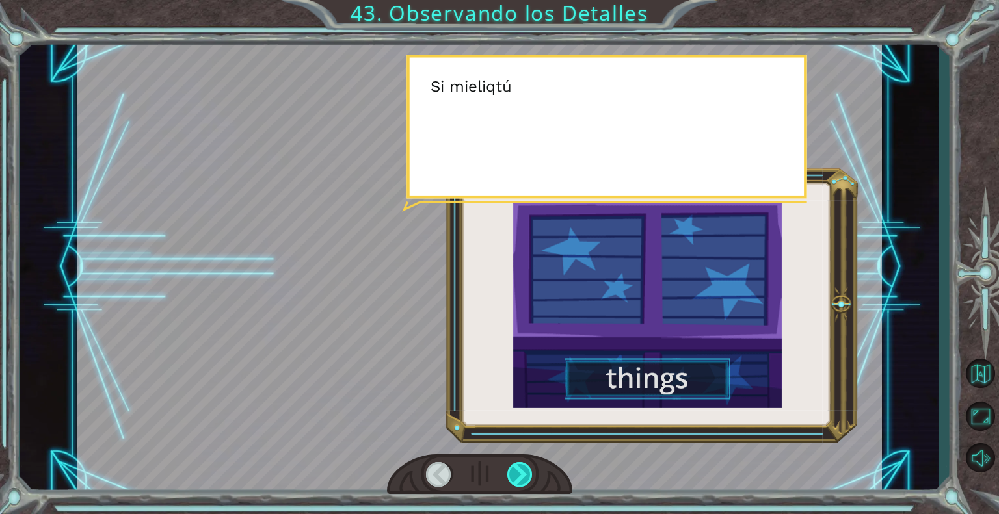
click at [524, 467] on div at bounding box center [520, 474] width 26 height 25
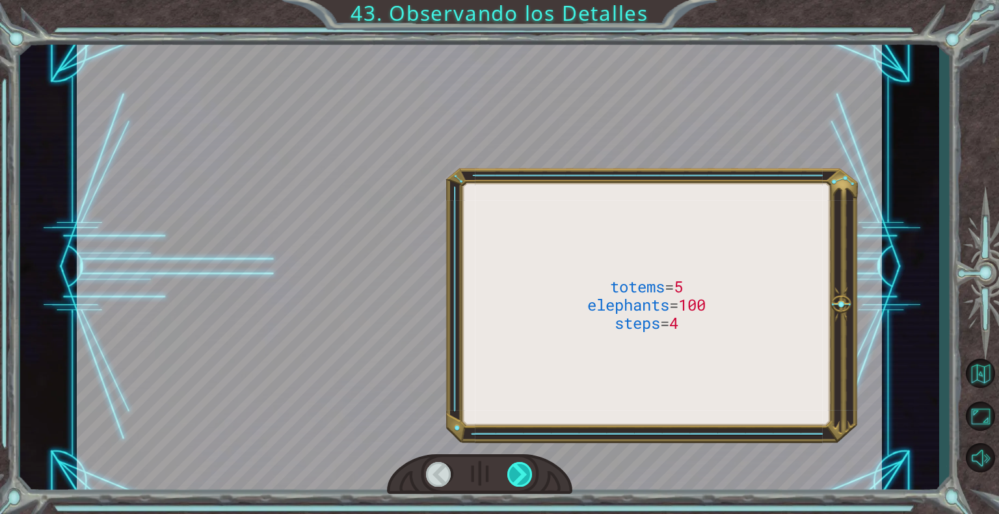
click at [524, 467] on div at bounding box center [520, 474] width 26 height 25
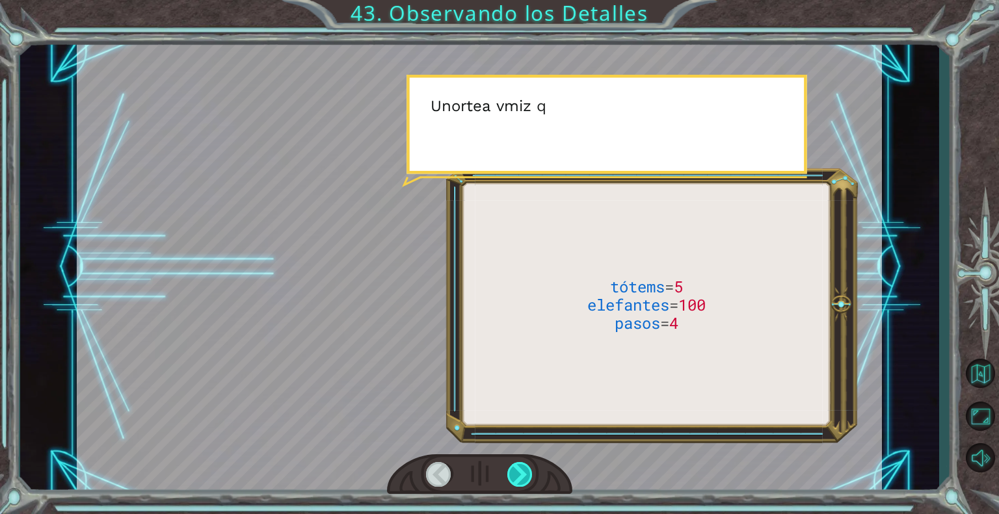
click at [524, 467] on div at bounding box center [520, 474] width 26 height 25
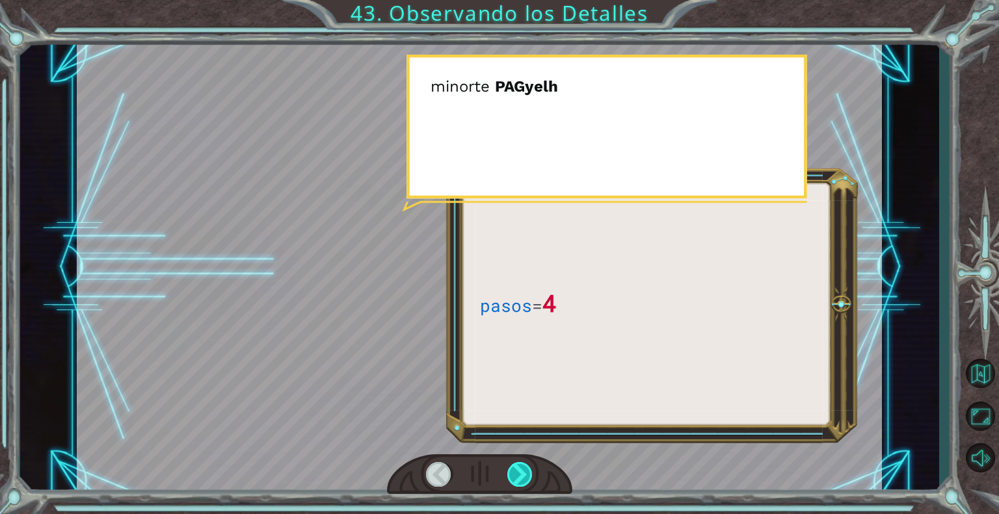
click at [524, 467] on div at bounding box center [520, 474] width 26 height 25
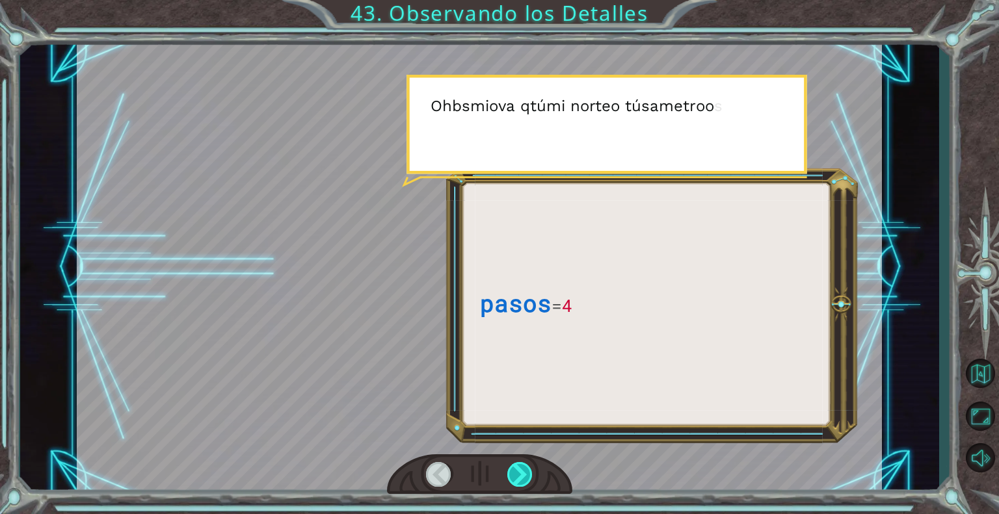
click at [524, 467] on div at bounding box center [520, 474] width 26 height 25
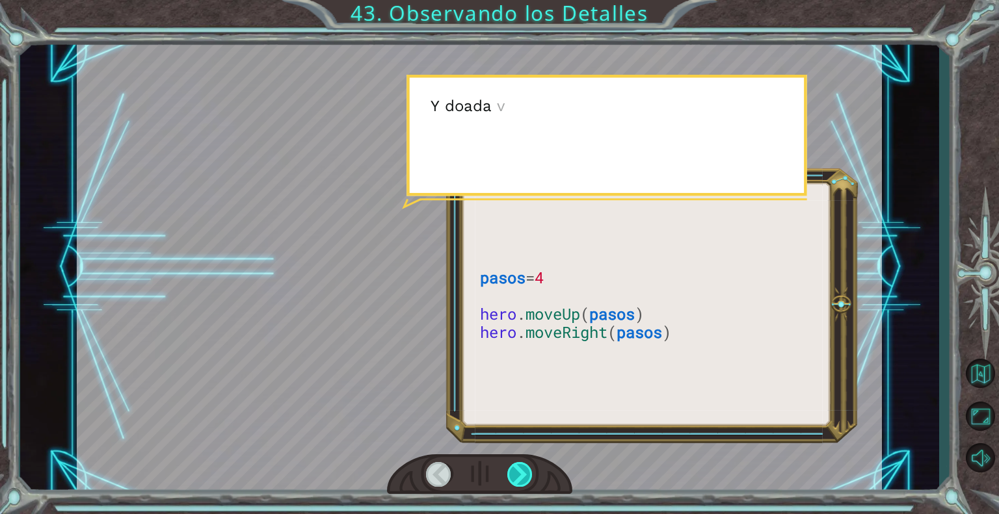
click at [524, 467] on div at bounding box center [520, 474] width 26 height 25
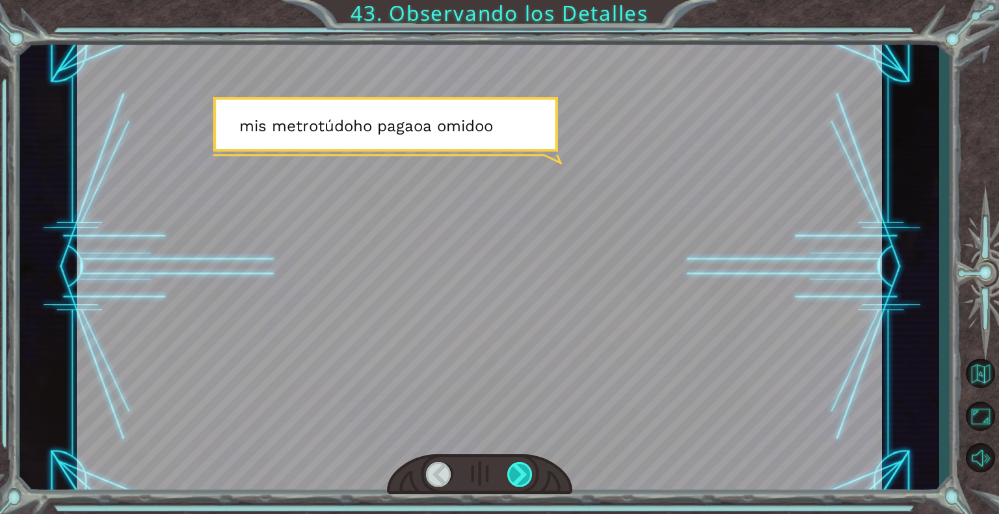
click at [524, 467] on div at bounding box center [520, 474] width 26 height 25
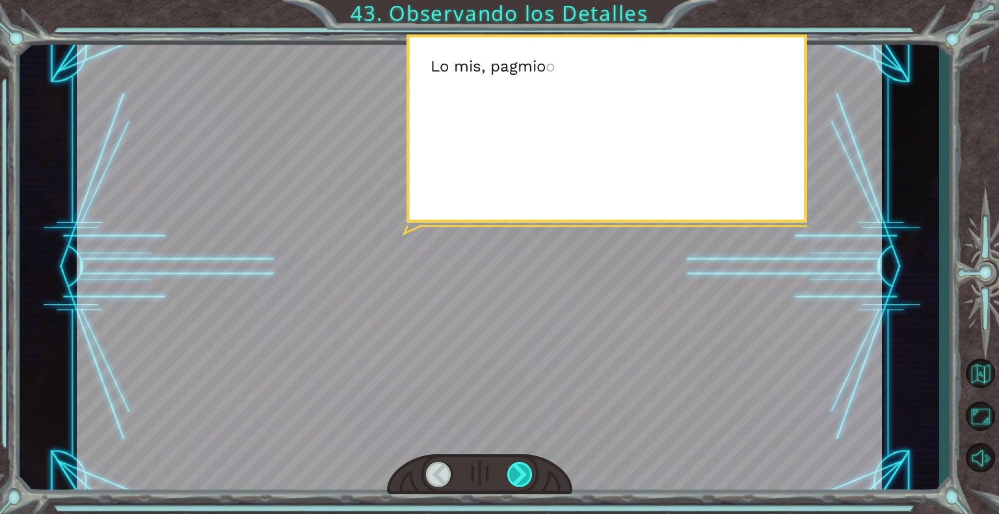
click at [524, 467] on div at bounding box center [520, 474] width 26 height 25
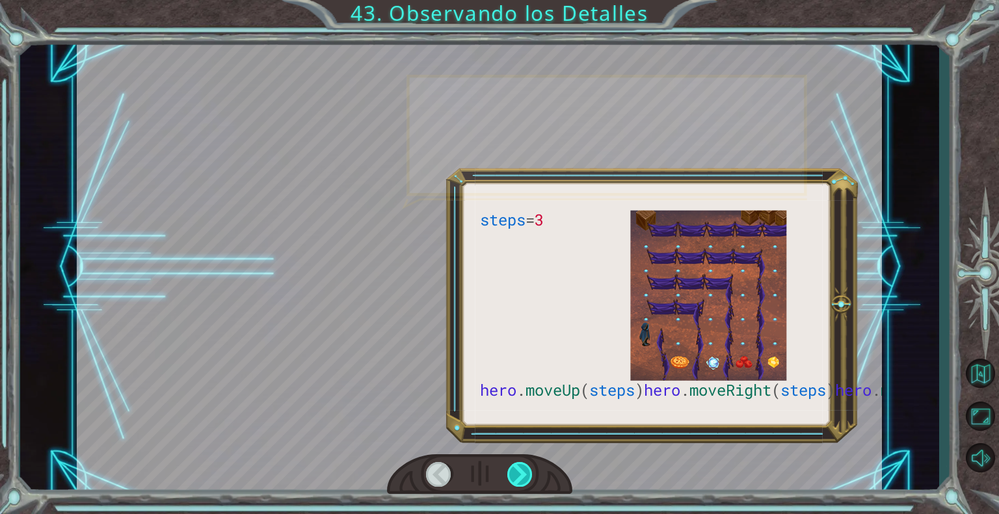
click at [524, 467] on div at bounding box center [520, 474] width 26 height 25
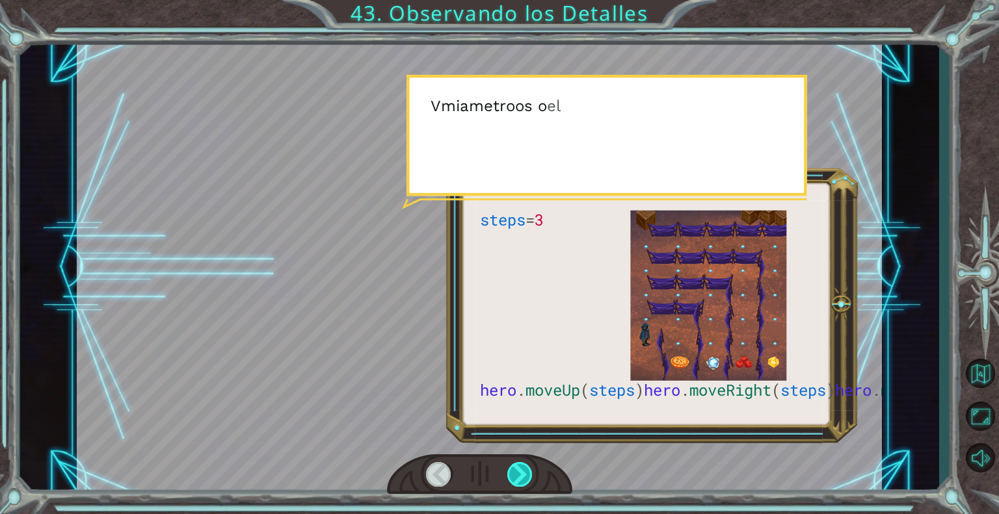
click at [524, 467] on div at bounding box center [520, 474] width 26 height 25
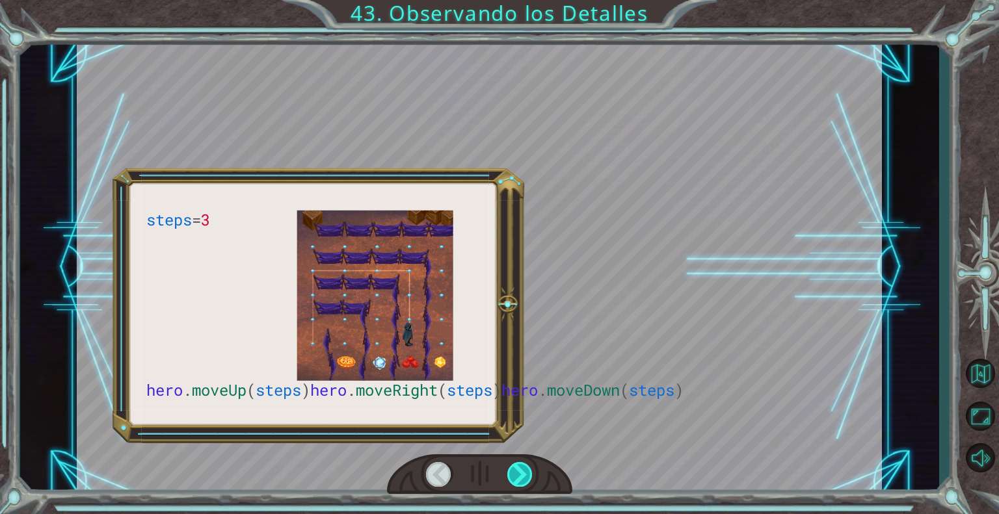
click at [524, 467] on div at bounding box center [520, 474] width 26 height 25
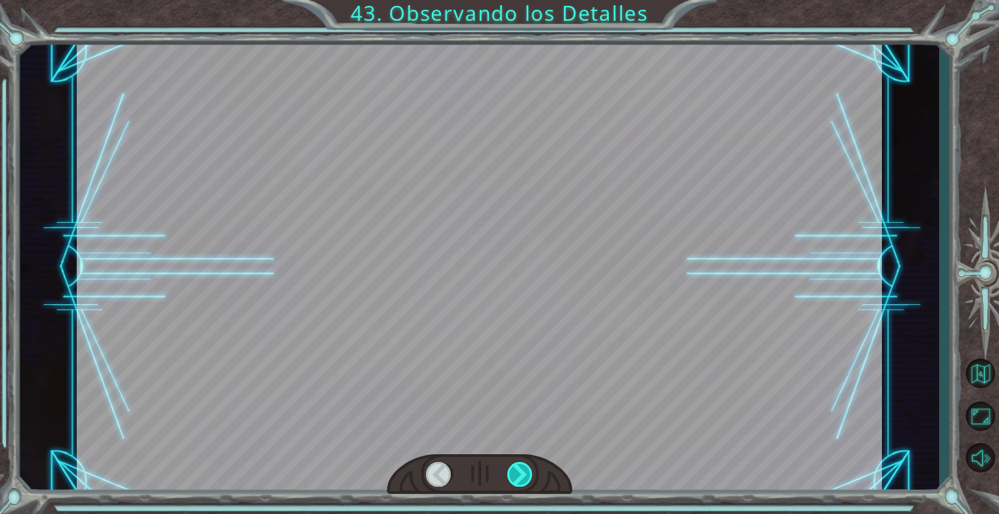
click at [524, 467] on div at bounding box center [520, 474] width 26 height 25
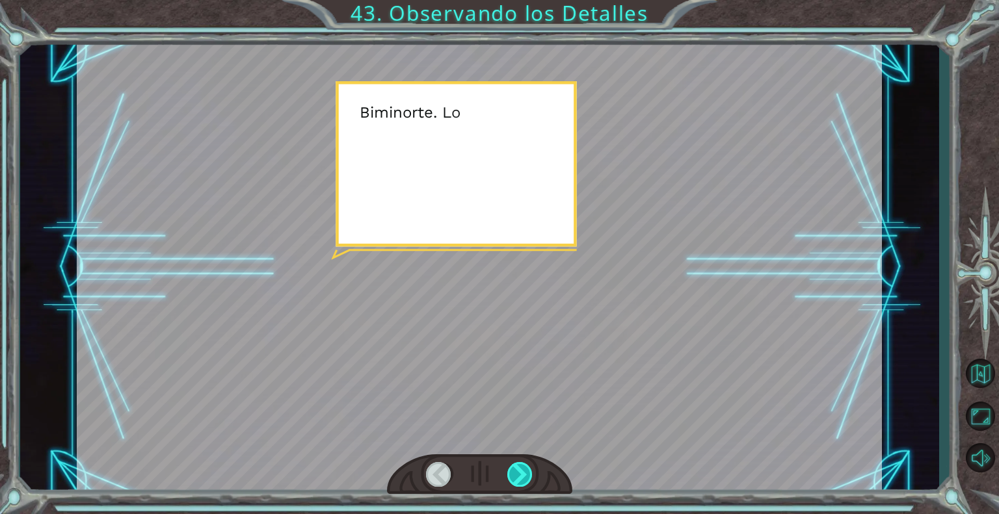
click at [524, 467] on div at bounding box center [520, 474] width 26 height 25
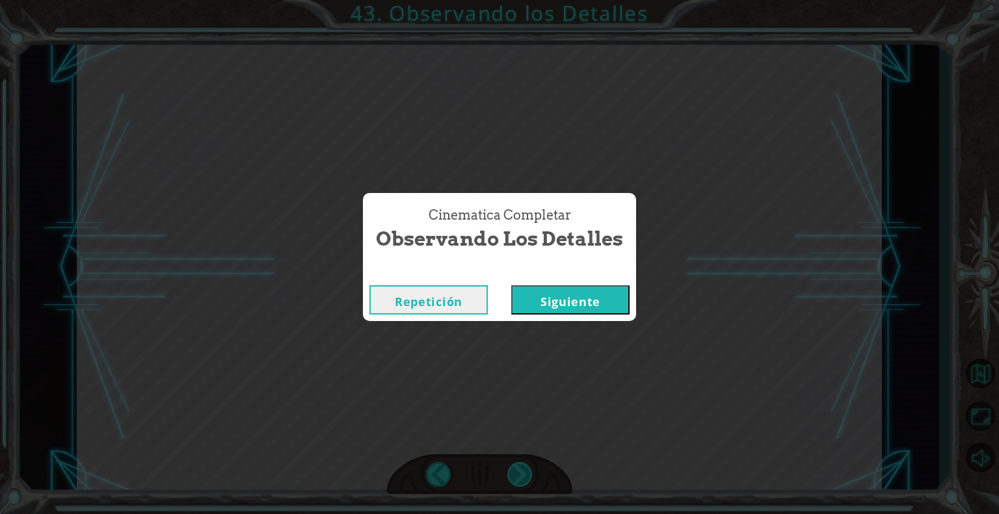
click at [524, 467] on div "Cinematica Completar Observando los Detalles Repetición [GEOGRAPHIC_DATA]" at bounding box center [499, 257] width 999 height 514
click at [561, 296] on font "Siguiente" at bounding box center [570, 302] width 60 height 16
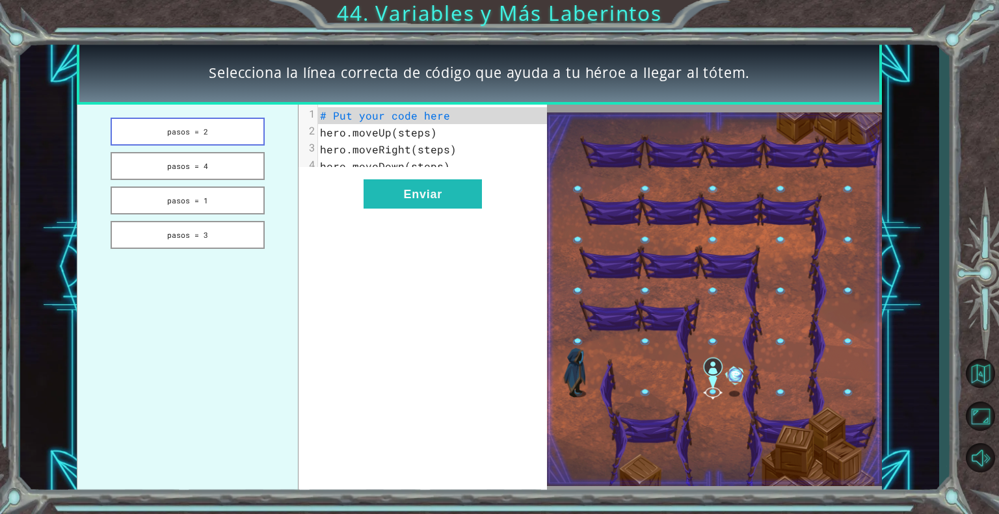
click at [209, 122] on button "pasos = 2" at bounding box center [188, 132] width 154 height 28
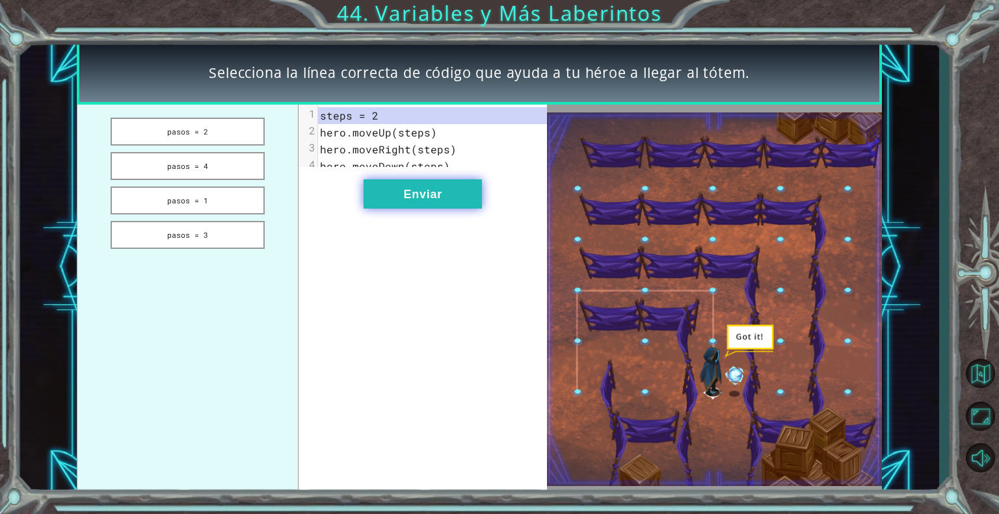
click at [401, 197] on button "Enviar" at bounding box center [423, 194] width 118 height 29
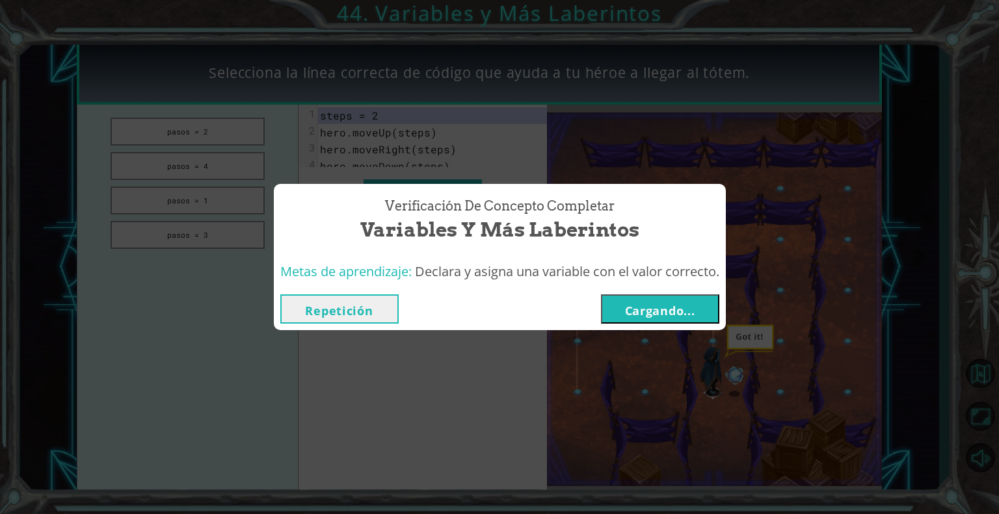
click at [645, 315] on font "Cargando..." at bounding box center [660, 311] width 70 height 16
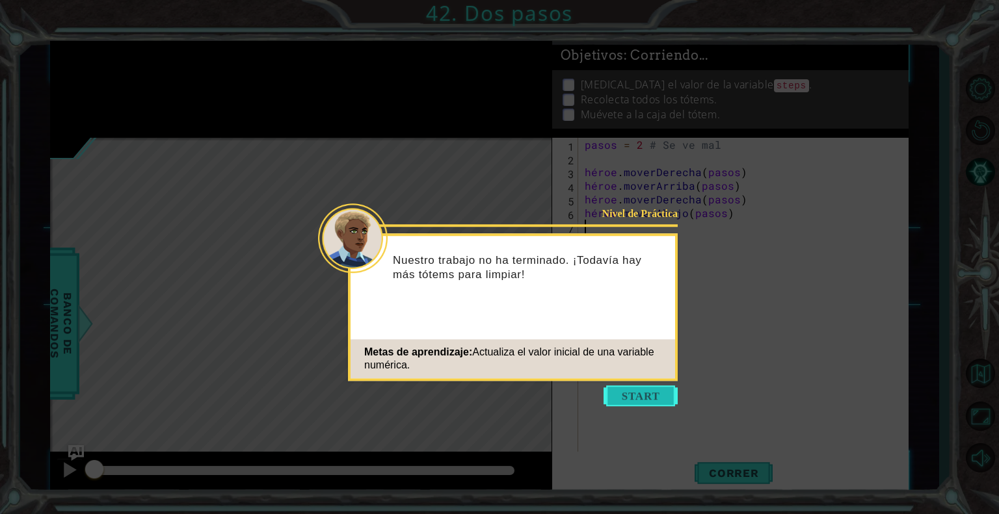
click at [639, 395] on button "Comenzar" at bounding box center [641, 396] width 74 height 21
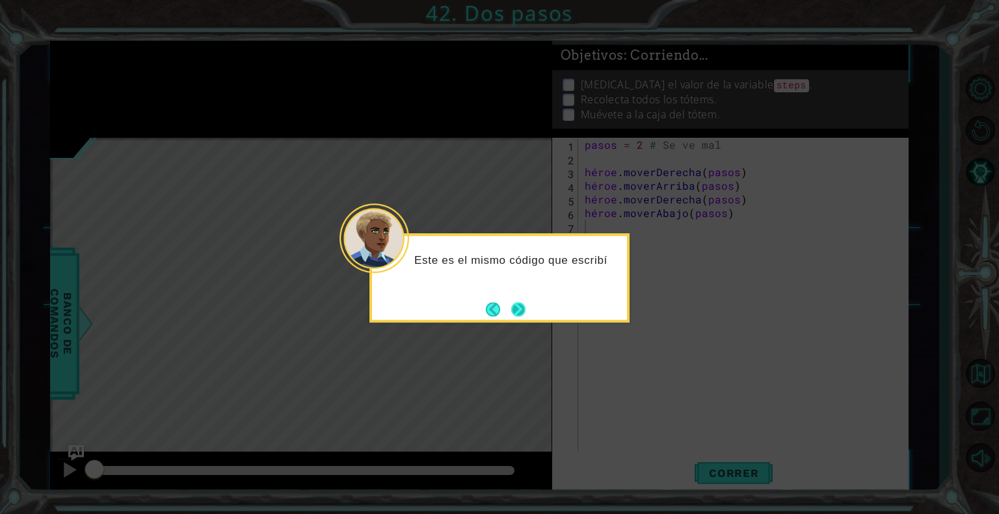
click at [524, 301] on button "Próximo" at bounding box center [518, 309] width 17 height 17
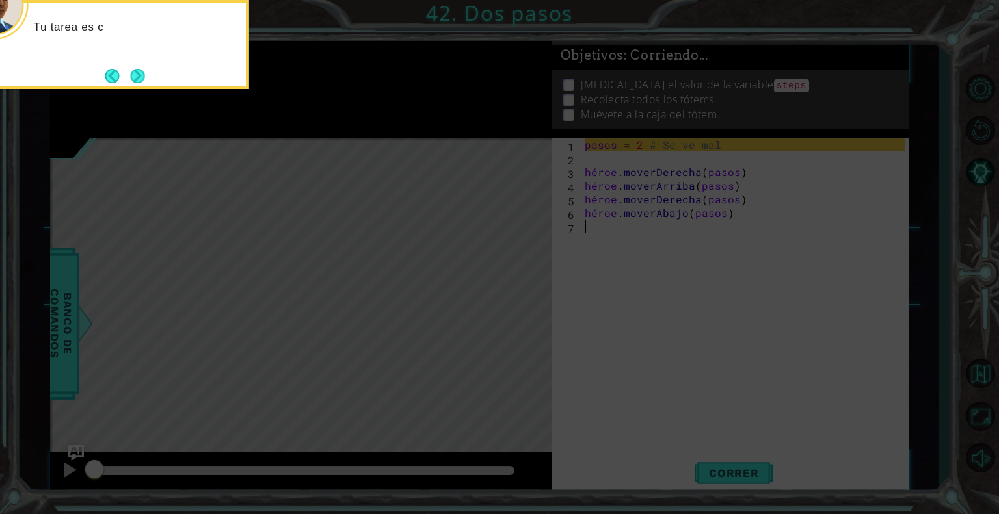
click at [536, 293] on icon at bounding box center [499, 77] width 999 height 875
click at [143, 74] on button "Próximo" at bounding box center [137, 75] width 15 height 15
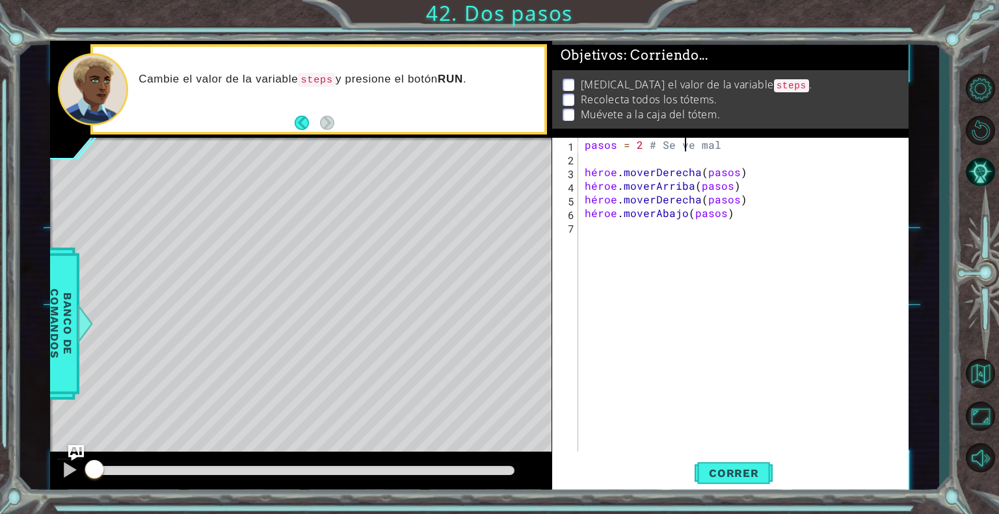
click at [682, 148] on div "pasos = 2 # Se ve mal héroe . moverDerecha ( pasos ) héroe . moverArriba ( paso…" at bounding box center [747, 308] width 330 height 341
click at [735, 145] on div "pasos = 2 # Se ve mal héroe . moverDerecha ( pasos ) héroe . moverArriba ( paso…" at bounding box center [747, 308] width 330 height 341
click at [735, 145] on div "pasos = 2 # héroe . moverDerecha ( pasos ) héroe . moverArriba ( pasos ) héroe …" at bounding box center [747, 308] width 330 height 341
click at [674, 144] on div "pasos = 2 # héroe . moverDerecha ( pasos ) héroe . moverArriba ( pasos ) héroe …" at bounding box center [747, 308] width 330 height 341
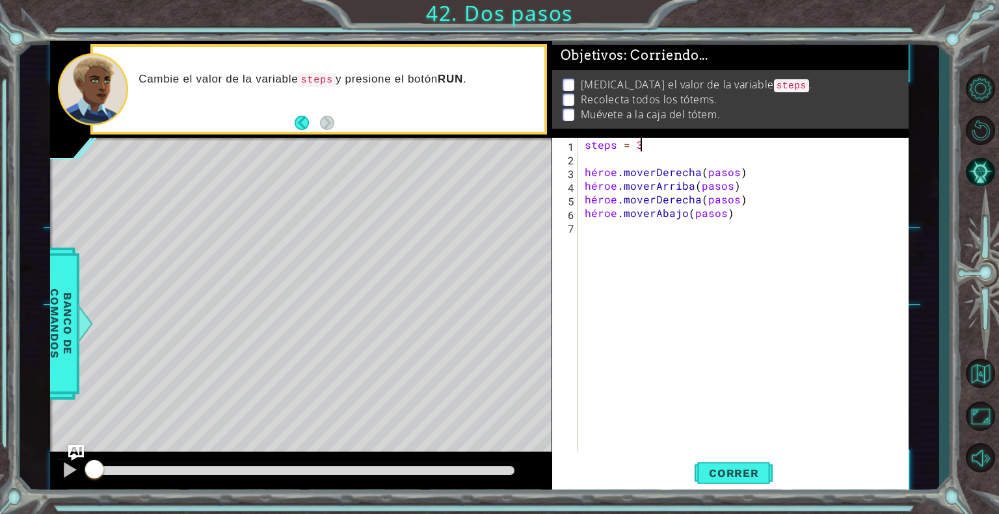
scroll to position [0, 3]
type textarea "steps = 3"
click at [748, 468] on font "Correr" at bounding box center [734, 473] width 50 height 13
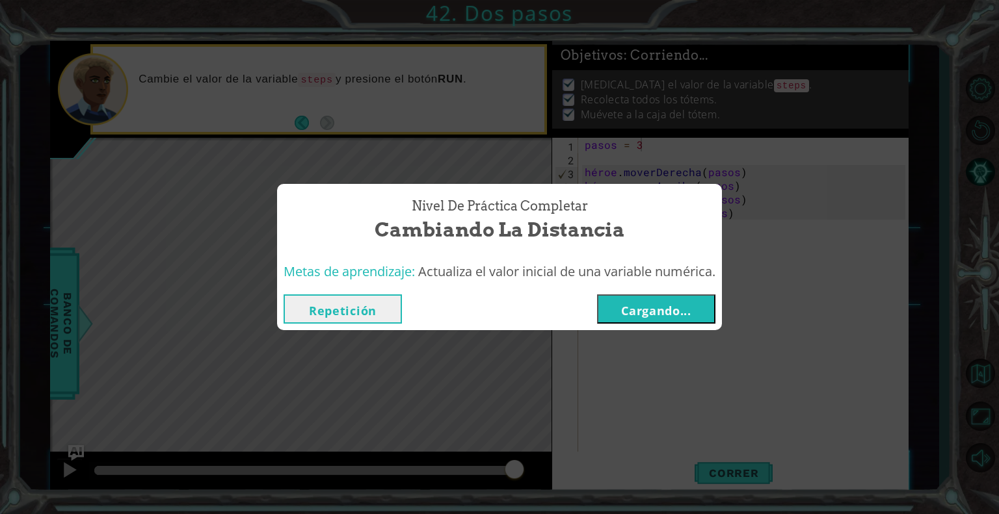
click at [662, 312] on font "Cargando..." at bounding box center [656, 311] width 70 height 16
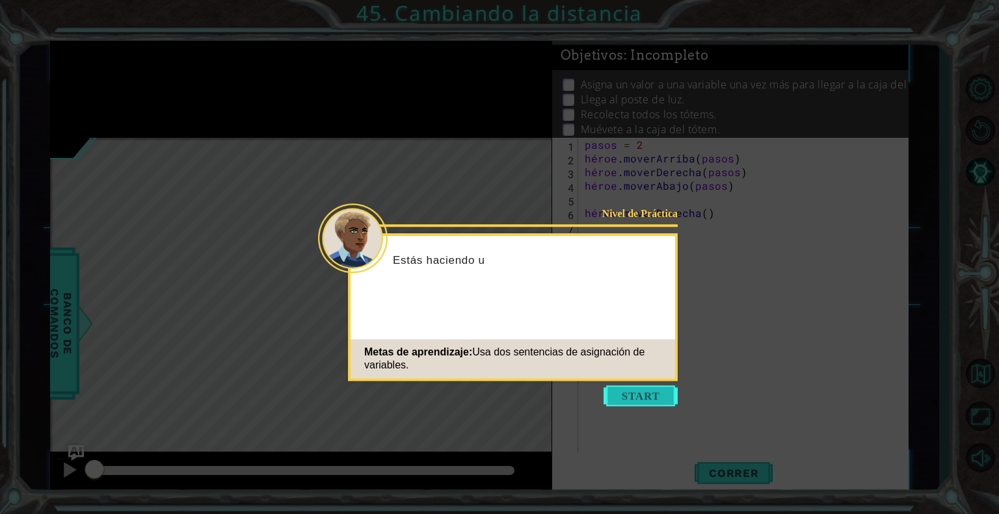
click at [631, 401] on button "Comenzar" at bounding box center [641, 396] width 74 height 21
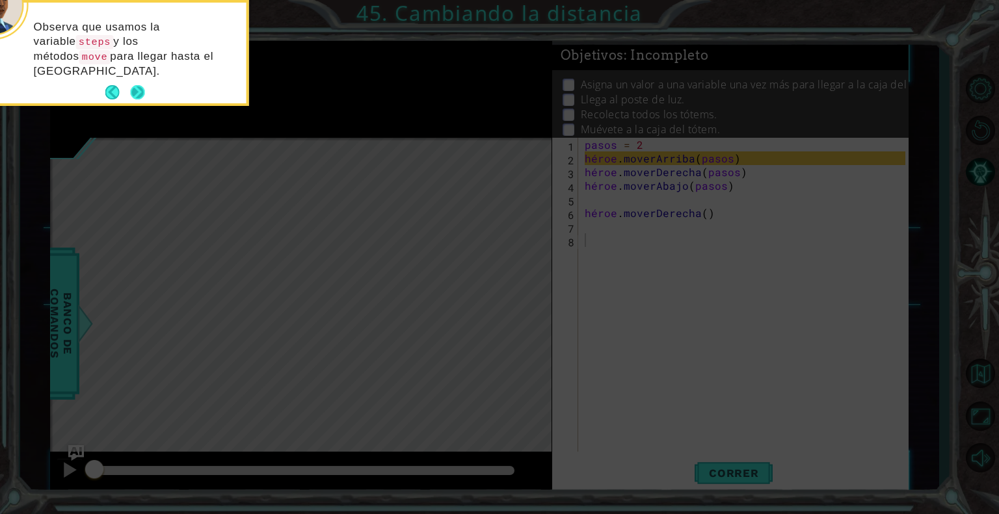
click at [144, 85] on button "Próximo" at bounding box center [137, 92] width 15 height 15
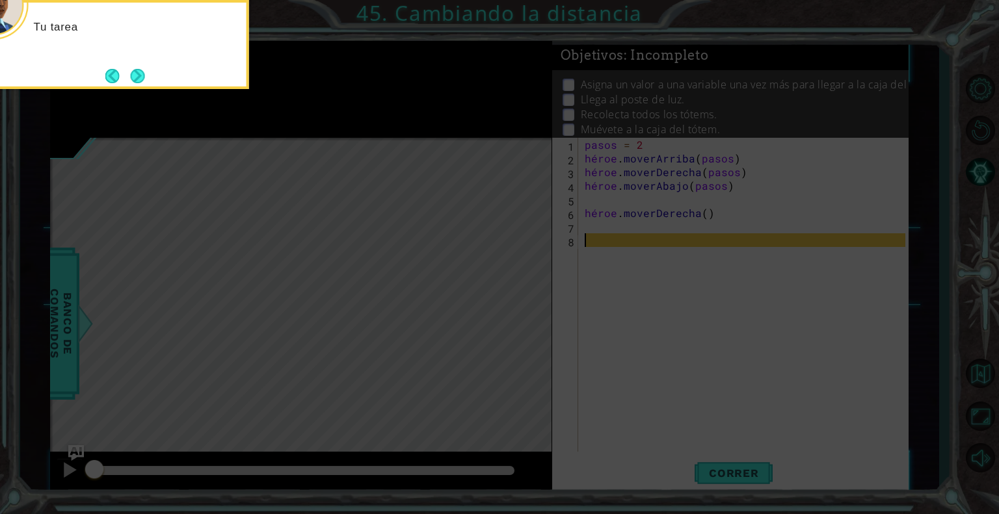
click at [144, 70] on button "Próximo" at bounding box center [137, 75] width 15 height 15
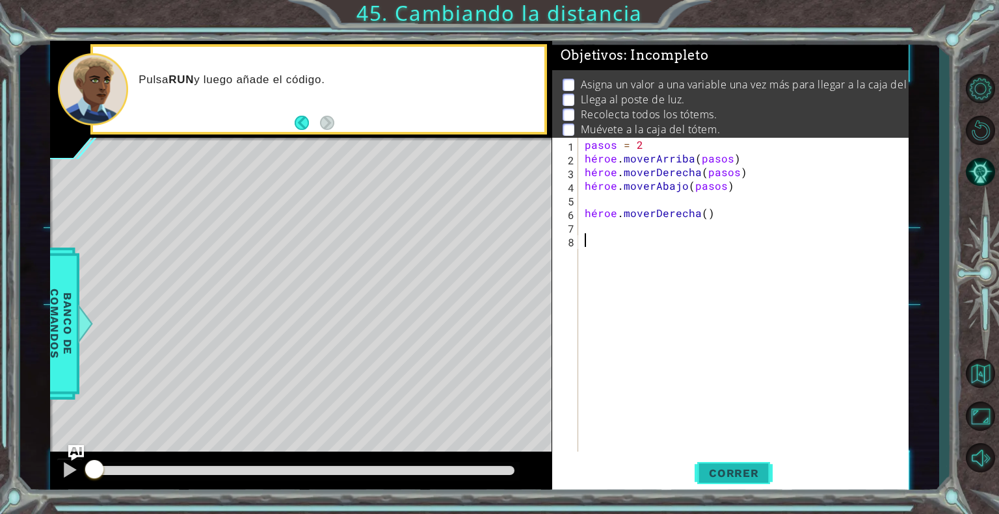
click at [769, 485] on button "Correr" at bounding box center [734, 474] width 78 height 36
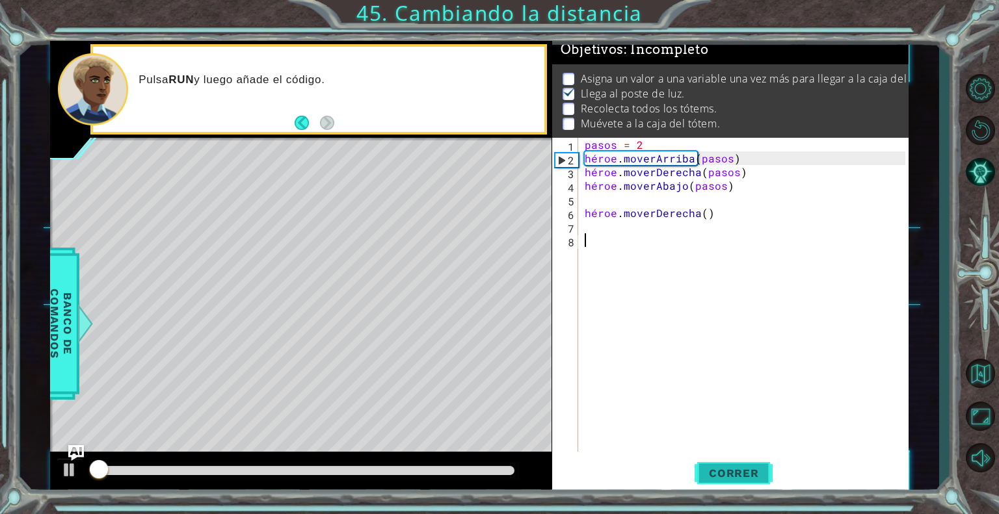
scroll to position [11, 0]
click at [720, 218] on div "pasos = 2 héroe . moverArriba ( pasos ) héroe . moverDerecha ( pasos ) héroe . …" at bounding box center [747, 308] width 330 height 341
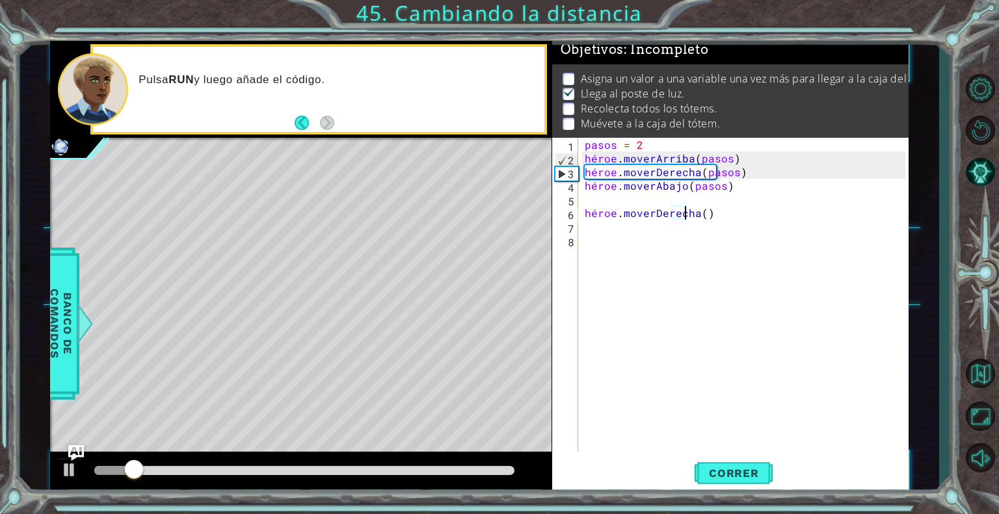
click at [723, 212] on div "pasos = 2 héroe . moverArriba ( pasos ) héroe . moverDerecha ( pasos ) héroe . …" at bounding box center [747, 308] width 330 height 341
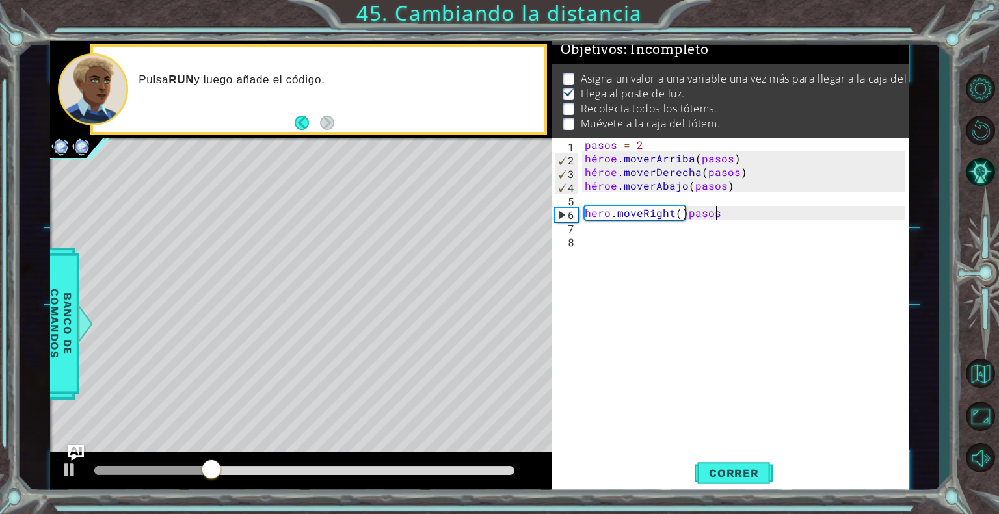
scroll to position [0, 8]
type textarea "hero.moveRight()pasos"
click at [729, 472] on font "Correr" at bounding box center [734, 473] width 50 height 13
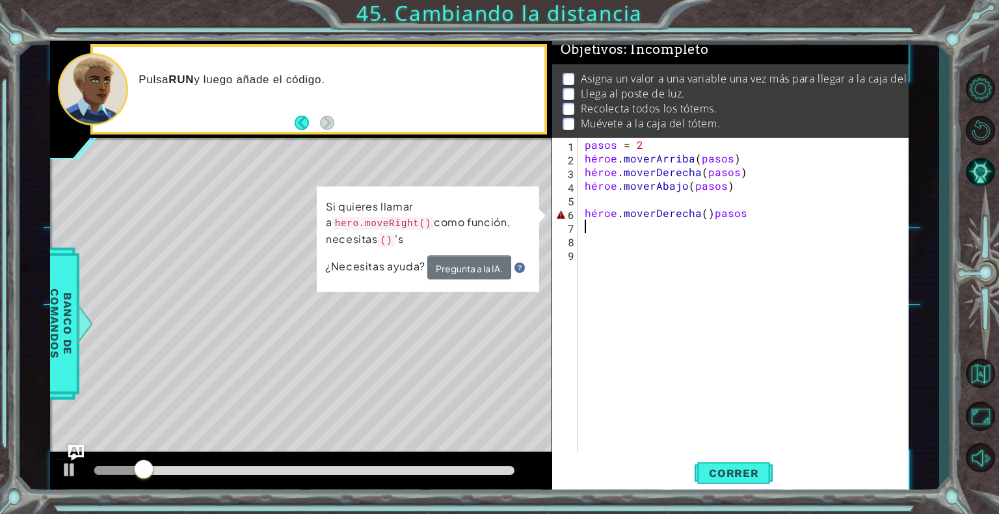
click at [780, 220] on div "pasos = 2 héroe . moverArriba ( pasos ) héroe . moverDerecha ( pasos ) héroe . …" at bounding box center [747, 308] width 330 height 341
click at [757, 208] on div "pasos = 2 héroe . moverArriba ( pasos ) héroe . moverDerecha ( pasos ) héroe . …" at bounding box center [747, 308] width 330 height 341
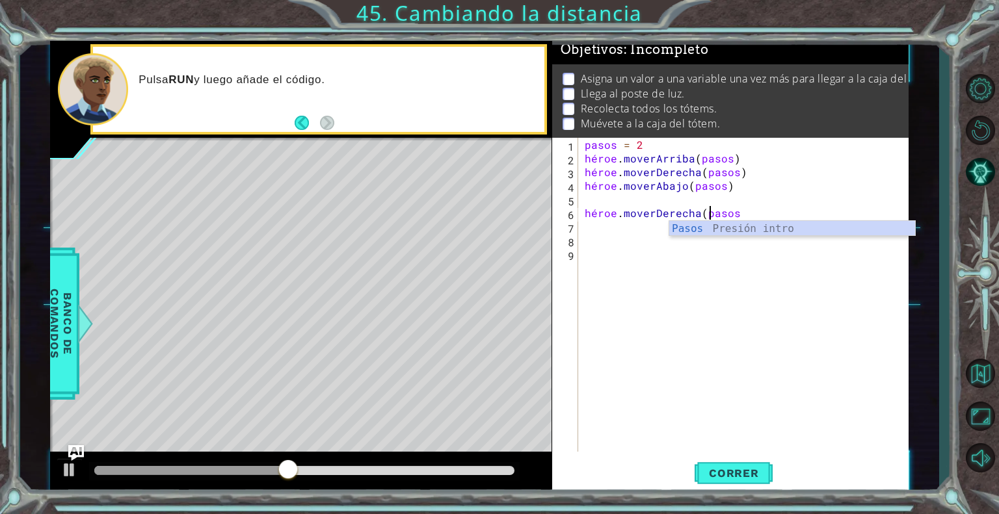
scroll to position [0, 7]
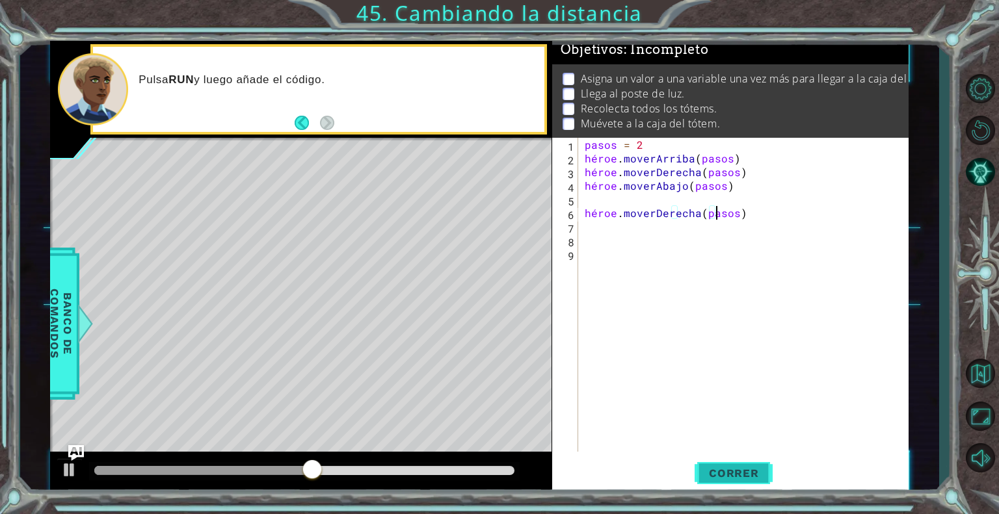
click at [736, 473] on font "Correr" at bounding box center [734, 473] width 50 height 13
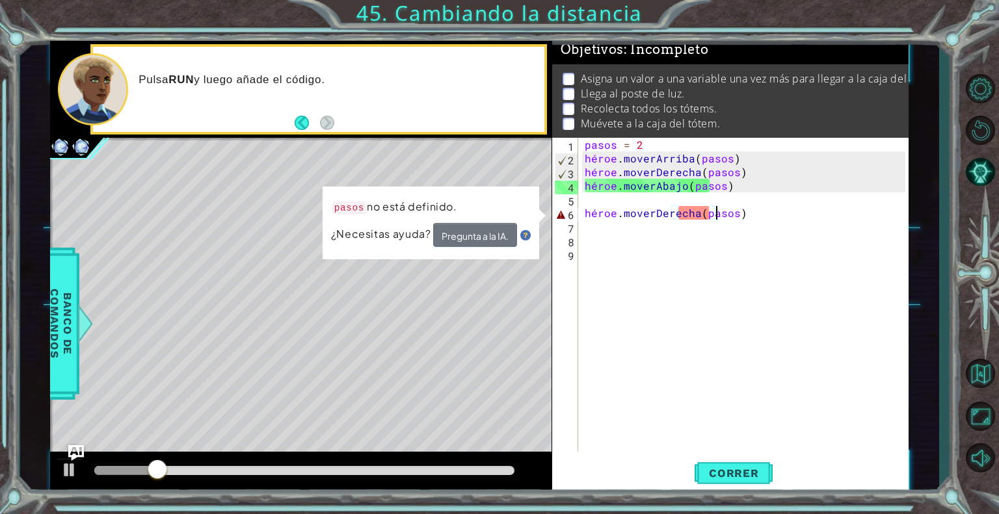
click at [730, 215] on div "pasos = 2 héroe . moverArriba ( pasos ) héroe . moverDerecha ( pasos ) héroe . …" at bounding box center [747, 308] width 330 height 341
click at [726, 213] on div "pasos = 2 héroe . moverArriba ( pasos ) héroe . moverDerecha ( pasos ) héroe . …" at bounding box center [747, 308] width 330 height 341
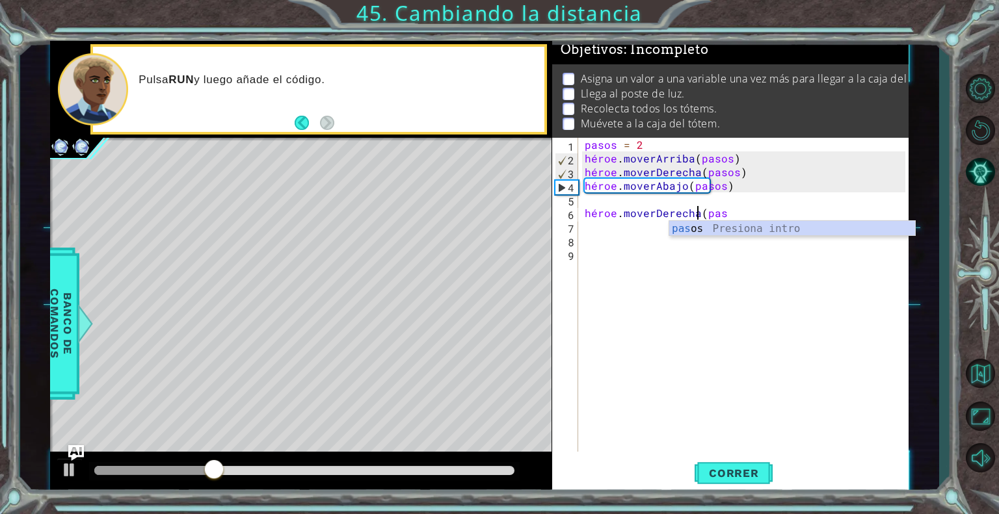
type textarea "hero.moveRight(pa"
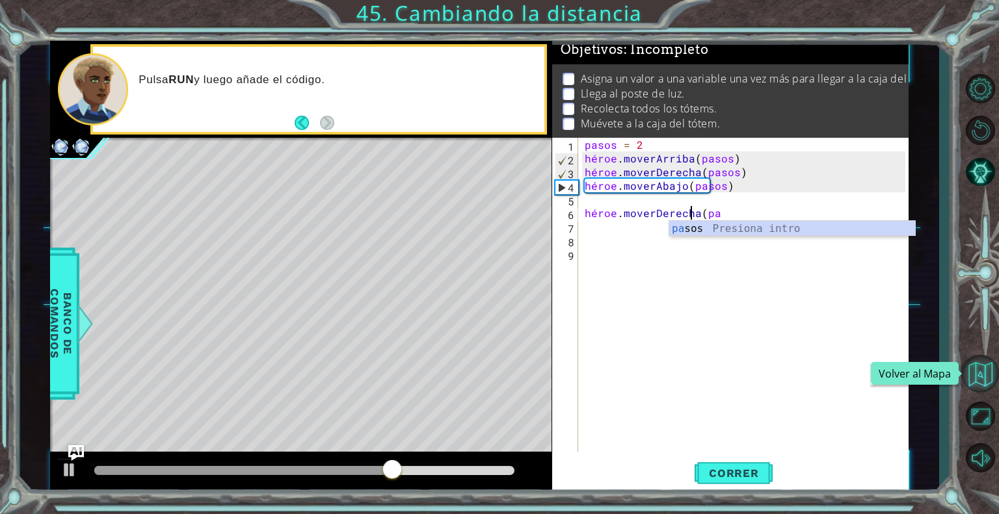
click at [976, 369] on button "Volver al Mapa" at bounding box center [980, 374] width 38 height 38
